Goal: Task Accomplishment & Management: Complete application form

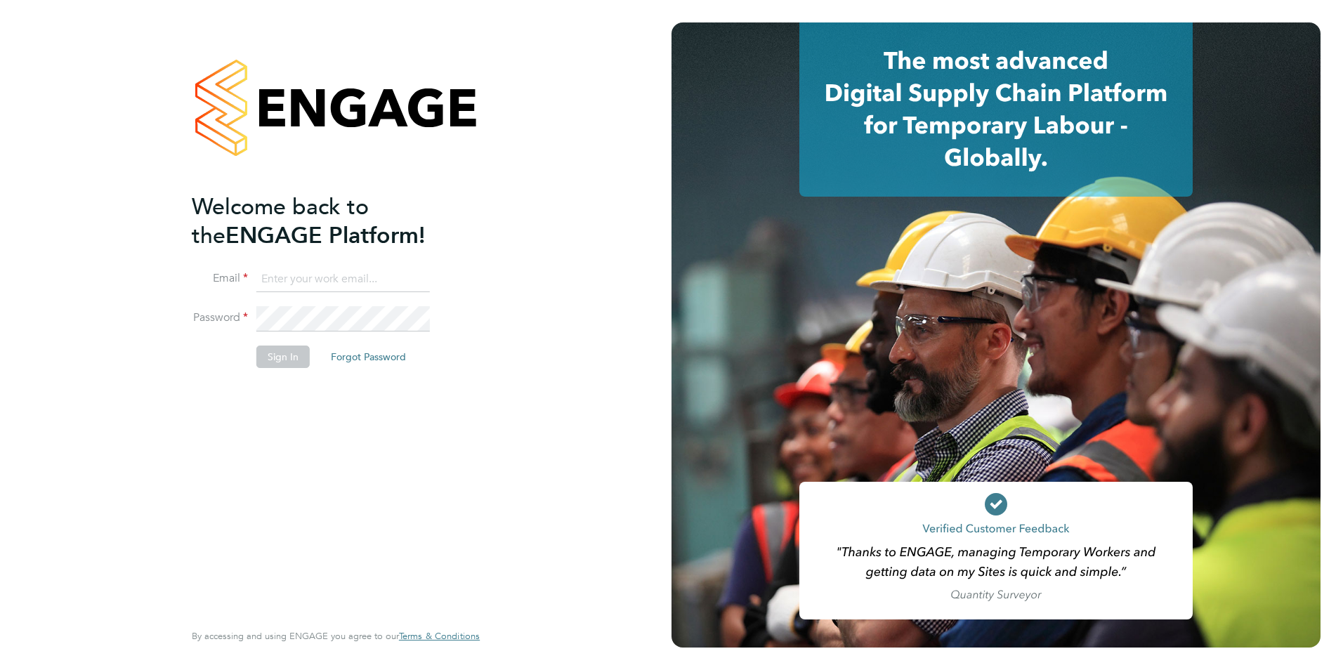
type input "dave.waite@torus.co.uk"
drag, startPoint x: 280, startPoint y: 355, endPoint x: 282, endPoint y: 363, distance: 8.0
click at [282, 357] on button "Sign In" at bounding box center [282, 357] width 53 height 22
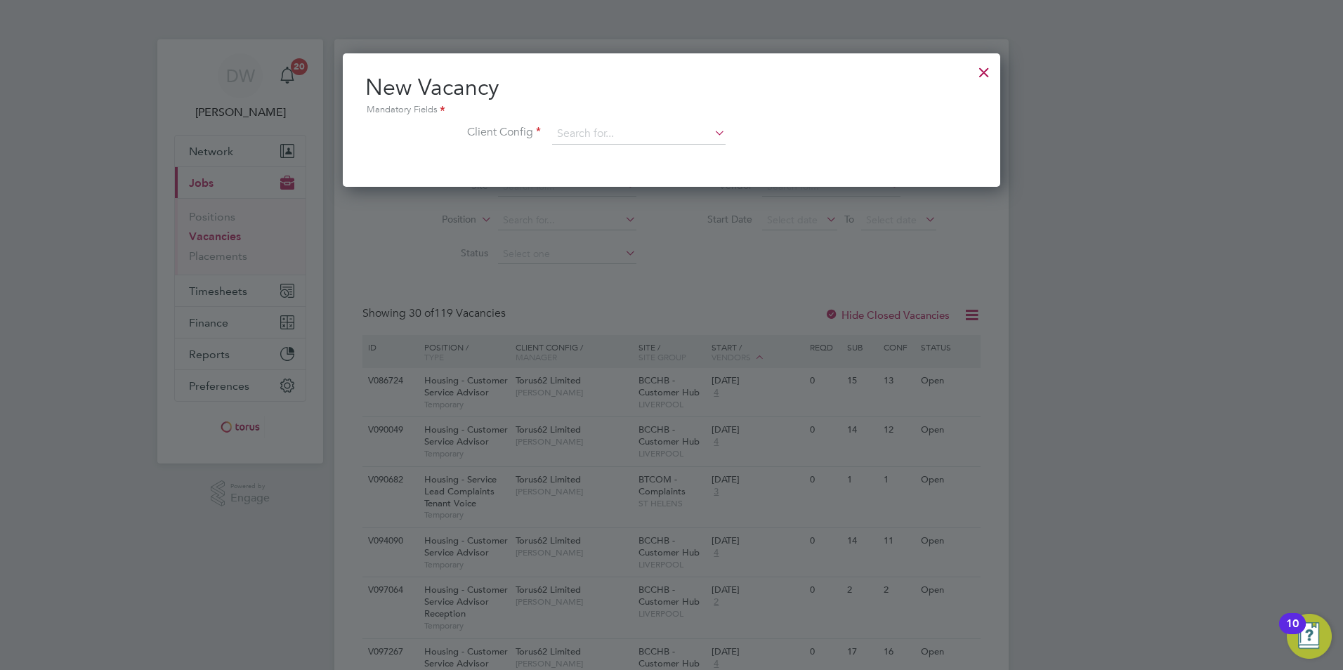
scroll to position [134, 658]
click at [629, 130] on input at bounding box center [639, 134] width 174 height 21
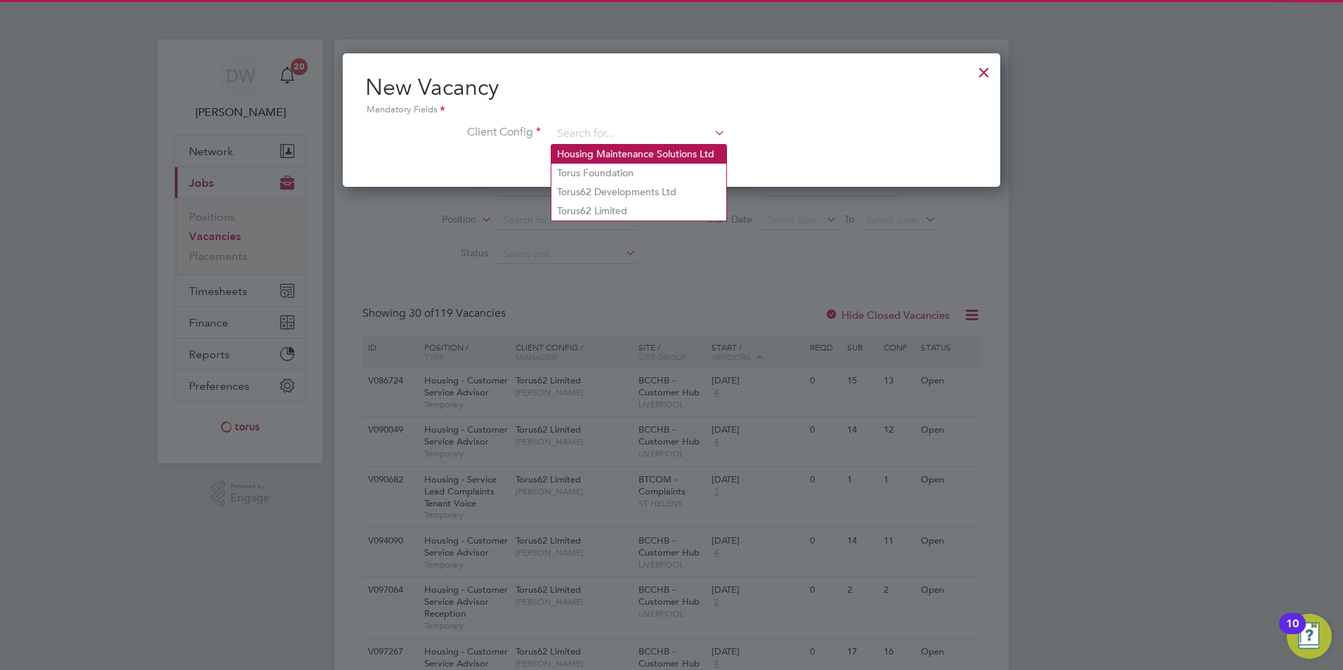
click at [594, 159] on li "Housing Maintenance Solutions Ltd" at bounding box center [639, 154] width 175 height 19
type input "Housing Maintenance Solutions Ltd"
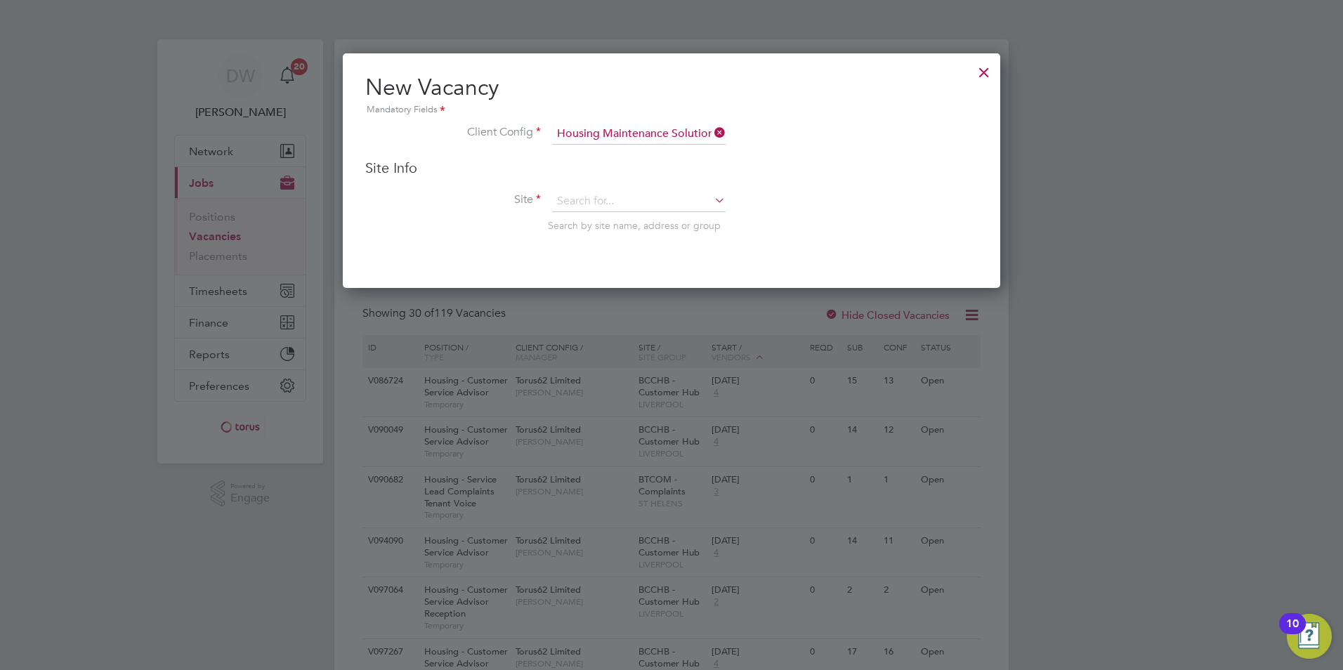
scroll to position [235, 658]
click at [599, 200] on input at bounding box center [639, 201] width 174 height 21
type input "i"
type input "ima"
click at [984, 69] on div at bounding box center [984, 68] width 25 height 25
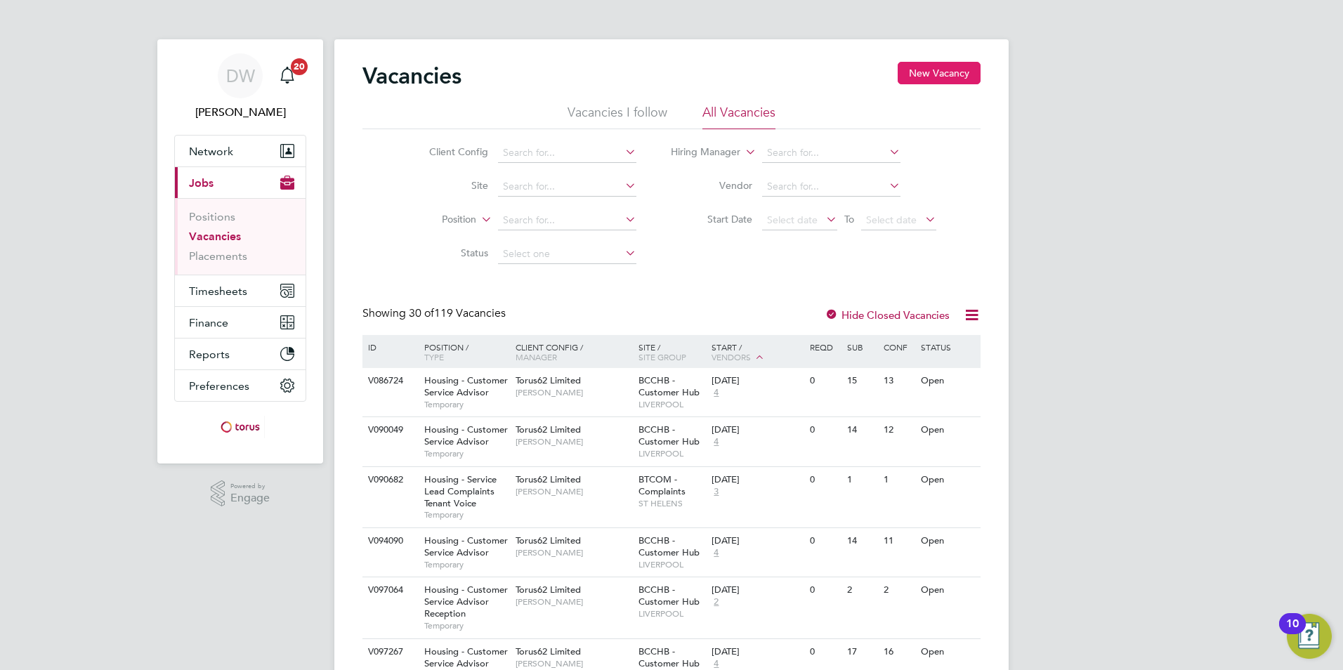
click at [940, 70] on button "New Vacancy" at bounding box center [939, 73] width 83 height 22
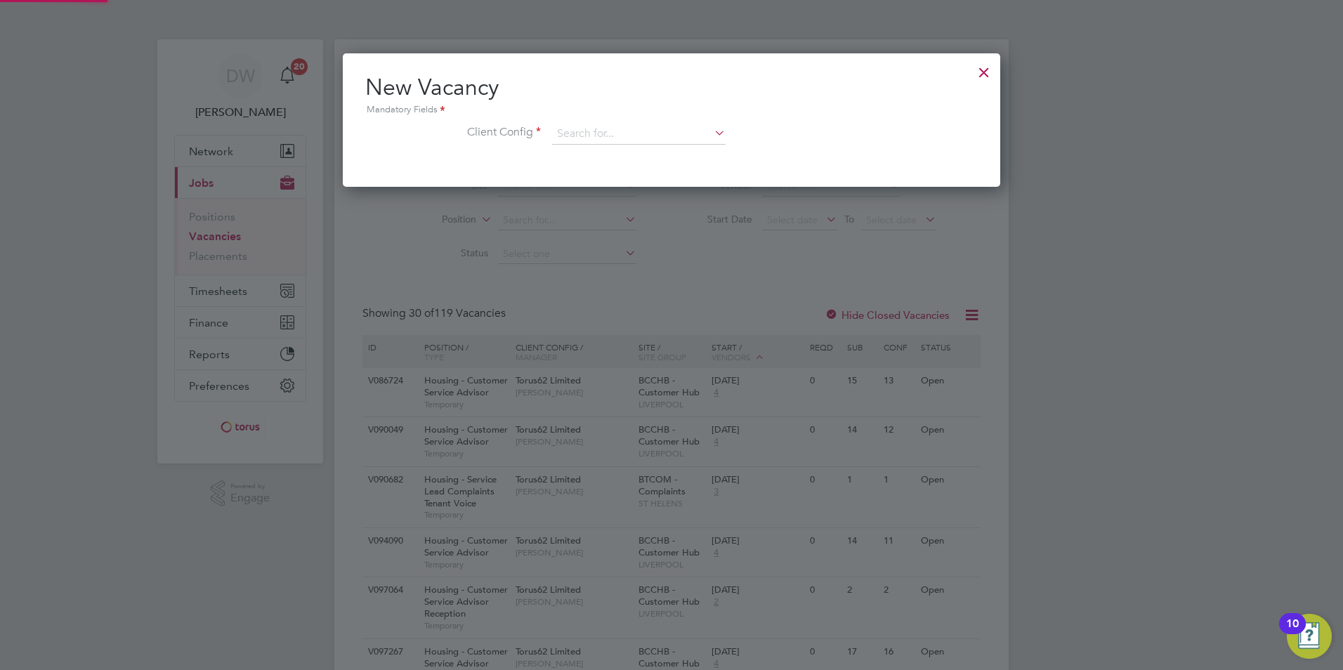
scroll to position [134, 658]
click at [642, 137] on input at bounding box center [639, 134] width 174 height 21
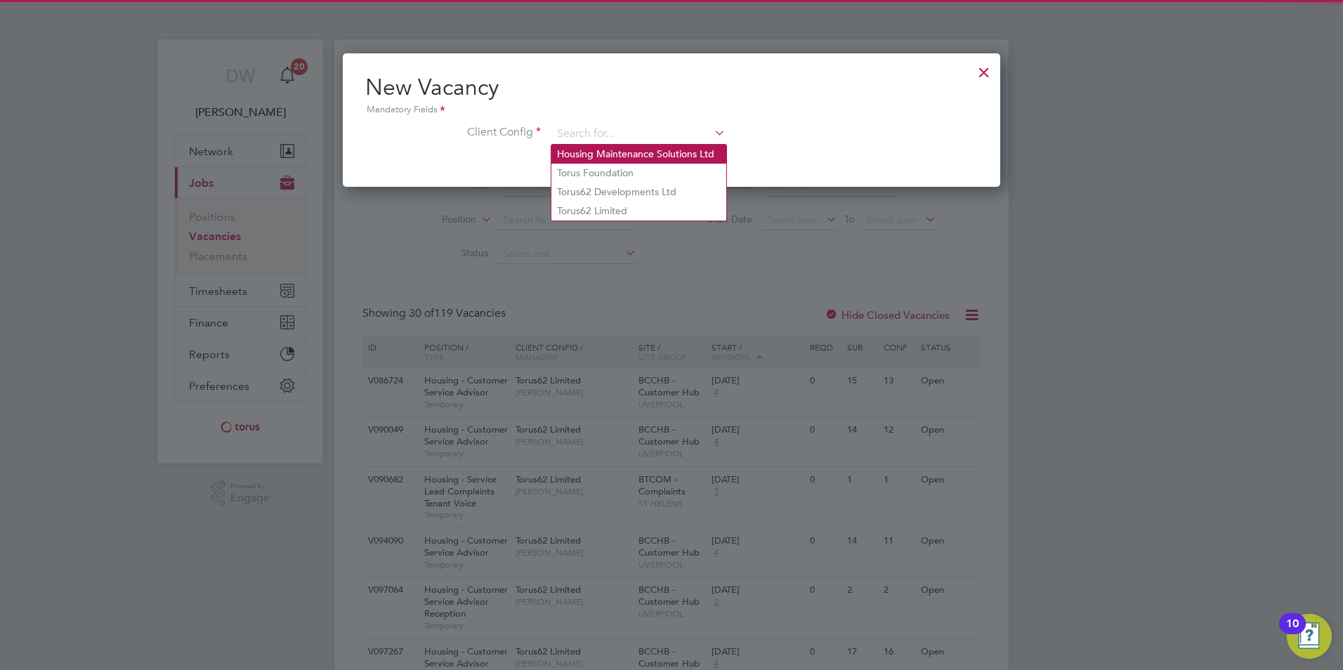
click at [637, 152] on li "Housing Maintenance Solutions Ltd" at bounding box center [639, 154] width 175 height 19
type input "Housing Maintenance Solutions Ltd"
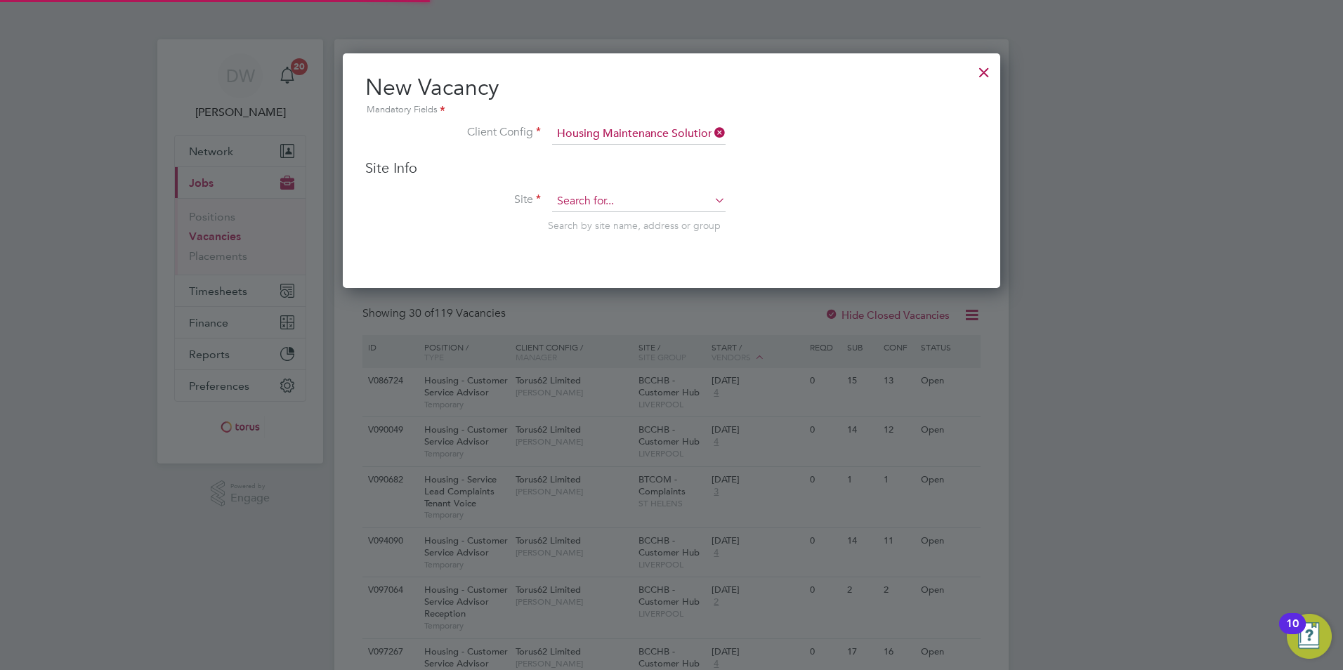
click at [591, 195] on input at bounding box center [639, 201] width 174 height 21
click at [606, 216] on li "IM AAI - Block Cleaning & Caretaking" at bounding box center [640, 221] width 176 height 19
type input "IMAAI - Block Cleaning & Caretaking"
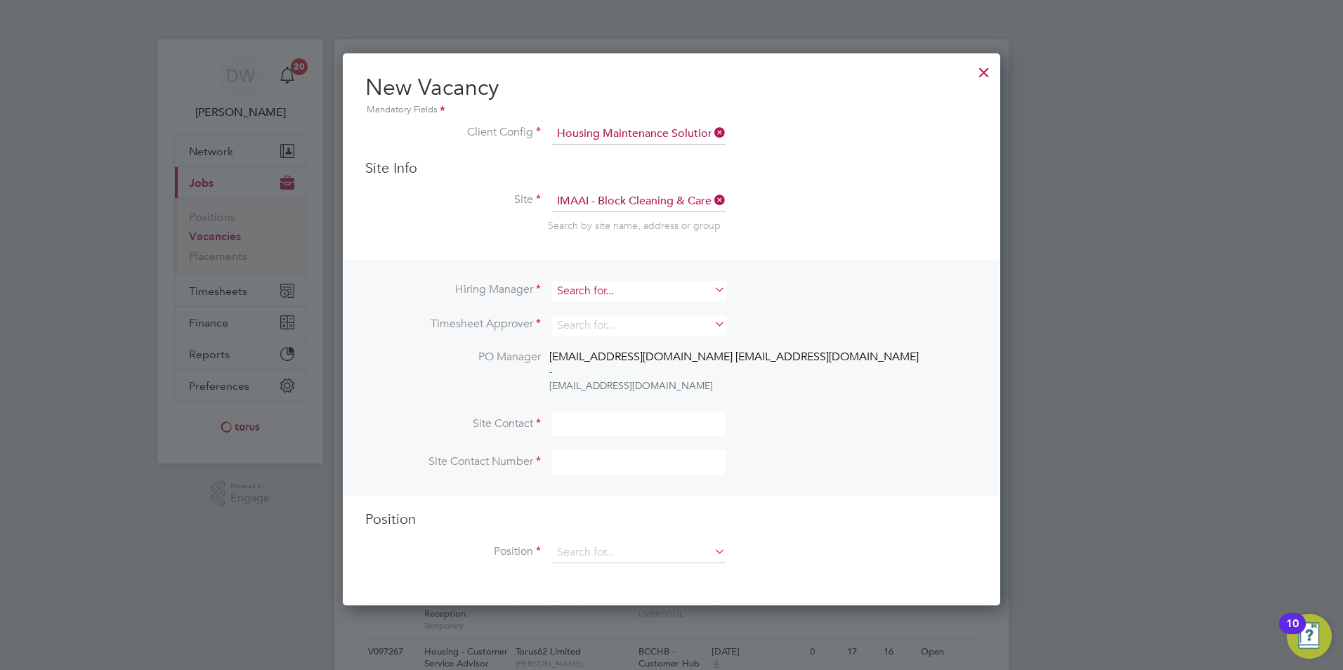
click at [612, 294] on input at bounding box center [639, 291] width 174 height 20
click at [613, 308] on li "Daniell e Ebden" at bounding box center [639, 310] width 175 height 19
type input "[PERSON_NAME]"
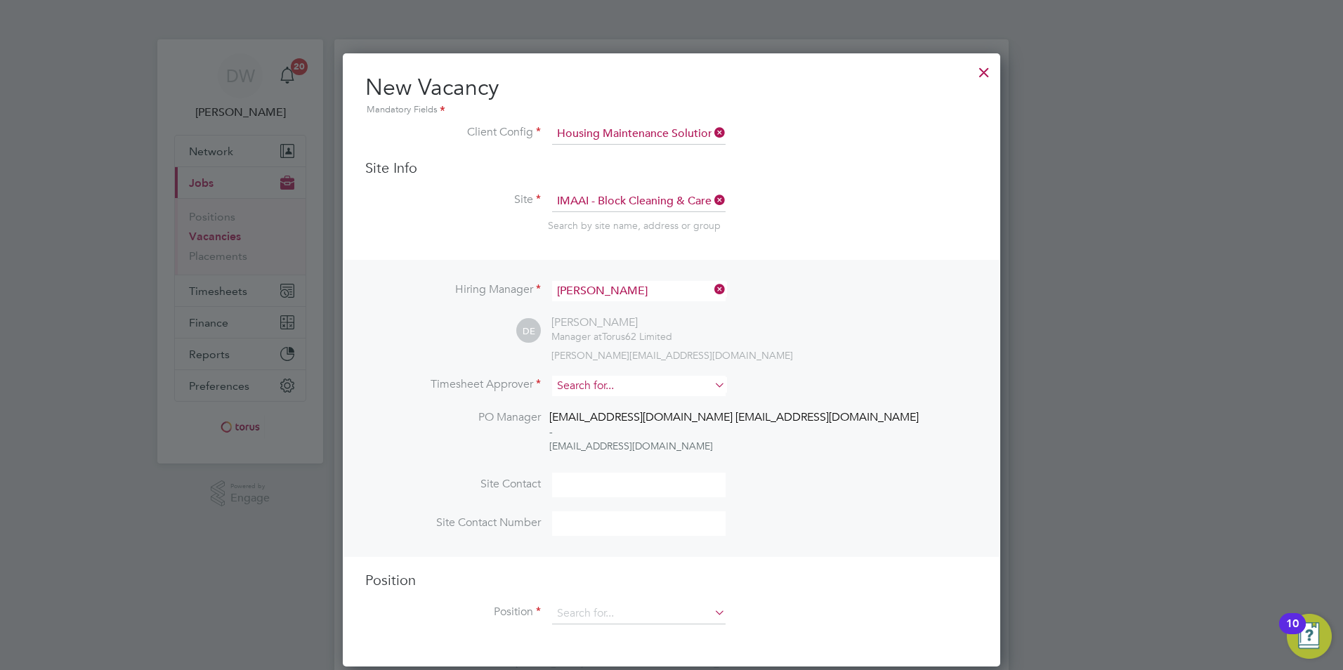
click at [615, 382] on input at bounding box center [639, 386] width 174 height 20
click at [594, 404] on li "Daniell e Ebden" at bounding box center [639, 406] width 175 height 19
type input "[PERSON_NAME]"
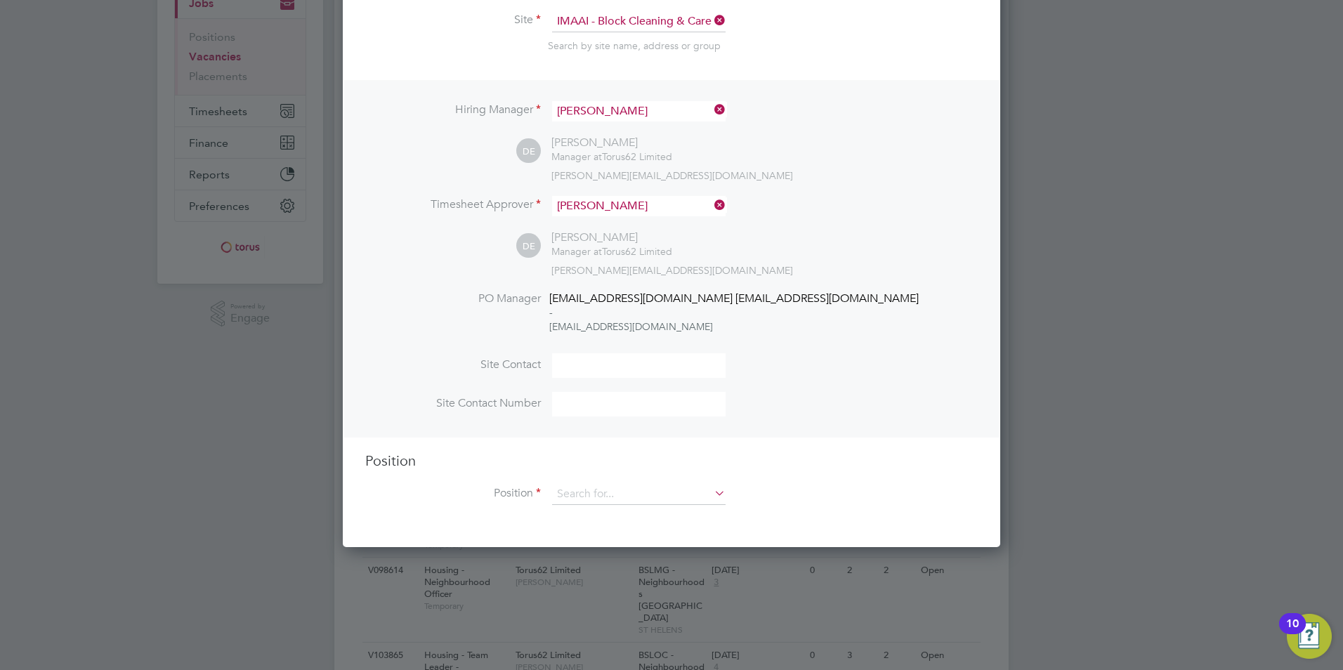
scroll to position [281, 0]
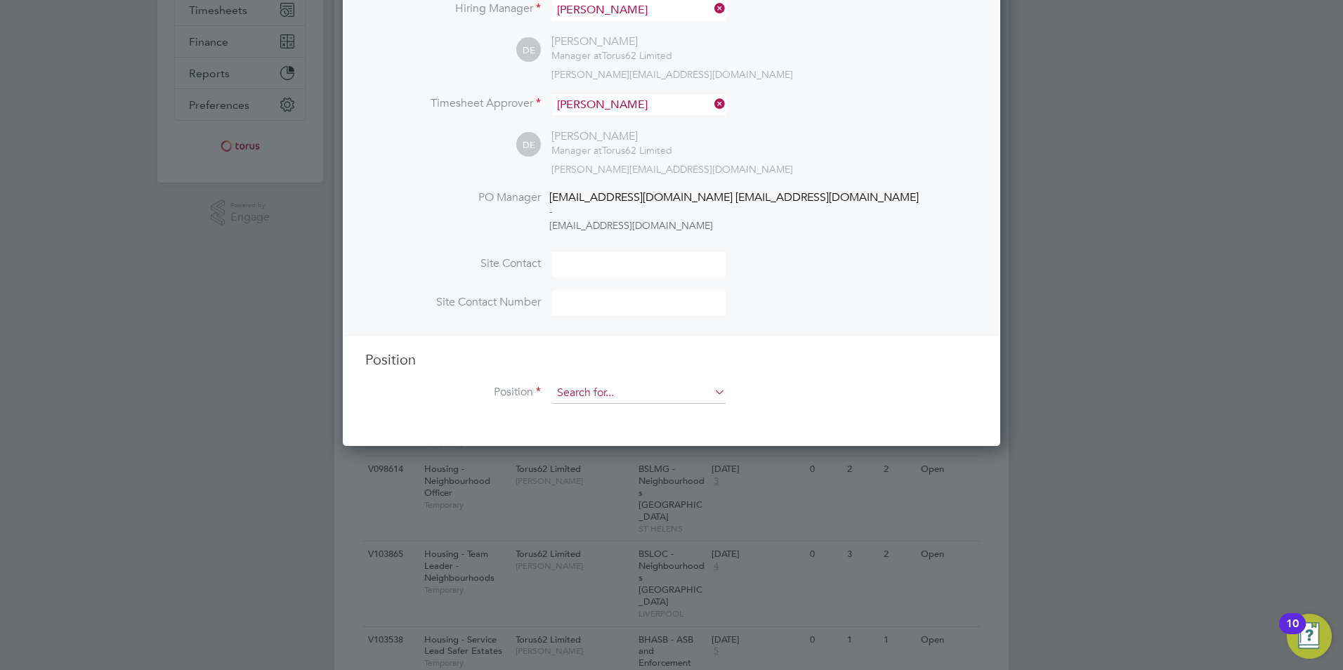
click at [597, 396] on input at bounding box center [639, 393] width 174 height 21
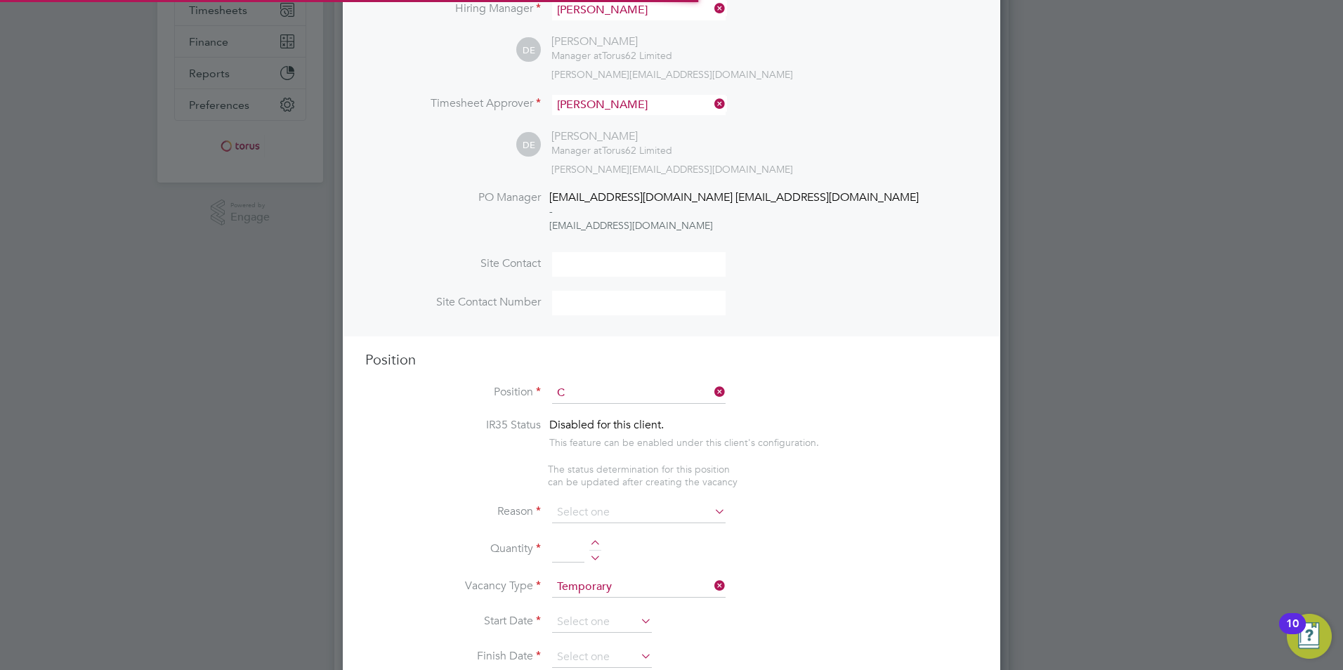
scroll to position [2019, 658]
type input "Cleaner"
click at [831, 424] on li "IR35 Status Disabled for this client. This feature can be enabled under this cl…" at bounding box center [671, 440] width 613 height 45
drag, startPoint x: 614, startPoint y: 390, endPoint x: 605, endPoint y: 393, distance: 9.8
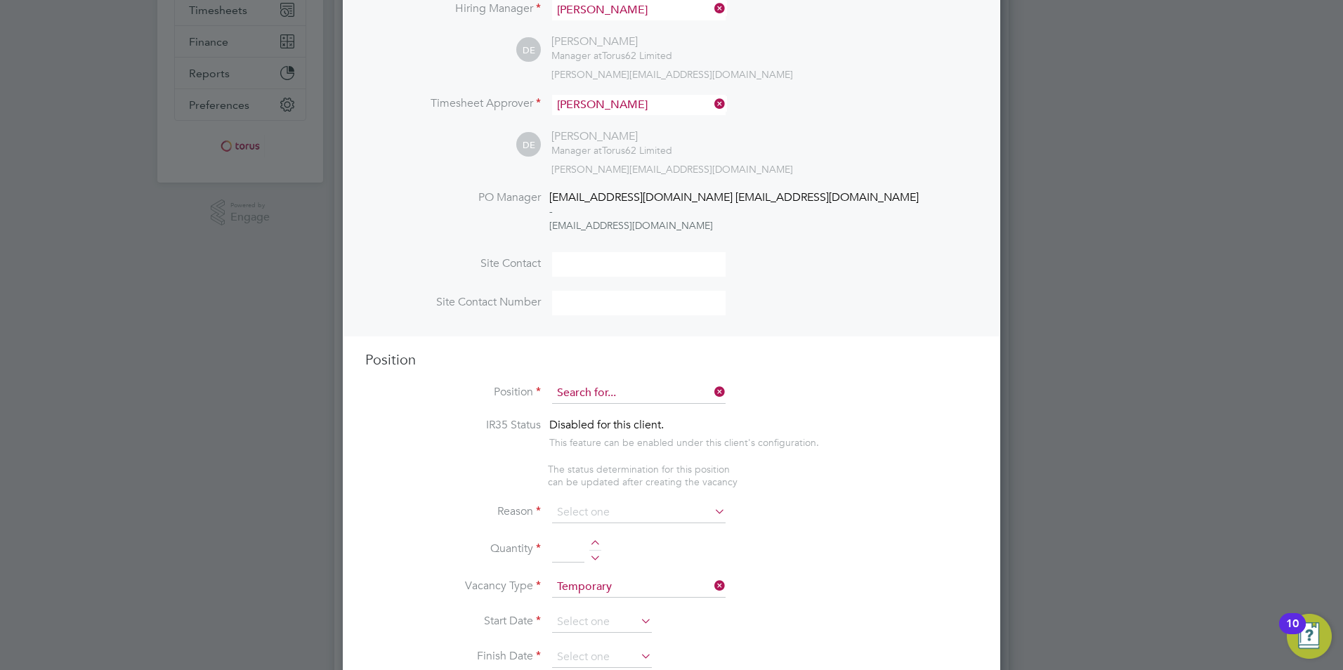
click at [605, 393] on input at bounding box center [639, 393] width 174 height 21
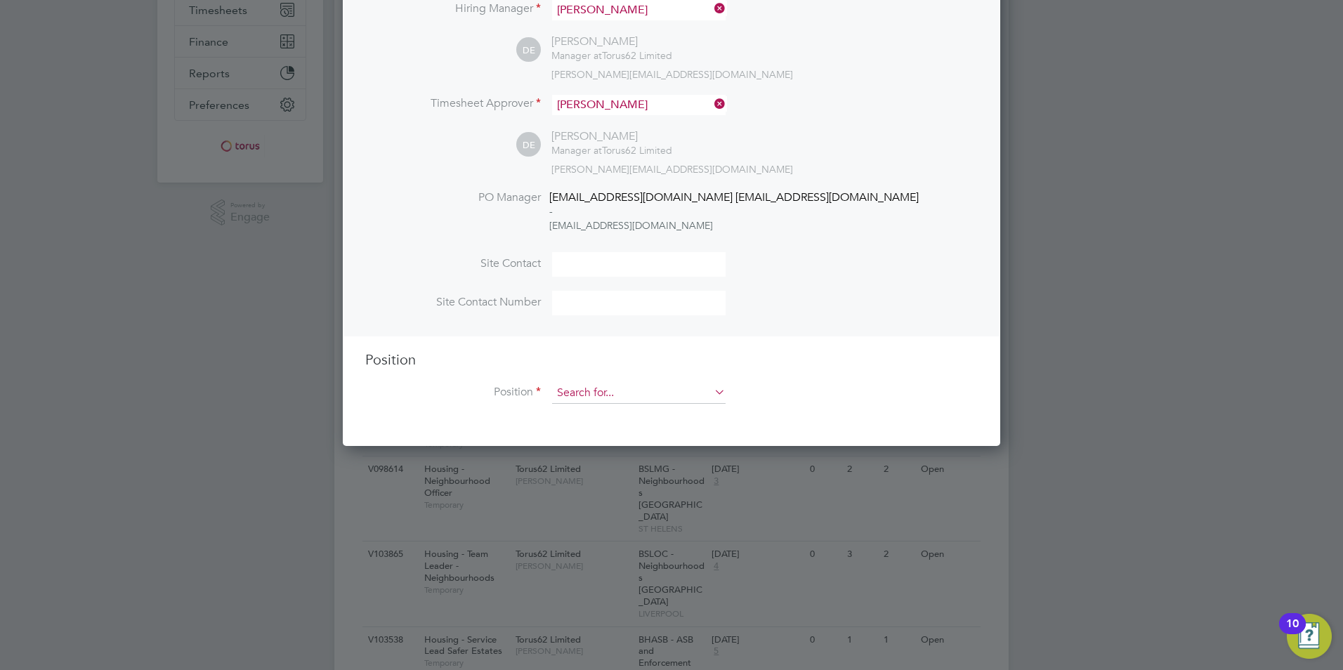
click at [606, 394] on input at bounding box center [639, 393] width 174 height 21
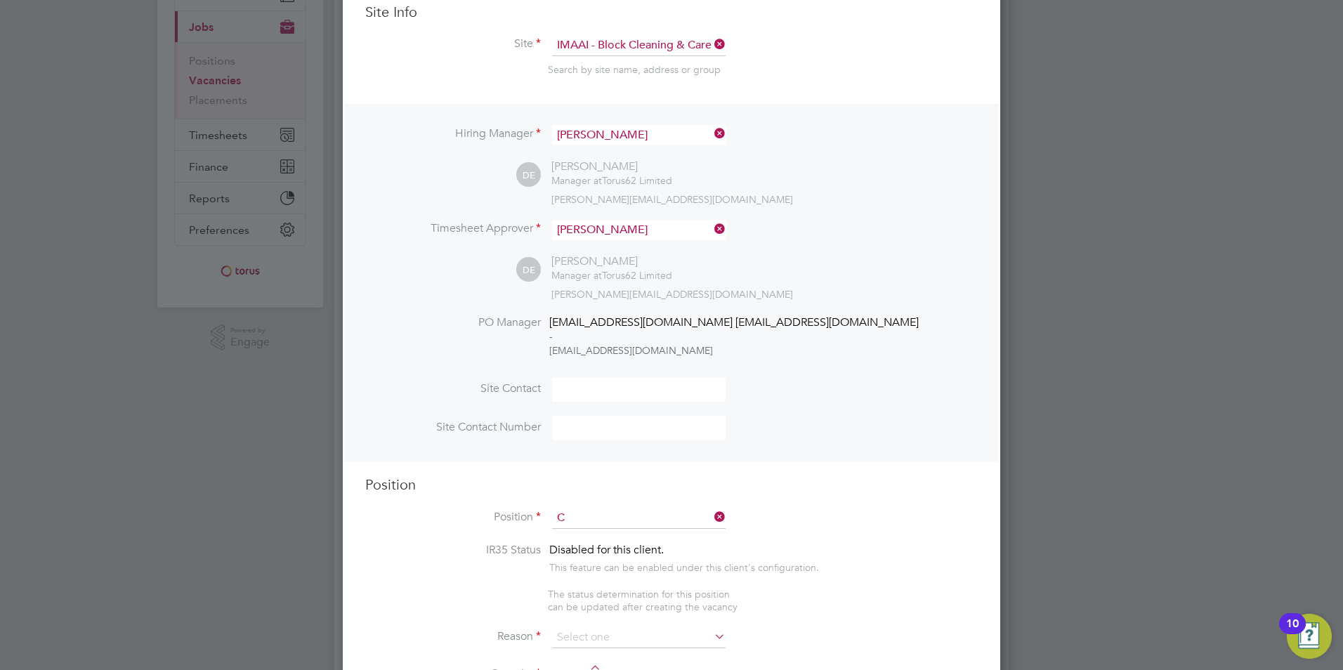
scroll to position [0, 0]
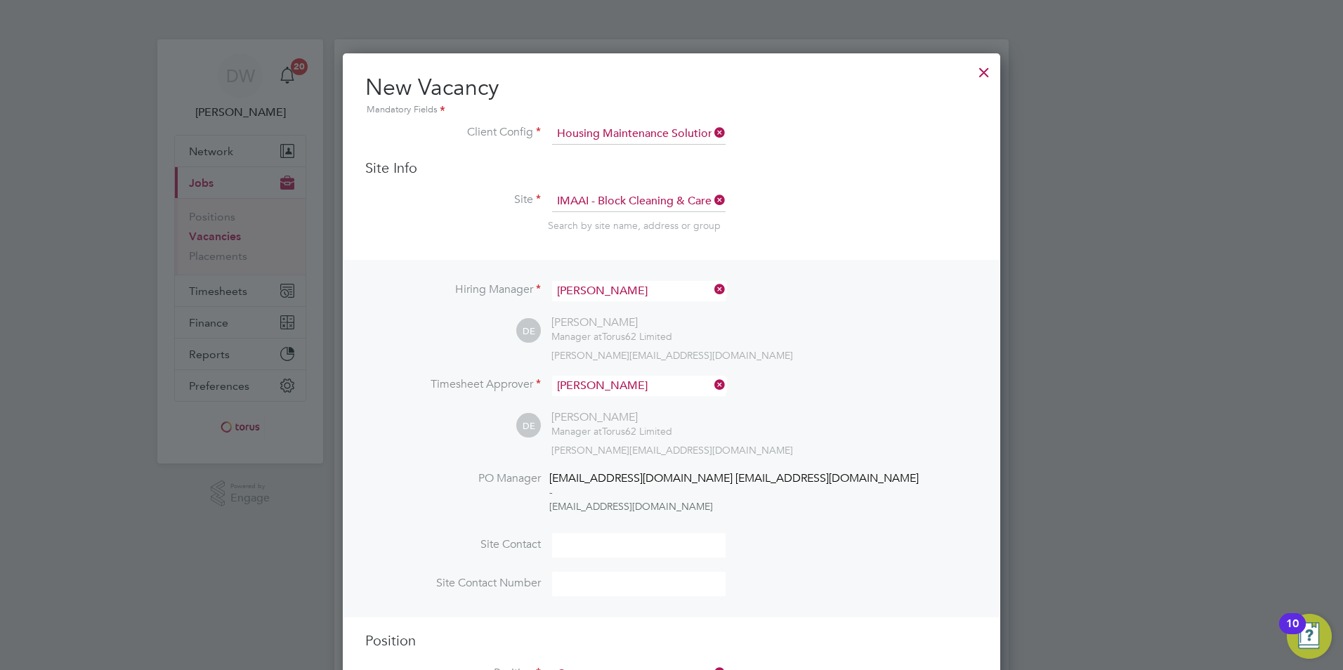
type input "C"
click at [995, 67] on div at bounding box center [984, 68] width 25 height 25
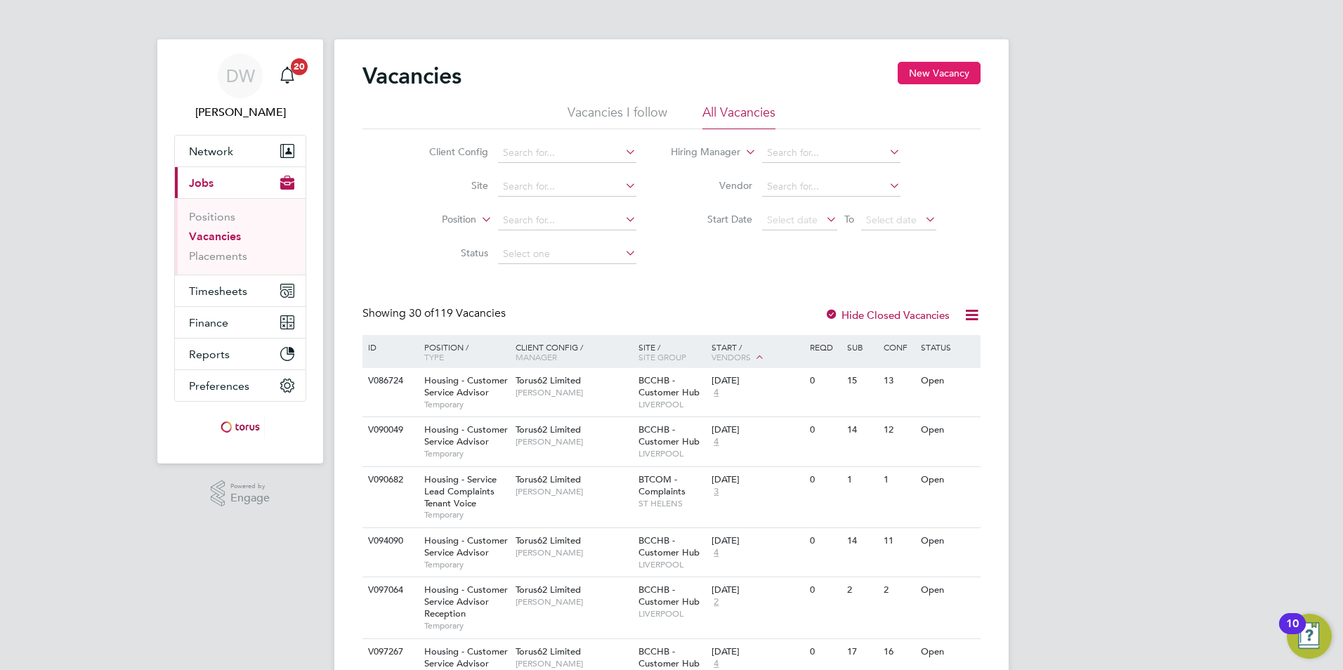
click at [940, 68] on button "New Vacancy" at bounding box center [939, 73] width 83 height 22
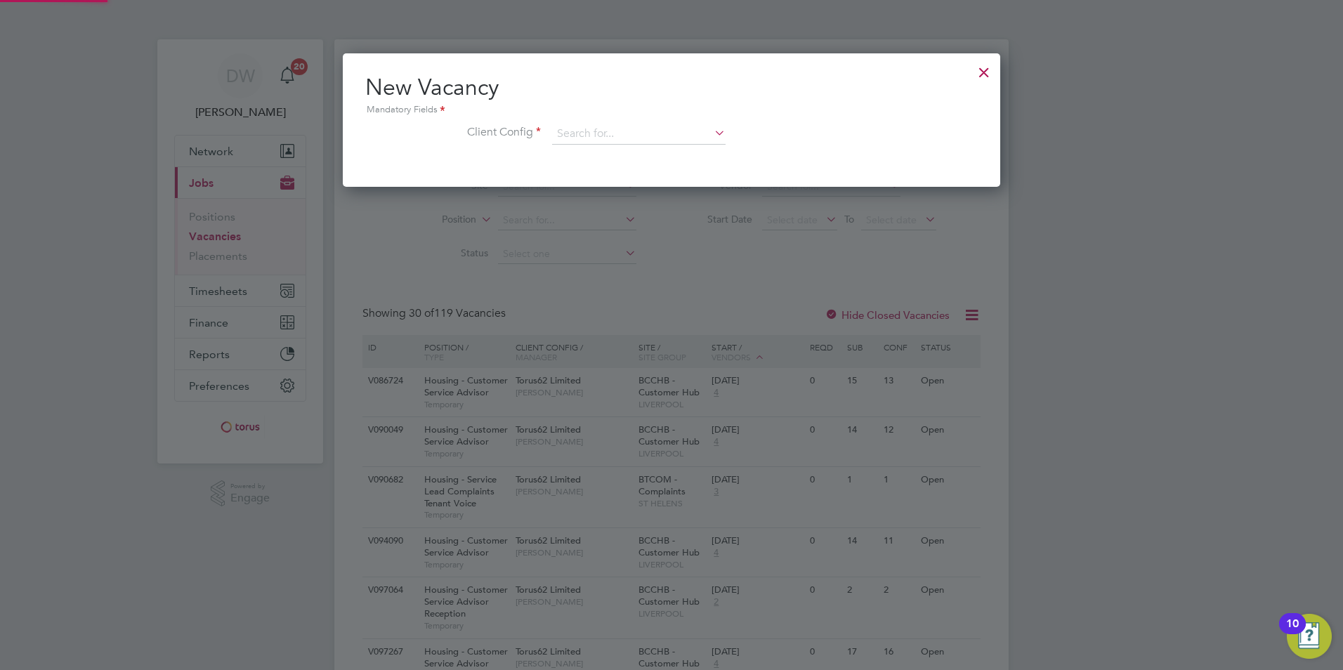
scroll to position [134, 658]
click at [578, 126] on input at bounding box center [639, 134] width 174 height 21
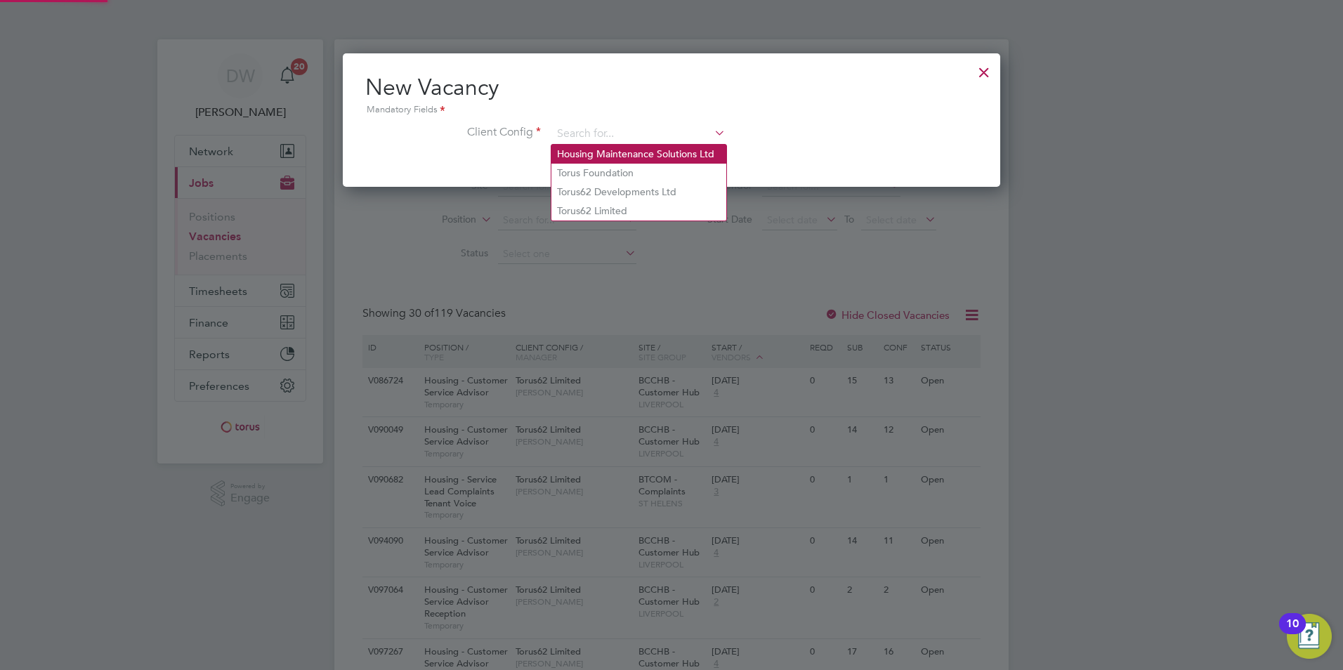
click at [586, 148] on li "Housing Maintenance Solutions Ltd" at bounding box center [639, 154] width 175 height 19
type input "Housing Maintenance Solutions Ltd"
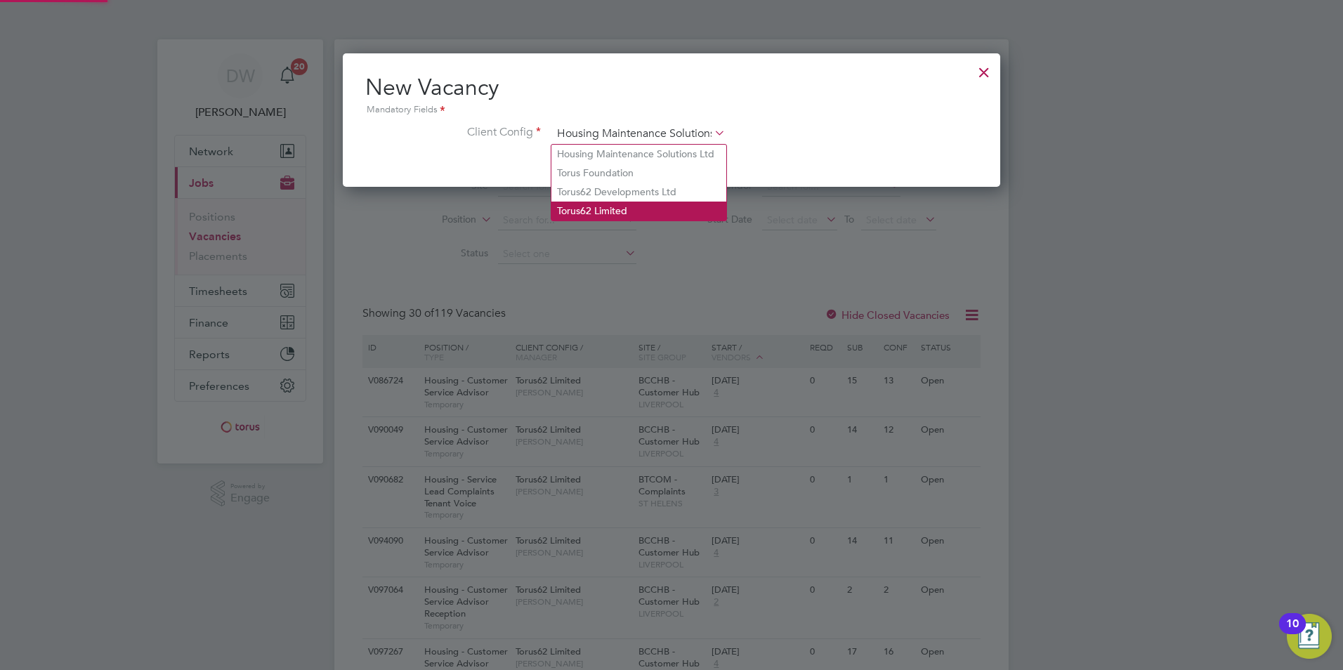
scroll to position [235, 658]
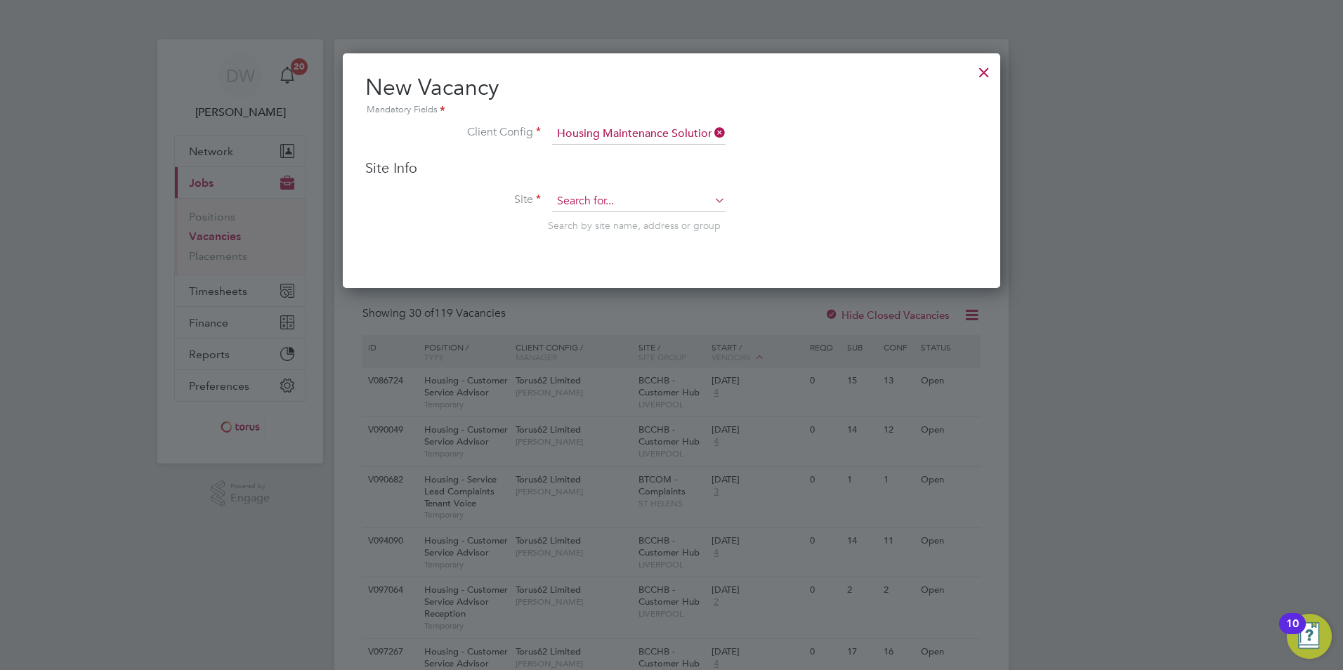
click at [594, 203] on input at bounding box center [639, 201] width 174 height 21
type input "ima"
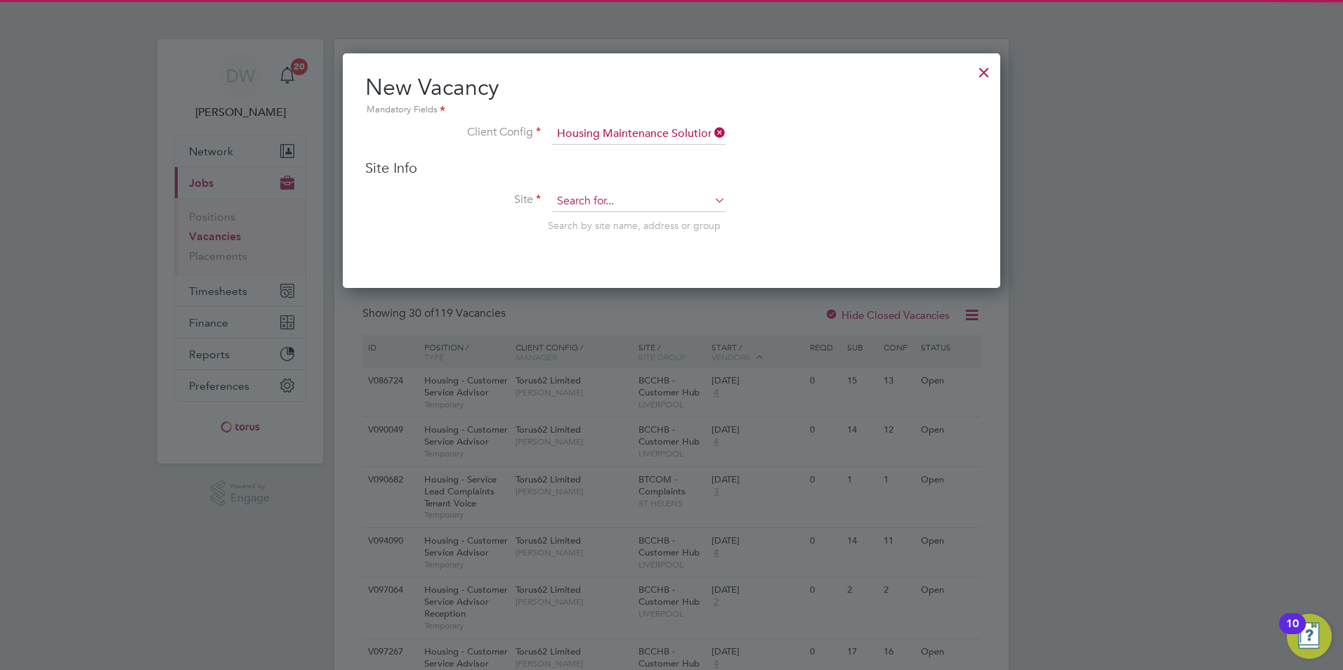
click at [593, 204] on input at bounding box center [639, 201] width 174 height 21
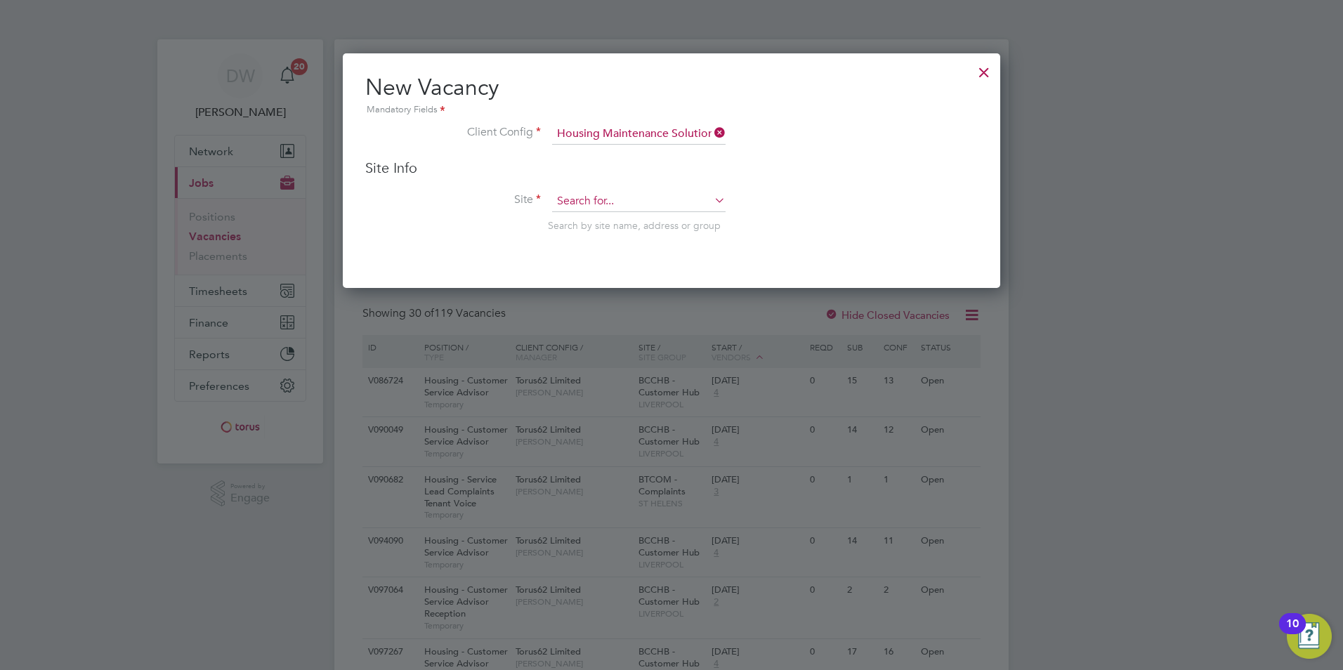
click at [625, 200] on input at bounding box center [639, 201] width 174 height 21
click at [650, 193] on input at bounding box center [639, 201] width 174 height 21
click at [642, 199] on input at bounding box center [639, 201] width 174 height 21
click at [989, 70] on div at bounding box center [984, 68] width 25 height 25
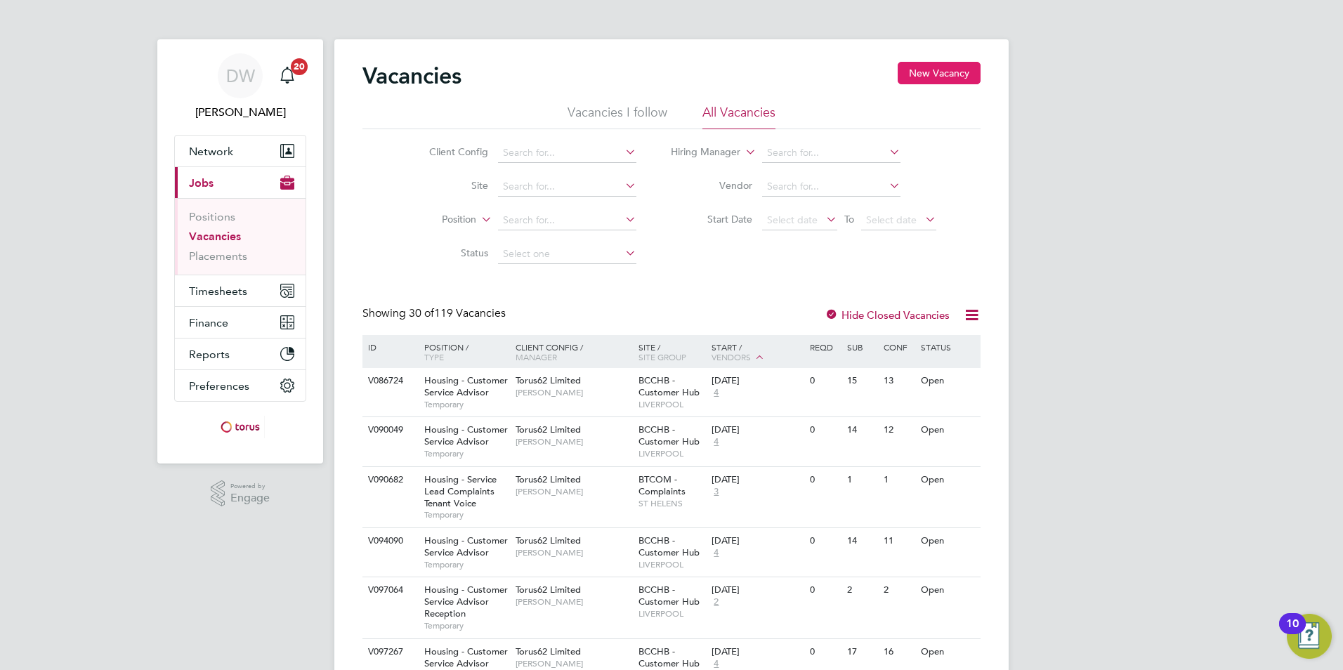
click at [944, 82] on button "New Vacancy" at bounding box center [939, 73] width 83 height 22
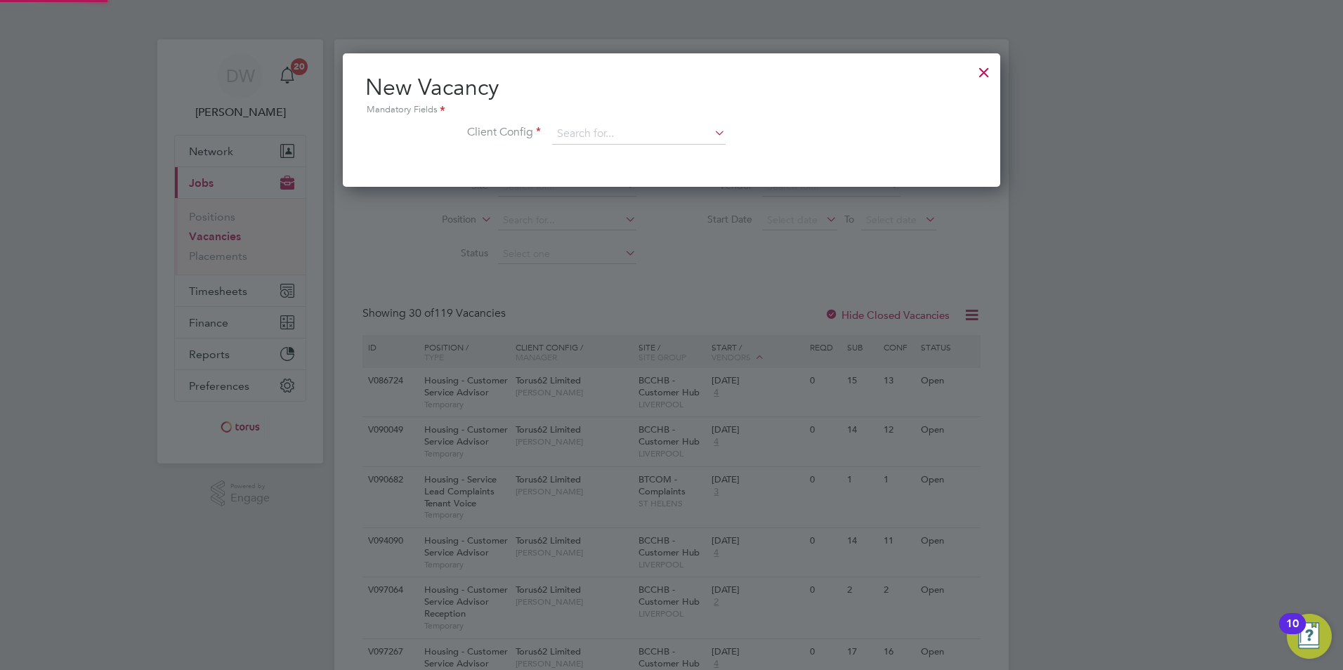
scroll to position [134, 658]
click at [585, 129] on input at bounding box center [639, 134] width 174 height 21
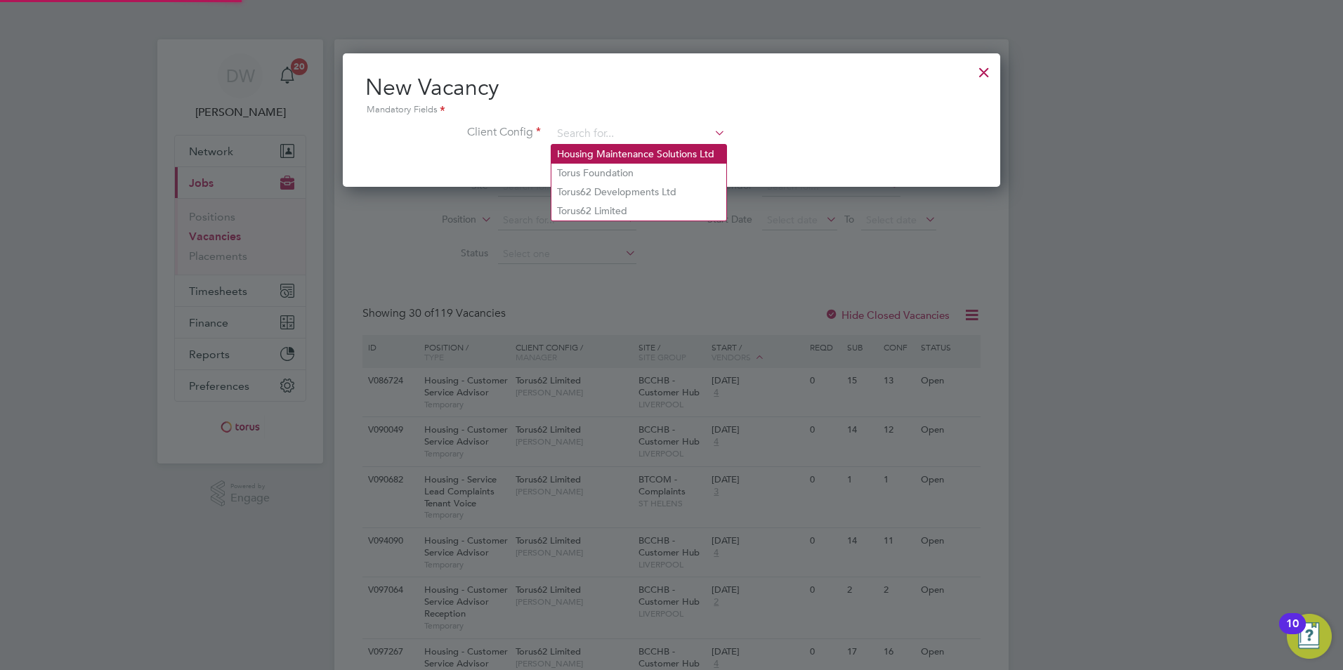
click at [595, 152] on li "Housing Maintenance Solutions Ltd" at bounding box center [639, 154] width 175 height 19
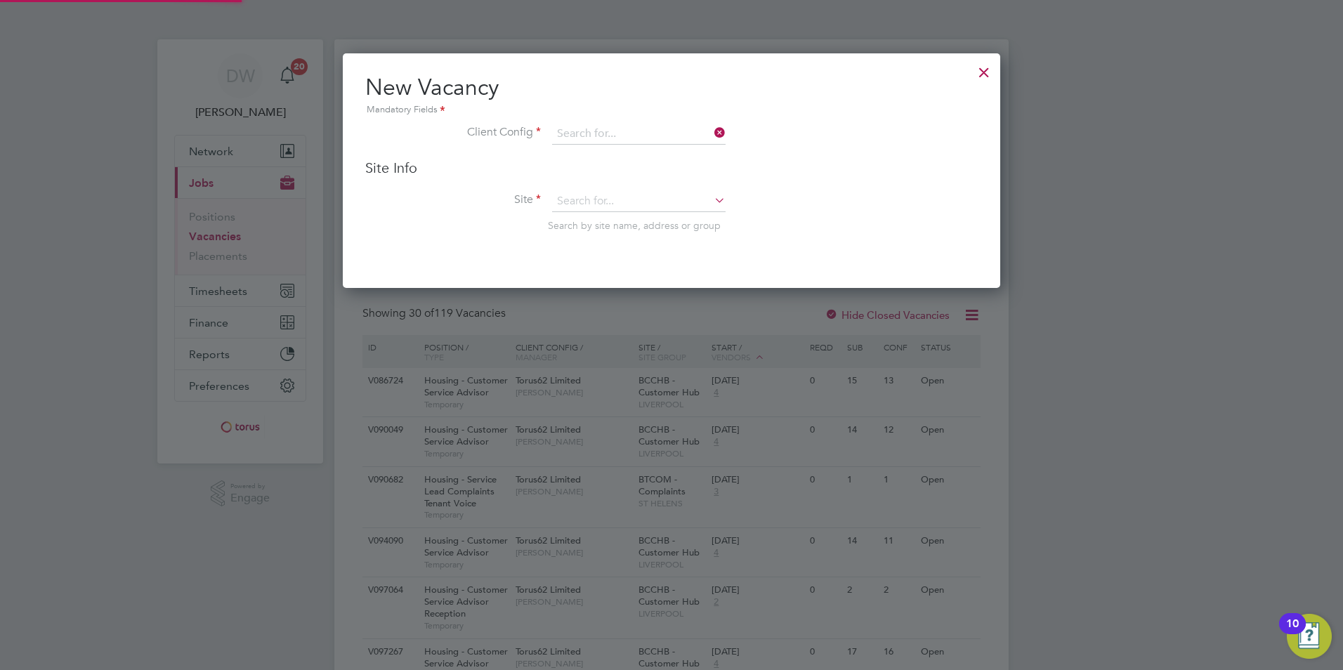
type input "Housing Maintenance Solutions Ltd"
click at [578, 197] on input at bounding box center [639, 201] width 174 height 21
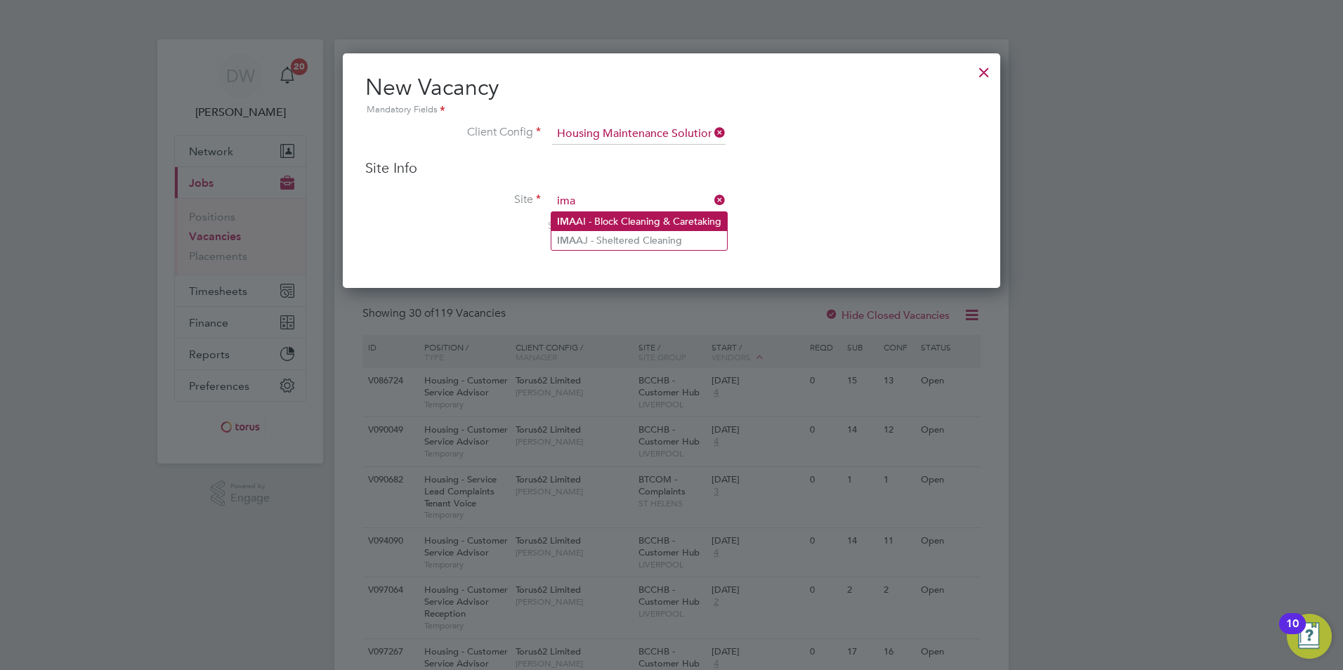
click at [613, 218] on li "IMA AI - Block Cleaning & Caretaking" at bounding box center [640, 221] width 176 height 19
type input "IMAAI - Block Cleaning & Caretaking"
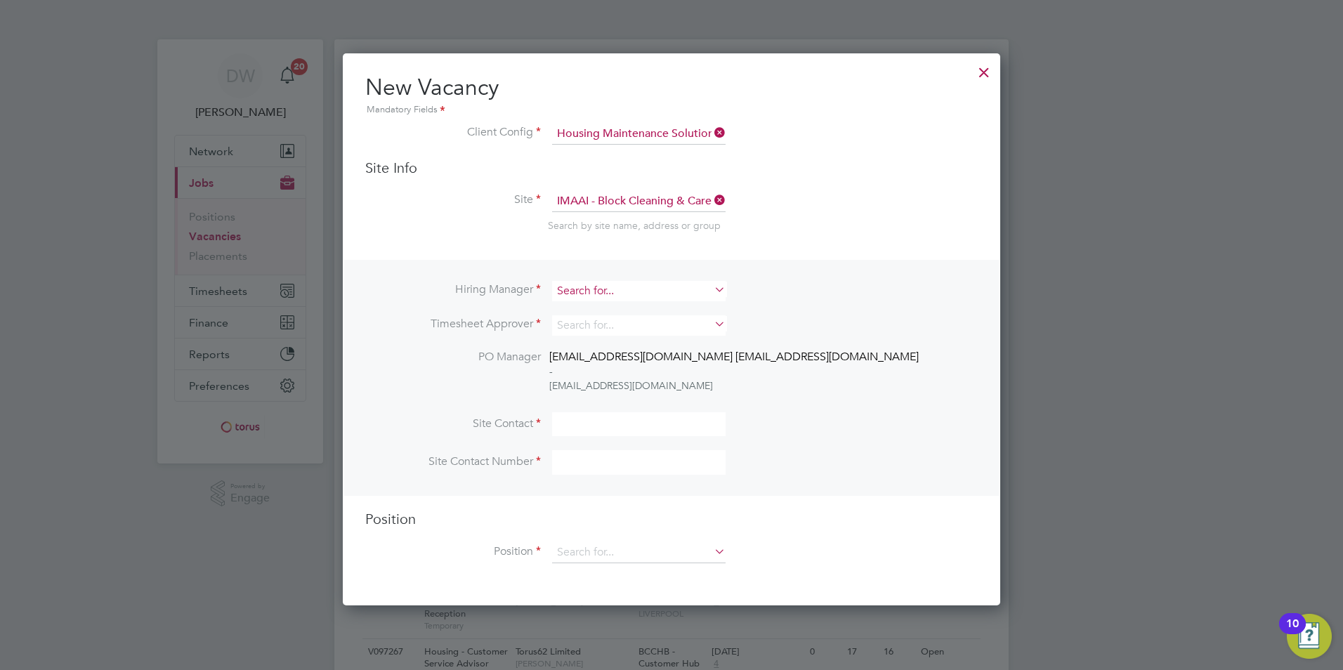
click at [621, 292] on input at bounding box center [639, 291] width 174 height 20
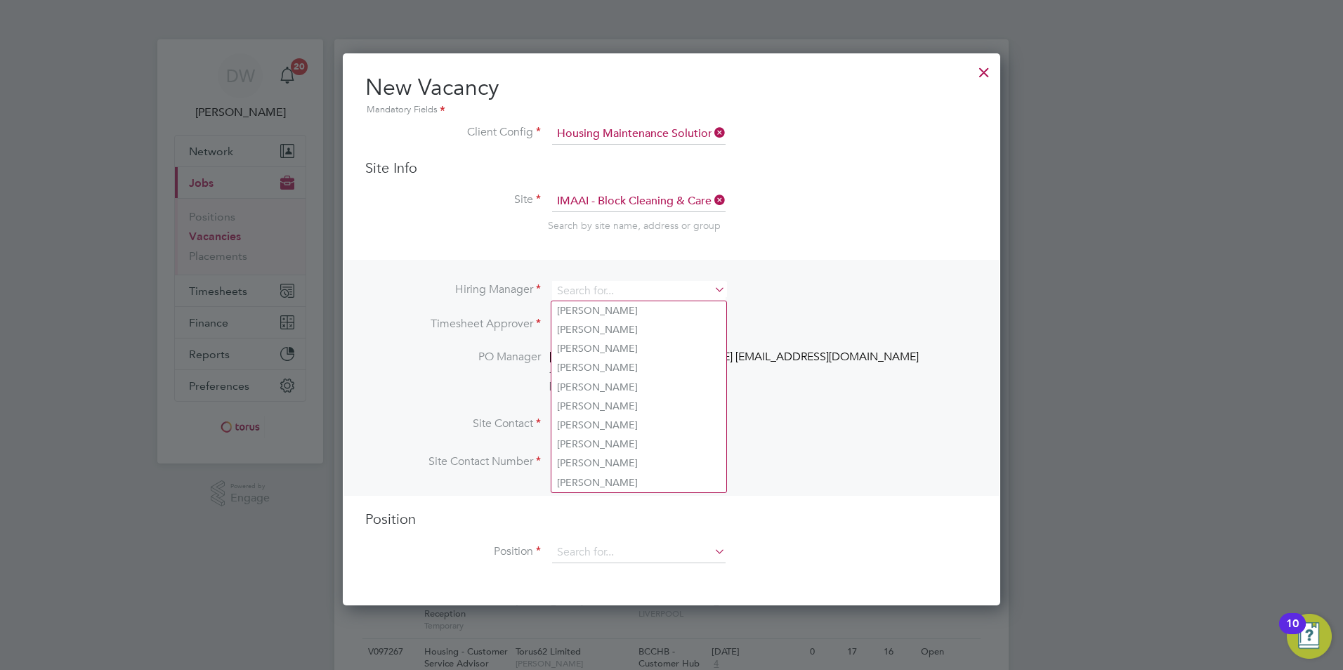
click at [838, 337] on li "Timesheet Approver" at bounding box center [671, 332] width 613 height 34
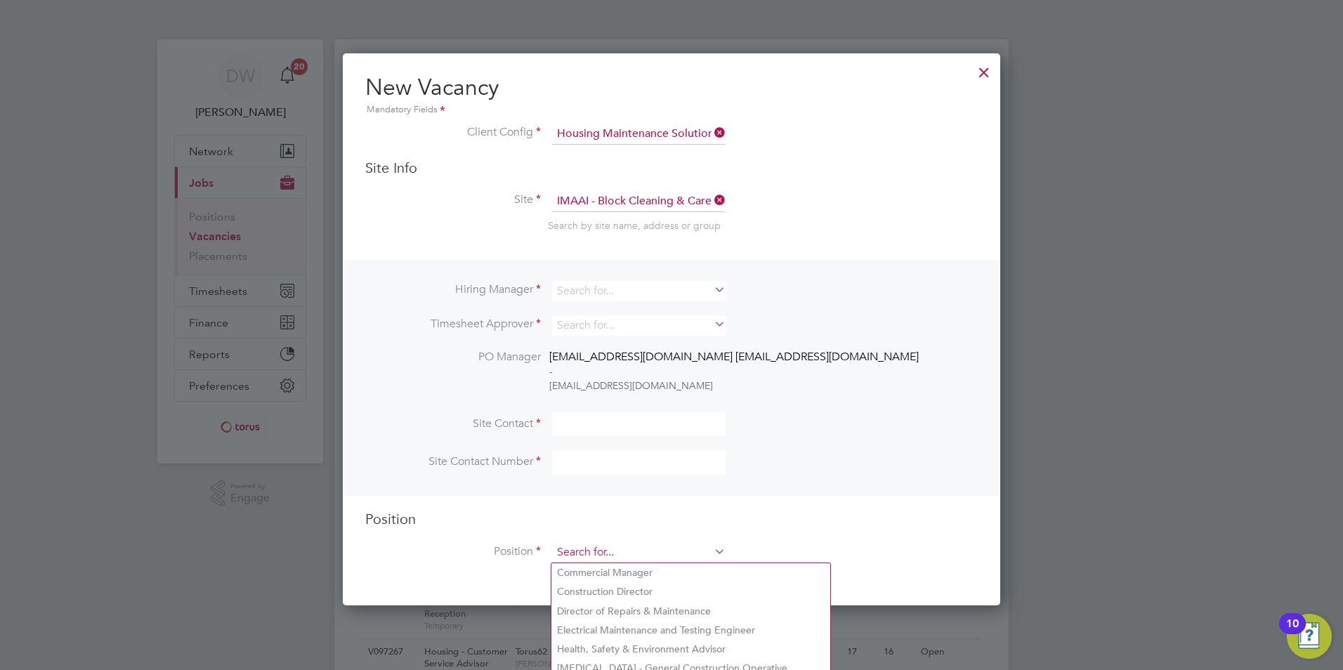
click at [604, 552] on input at bounding box center [639, 552] width 174 height 21
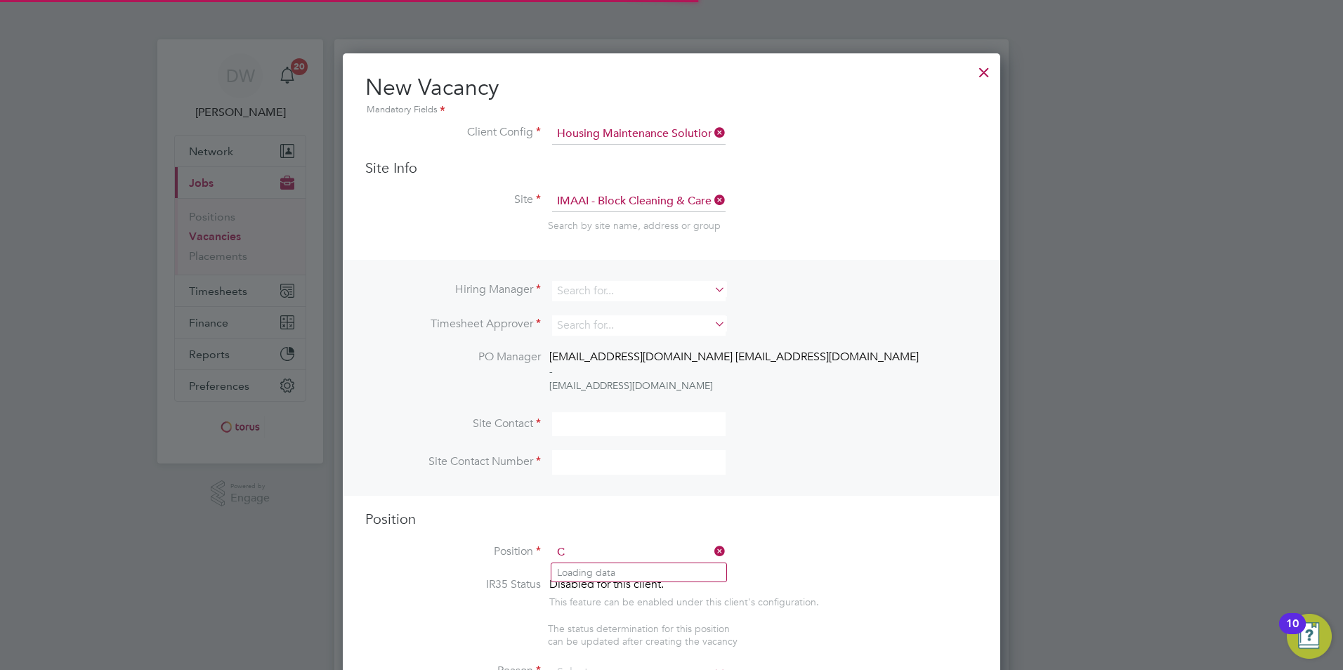
scroll to position [1896, 658]
click at [642, 569] on b "Clean" at bounding box center [655, 573] width 27 height 12
type input "HMS - Cleaner"
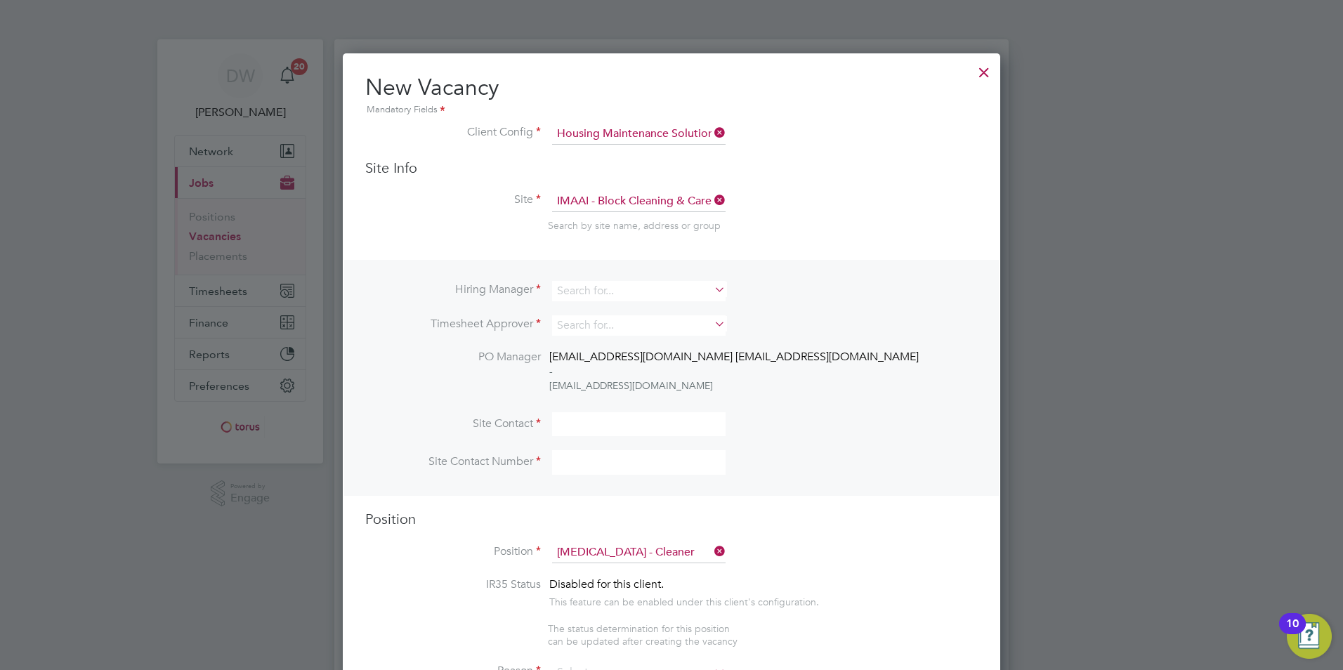
type textarea "Working across various building, cleaning duties. Previous experience working a…"
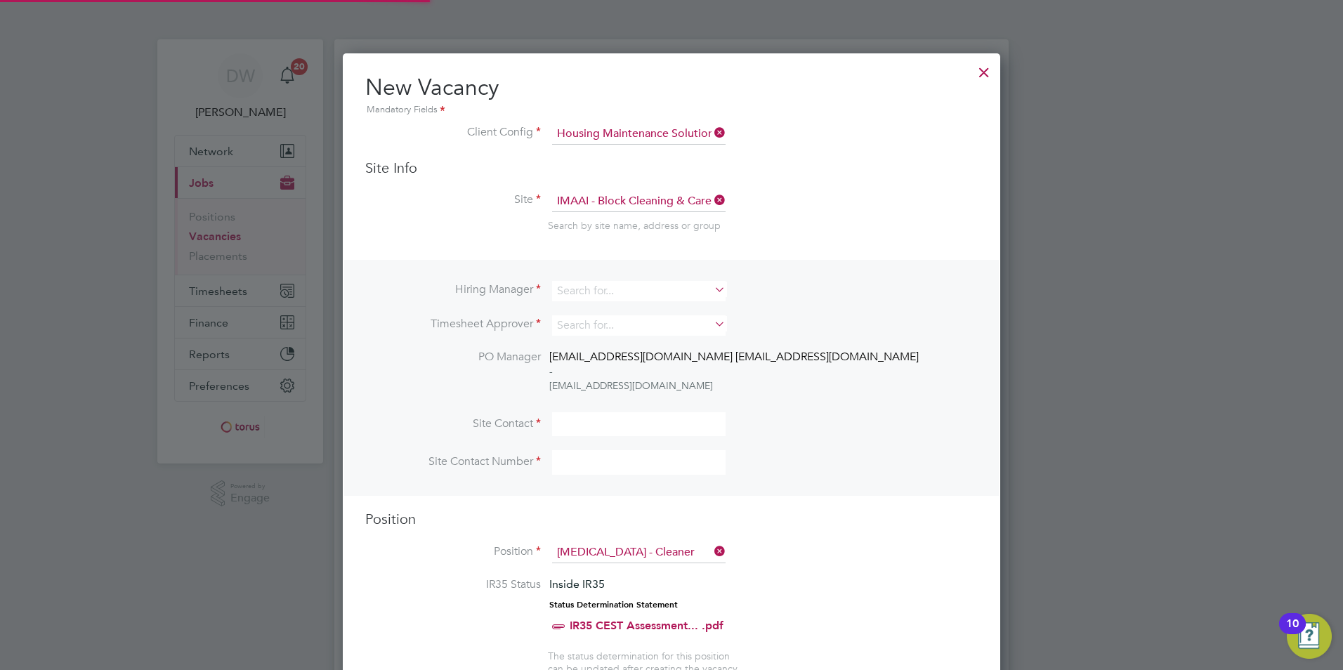
scroll to position [0, 0]
click at [616, 295] on input at bounding box center [639, 291] width 174 height 20
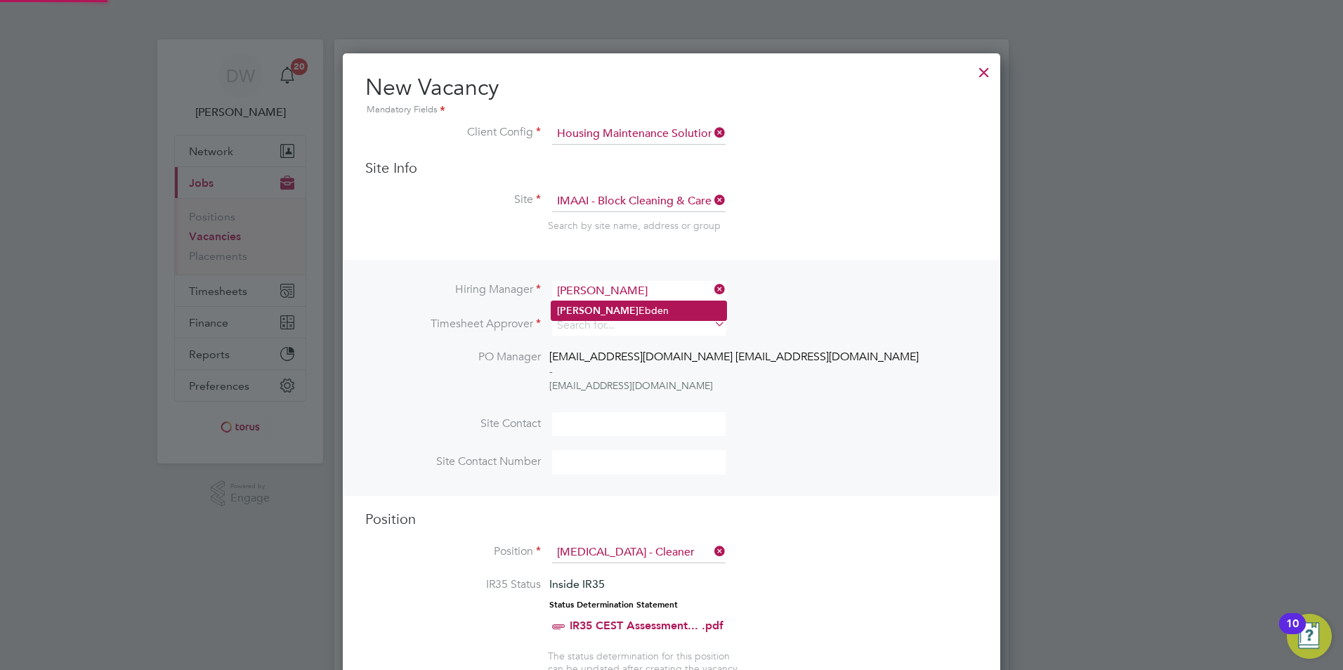
click at [635, 309] on li "Danielle Ebden" at bounding box center [639, 310] width 175 height 19
type input "[PERSON_NAME]"
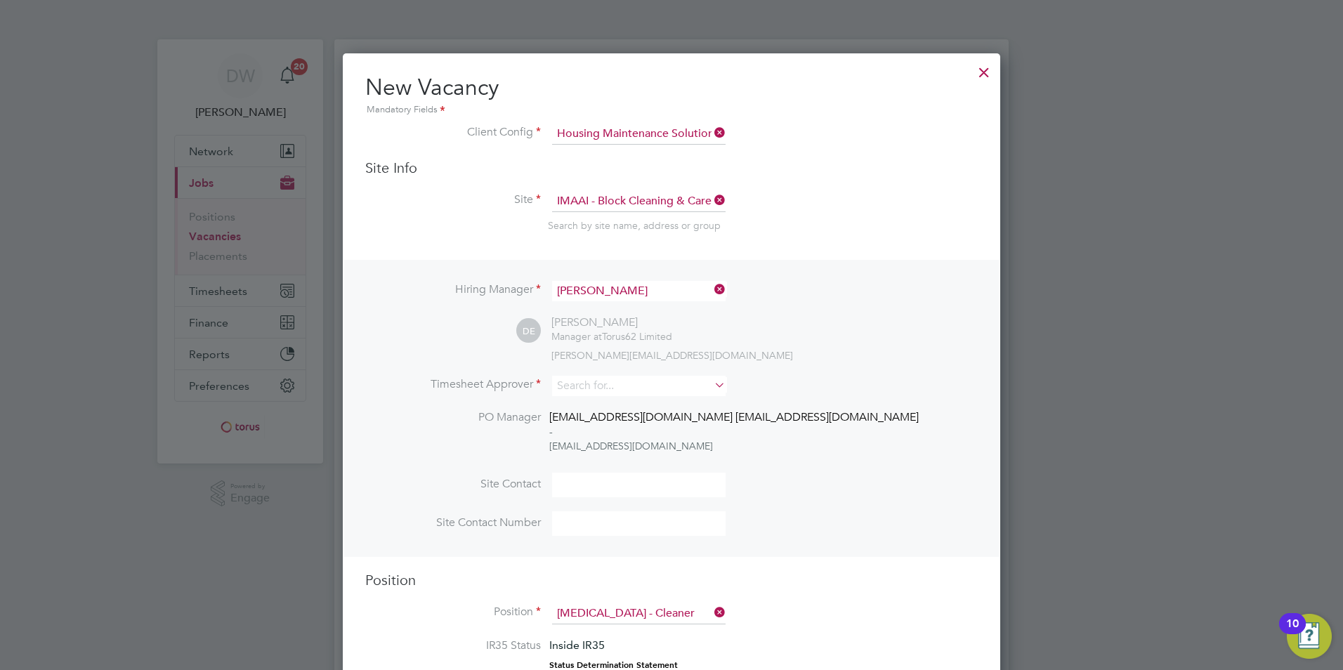
scroll to position [7, 7]
click at [597, 382] on input at bounding box center [639, 386] width 174 height 20
click at [598, 403] on li "Danielle Ebden" at bounding box center [639, 406] width 175 height 19
type input "[PERSON_NAME]"
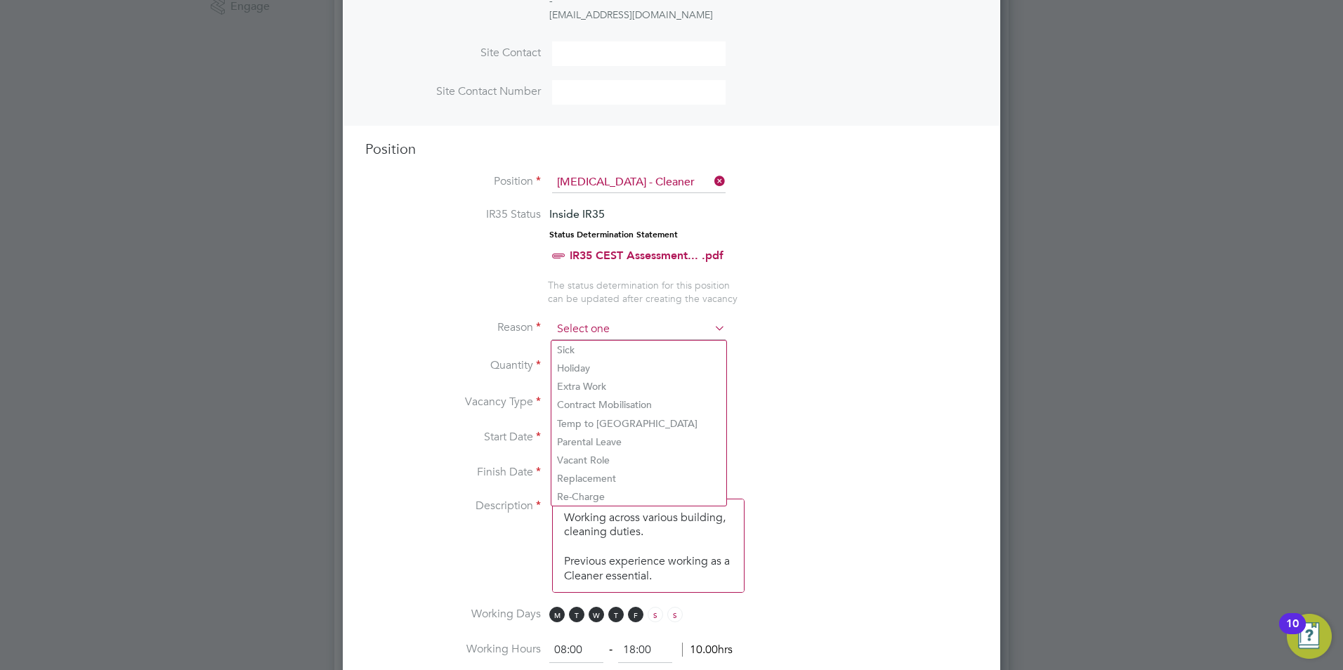
click at [596, 325] on input at bounding box center [639, 329] width 174 height 21
click at [870, 350] on li "Reason" at bounding box center [671, 336] width 613 height 35
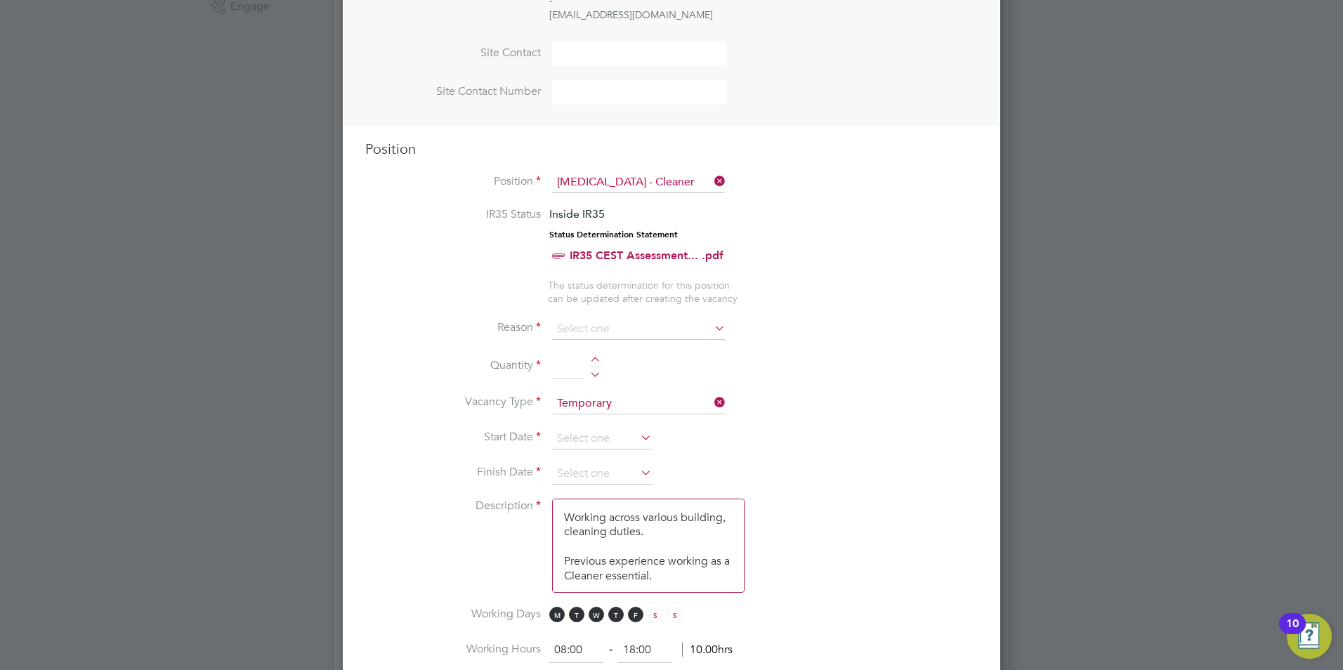
scroll to position [3, 0]
drag, startPoint x: 566, startPoint y: 516, endPoint x: 734, endPoint y: 583, distance: 180.3
click at [734, 583] on textarea "Working across various building, cleaning duties. Previous experience working a…" at bounding box center [648, 546] width 193 height 94
click at [604, 329] on input at bounding box center [639, 329] width 174 height 21
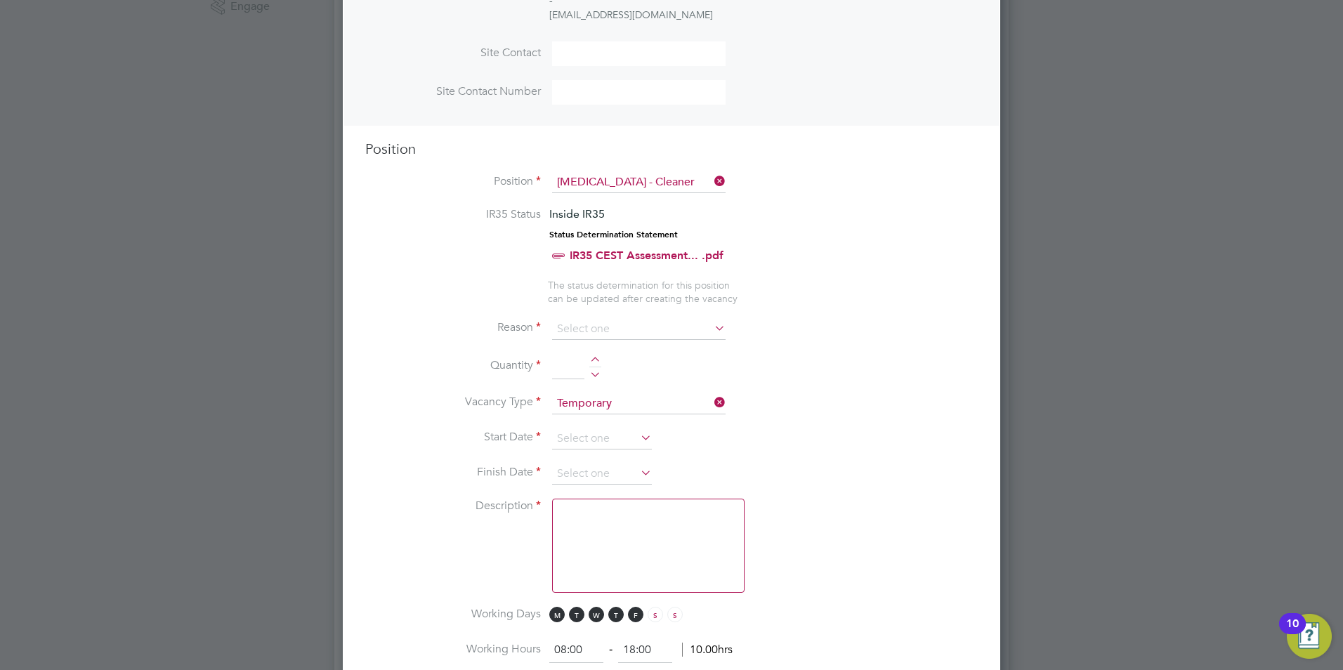
click at [606, 479] on li "Replacement" at bounding box center [639, 478] width 175 height 18
type input "Replacement"
click at [594, 360] on div at bounding box center [596, 362] width 12 height 10
type input "1"
click at [595, 439] on input at bounding box center [602, 439] width 100 height 21
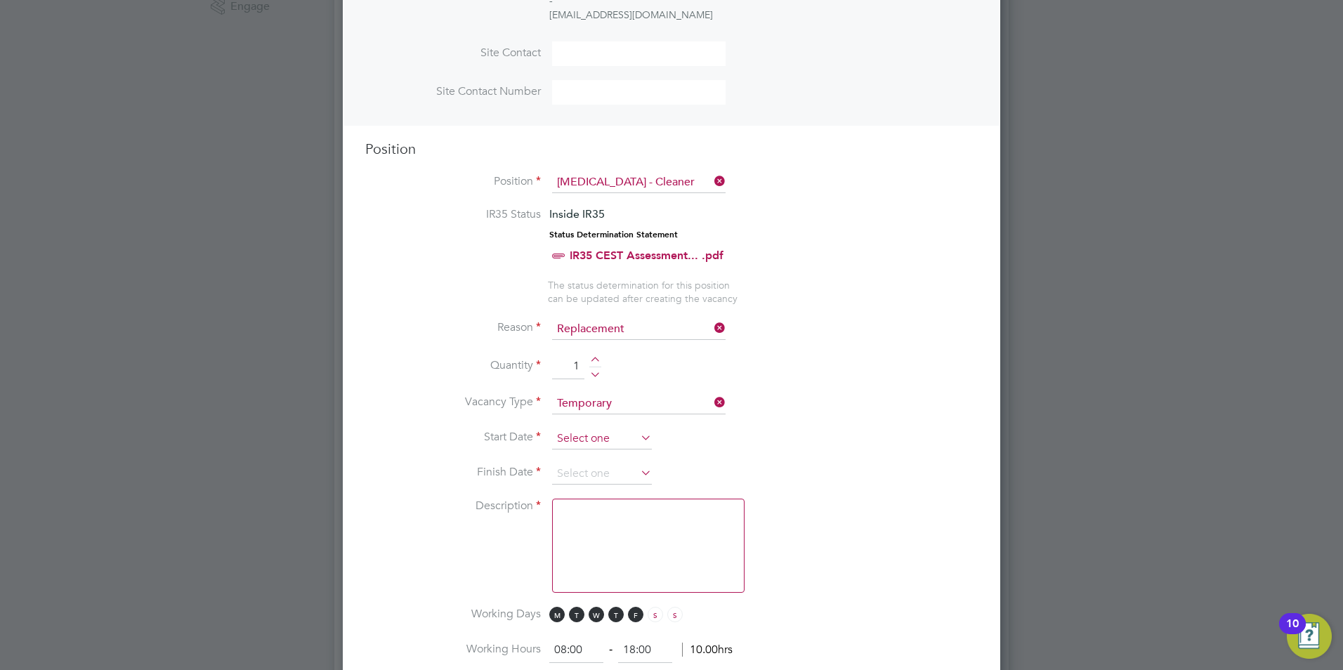
scroll to position [426, 0]
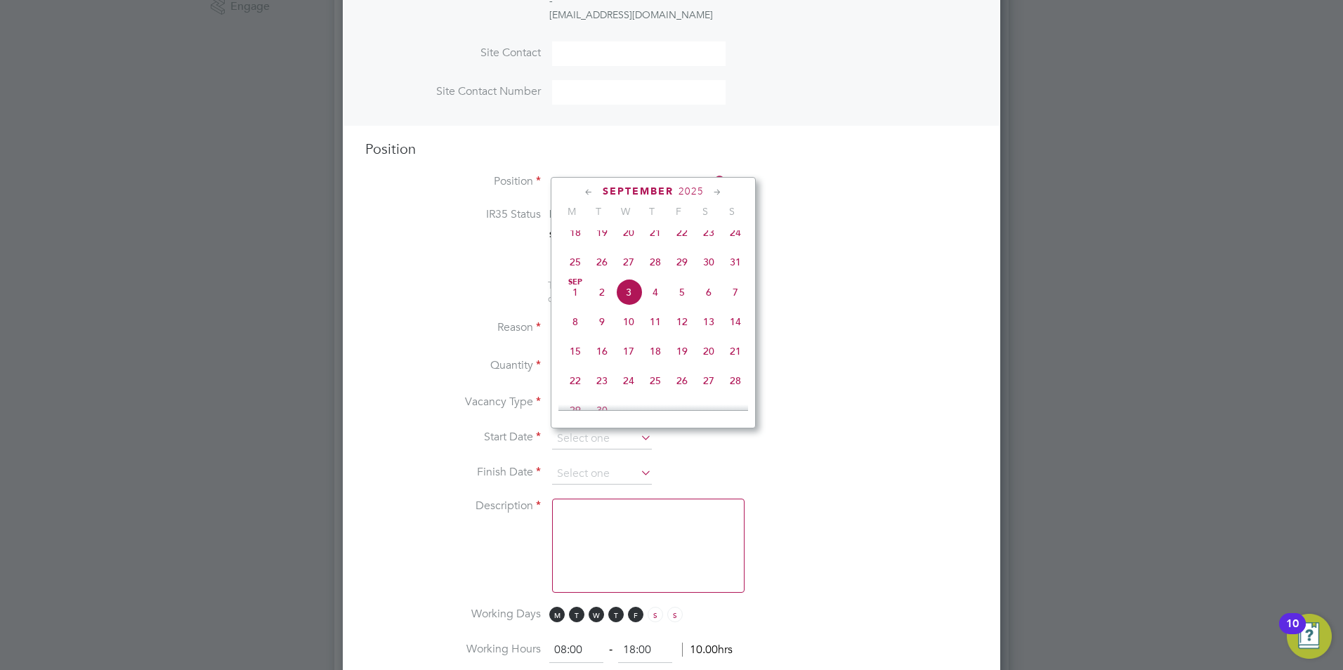
click at [577, 363] on span "15" at bounding box center [575, 351] width 27 height 27
type input "15 Sep 2025"
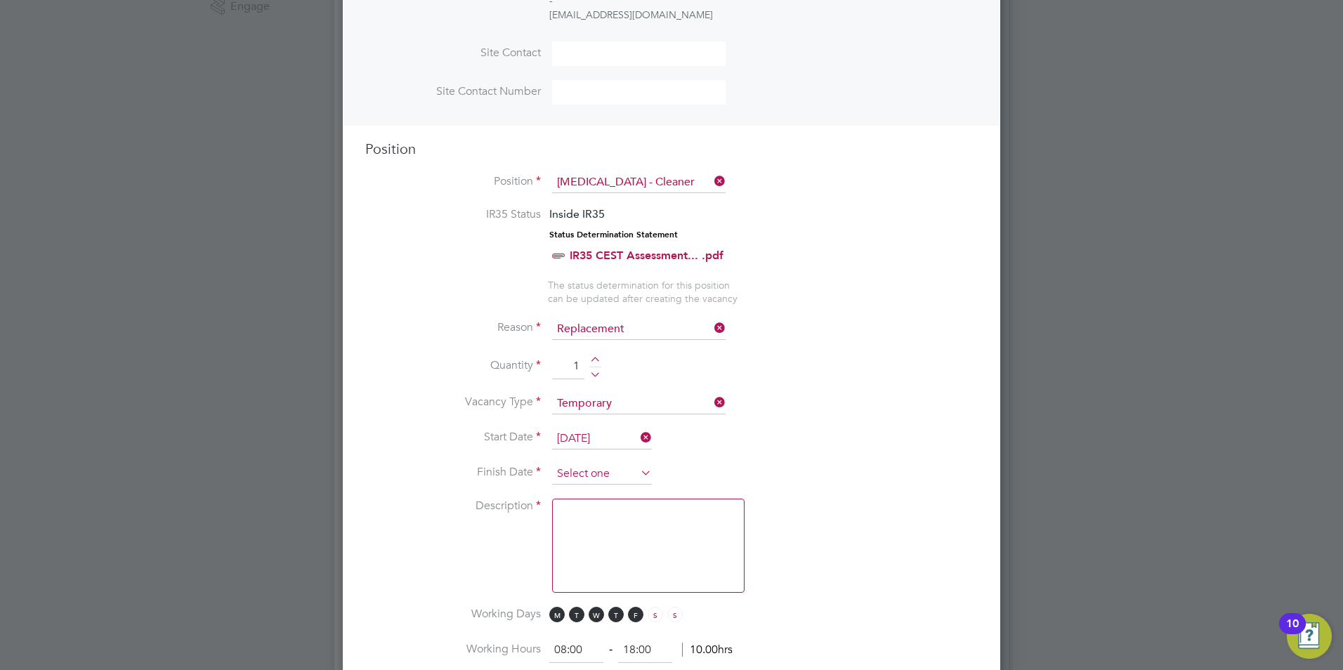
click at [580, 465] on input at bounding box center [602, 474] width 100 height 21
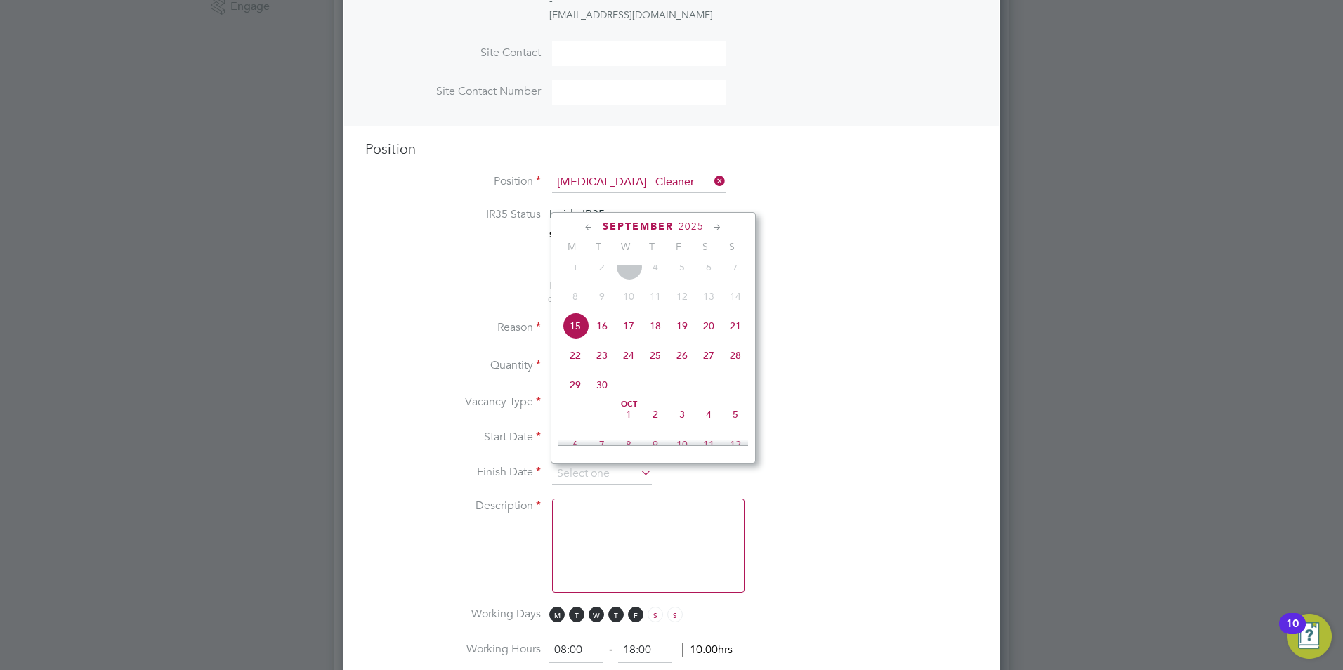
click at [719, 229] on icon at bounding box center [717, 227] width 13 height 15
click at [720, 230] on icon at bounding box center [717, 227] width 13 height 15
click at [573, 330] on span "15" at bounding box center [575, 316] width 27 height 27
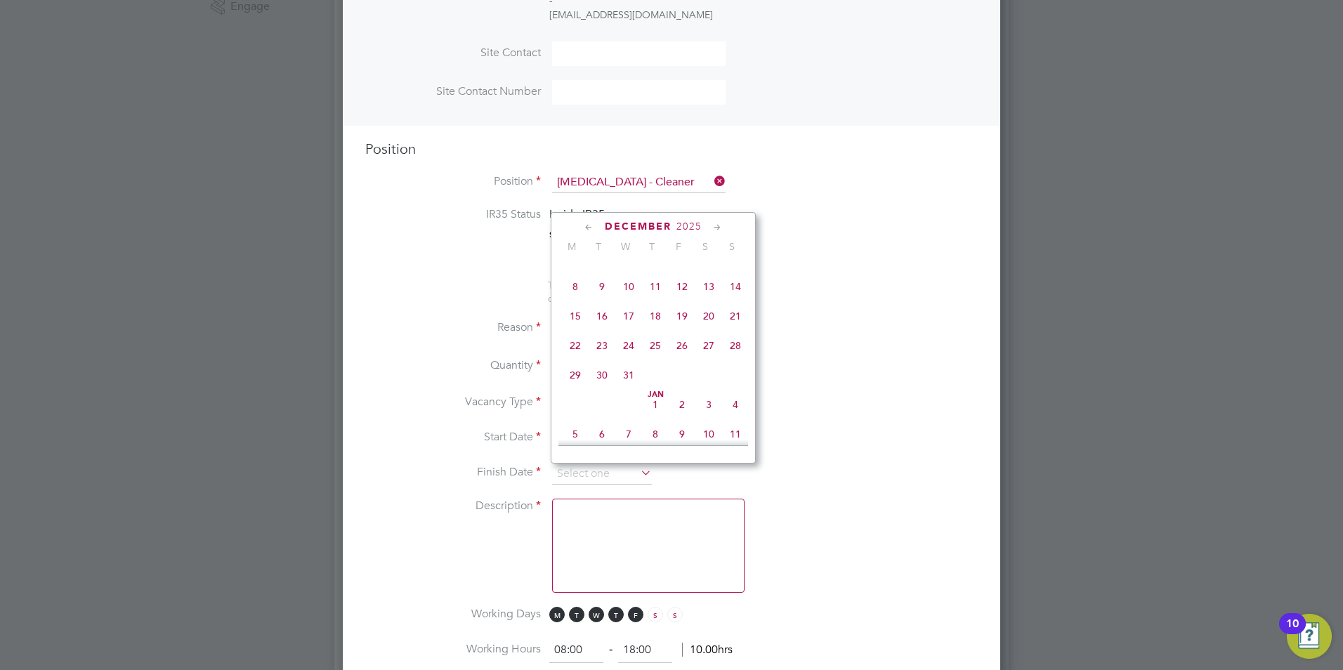
type input "15 Dec 2025"
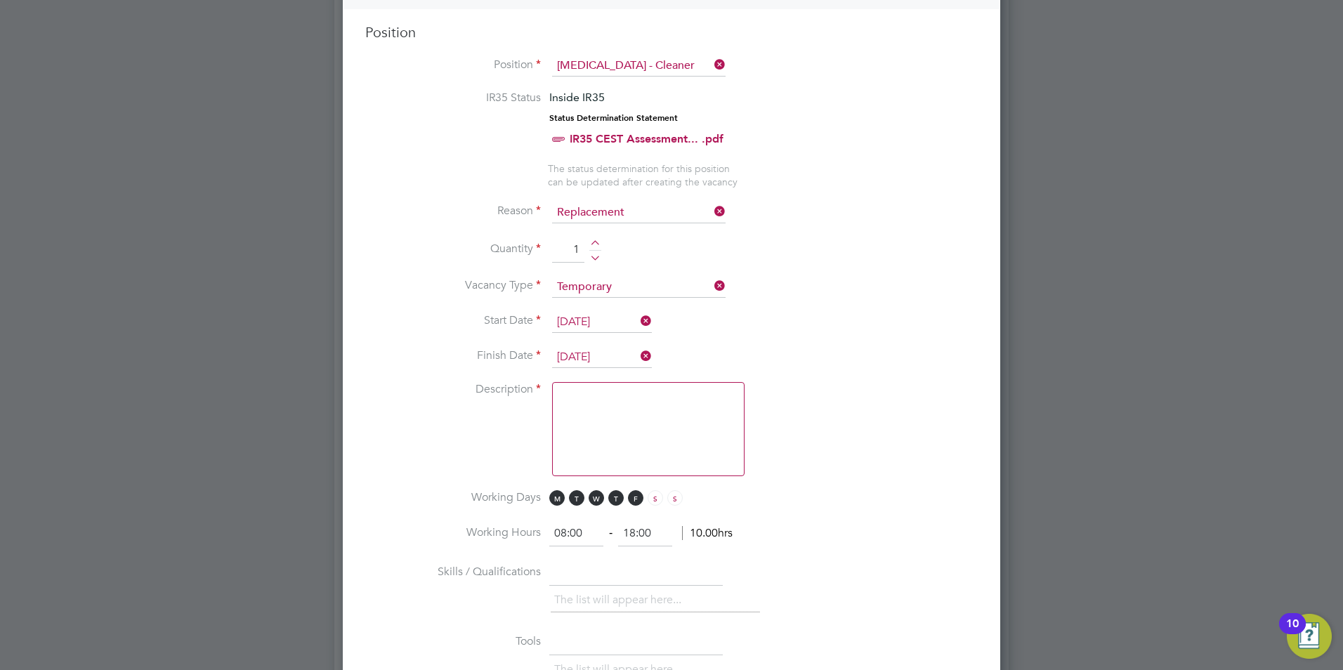
scroll to position [632, 0]
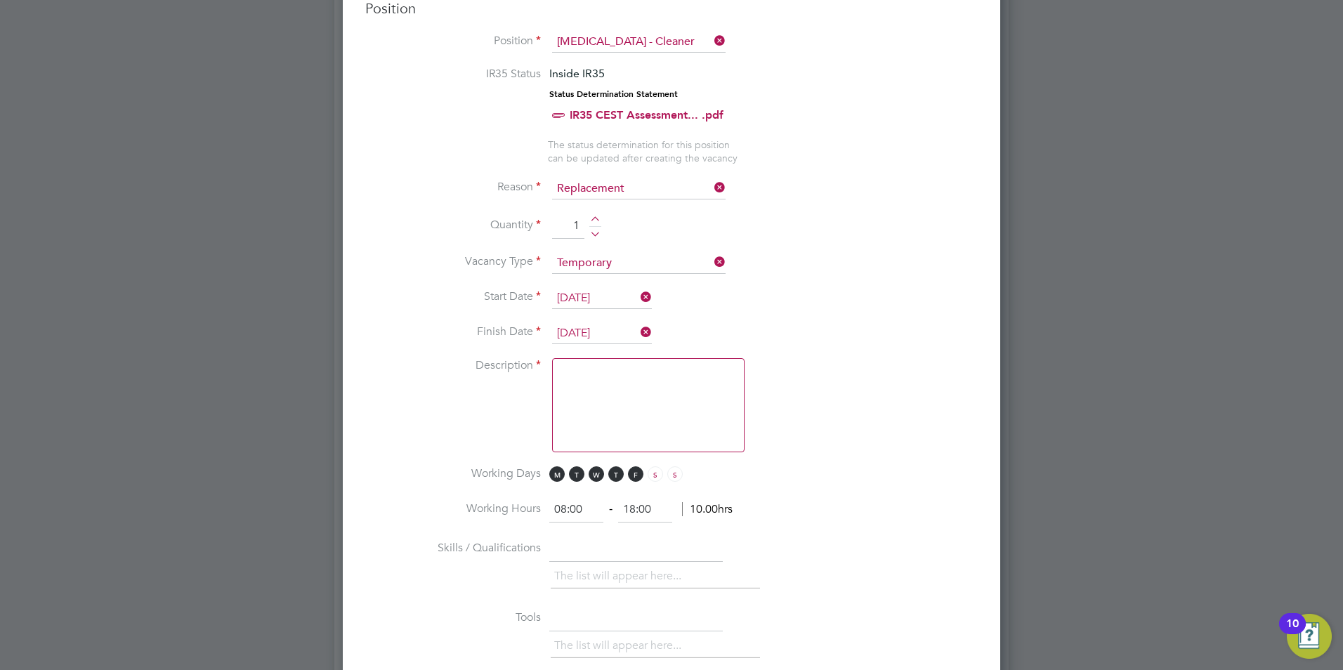
click at [622, 384] on textarea at bounding box center [648, 405] width 193 height 94
paste textarea "Estate cleaner, cleaning communal areas"
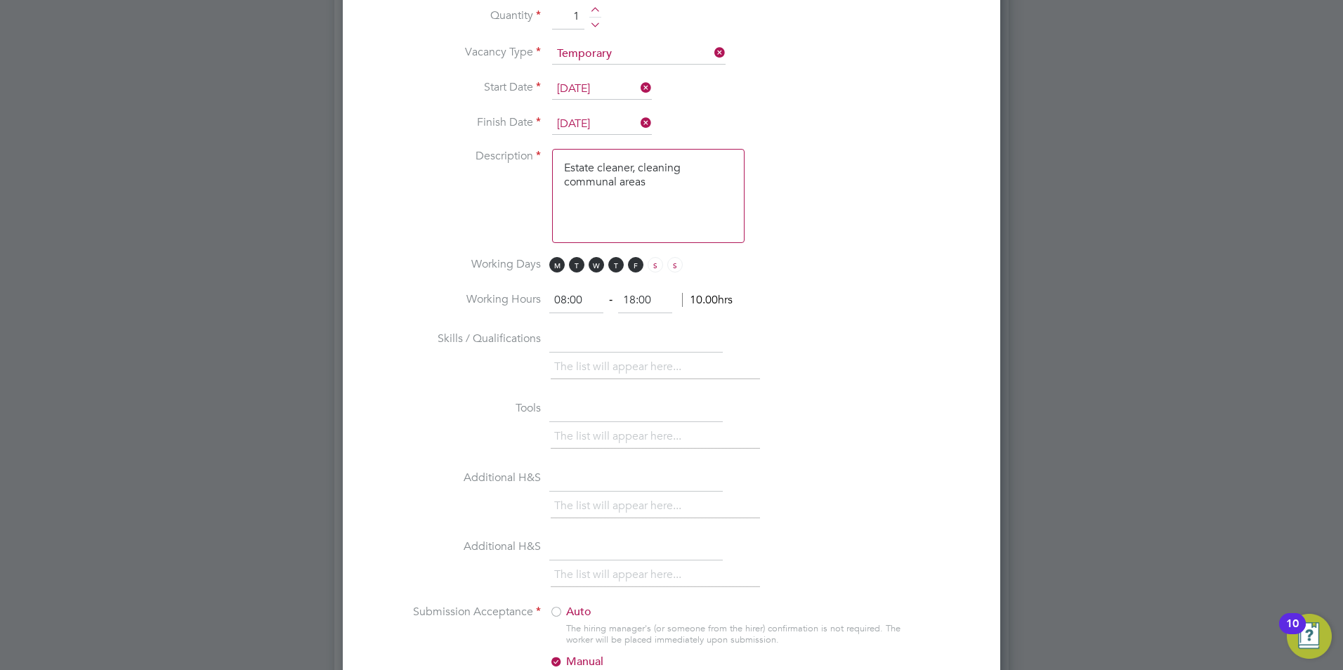
scroll to position [843, 0]
type textarea "Estate cleaner, cleaning communal areas"
click at [597, 339] on input "text" at bounding box center [636, 338] width 174 height 25
paste input "cleaning experience"
type input "cleaning experience"
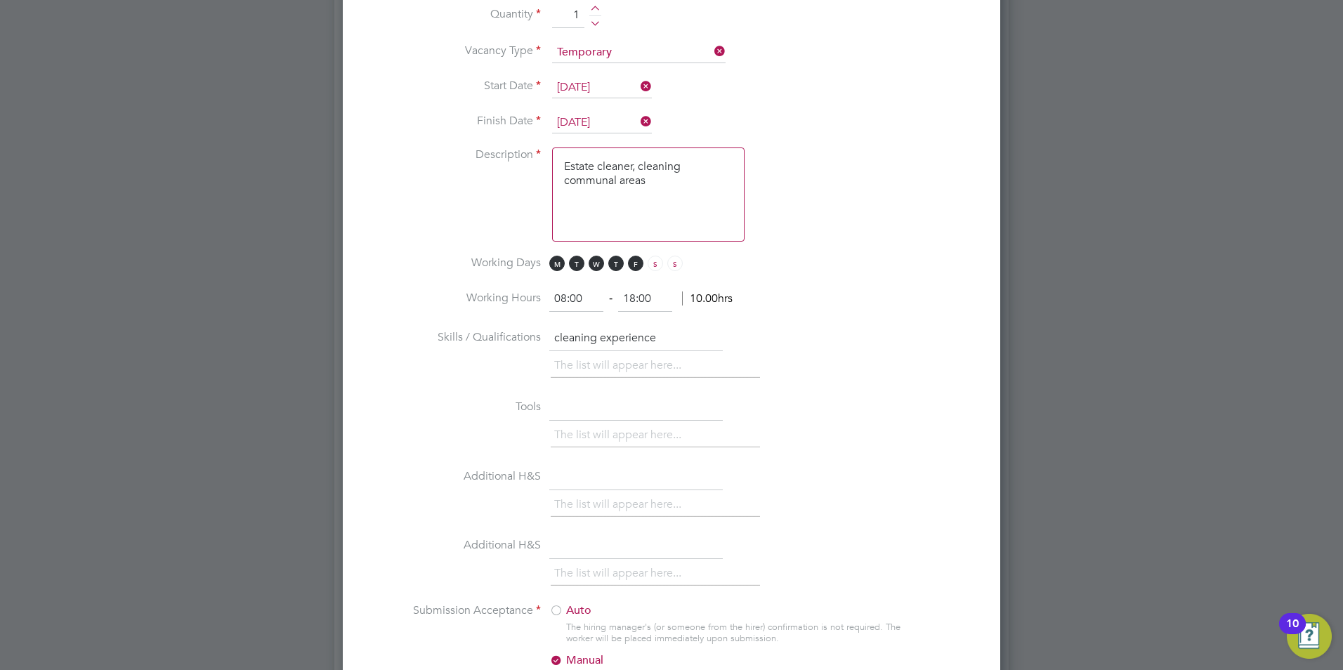
click at [583, 408] on input "text" at bounding box center [636, 408] width 174 height 25
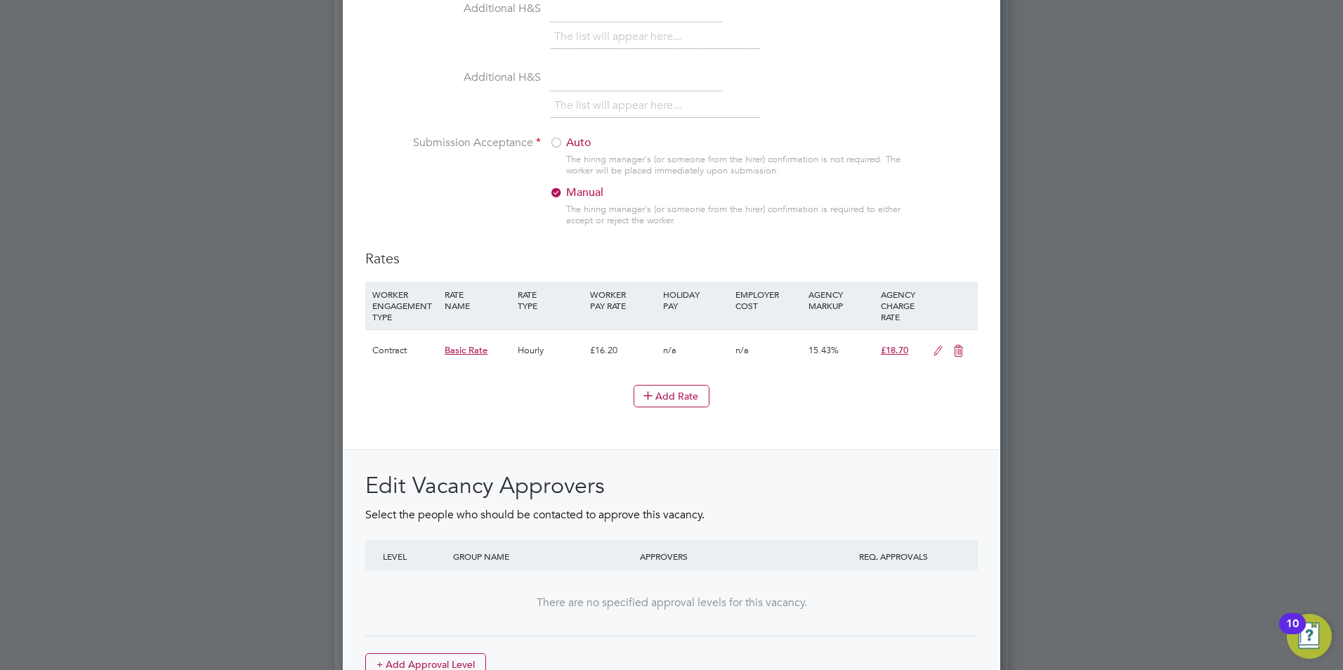
scroll to position [1476, 0]
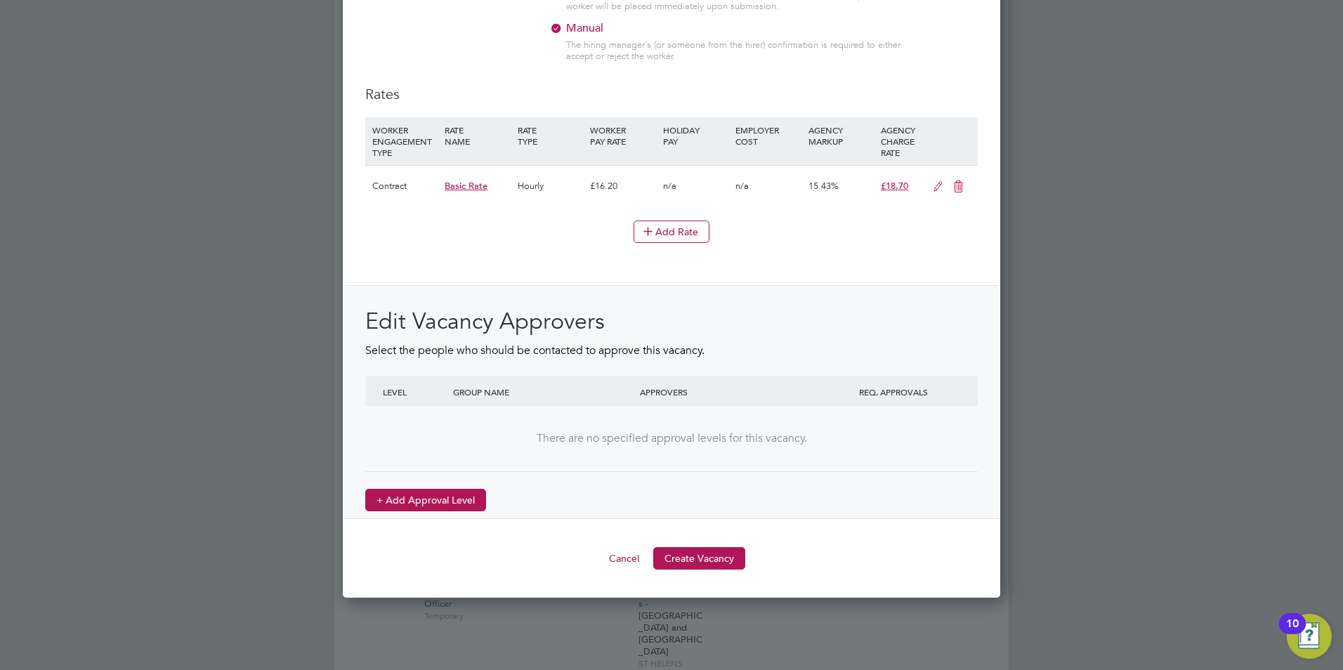
type input "n/a"
click at [434, 499] on button "+ Add Approval Level" at bounding box center [425, 500] width 121 height 22
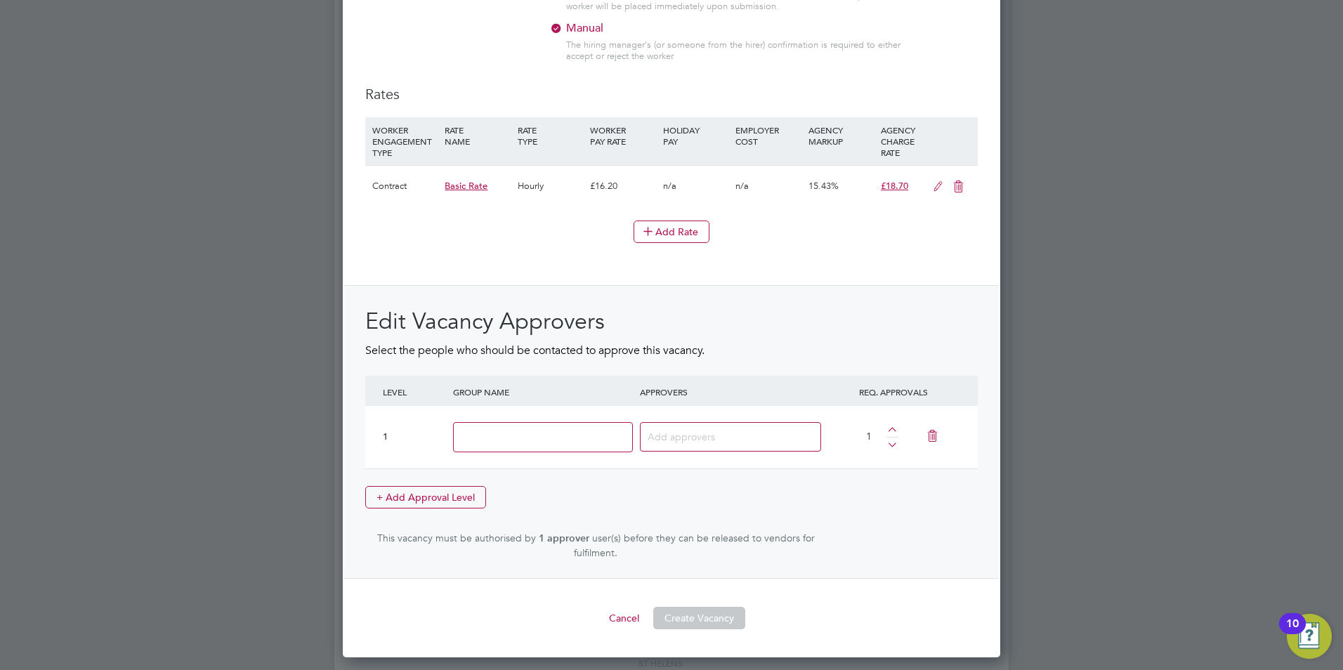
scroll to position [2081, 658]
click at [502, 436] on input at bounding box center [543, 437] width 180 height 30
type input "Contract Manager"
click at [668, 439] on input at bounding box center [725, 436] width 155 height 18
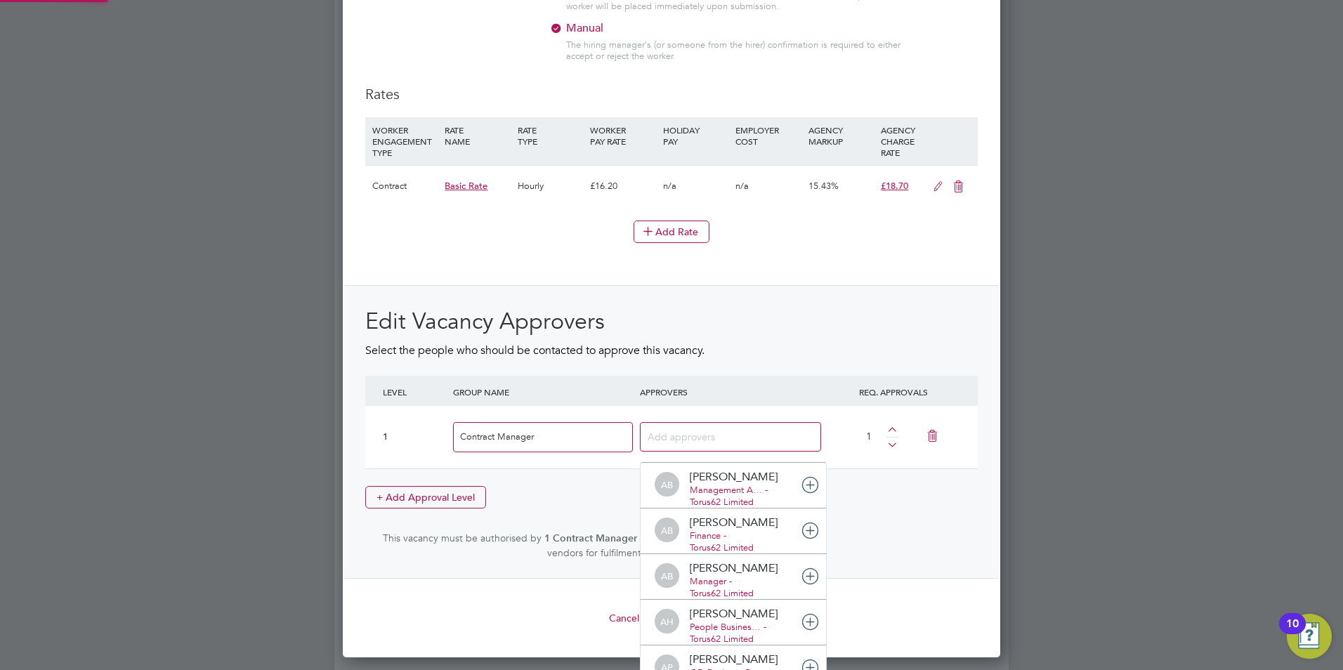
scroll to position [15, 99]
type input "Ian"
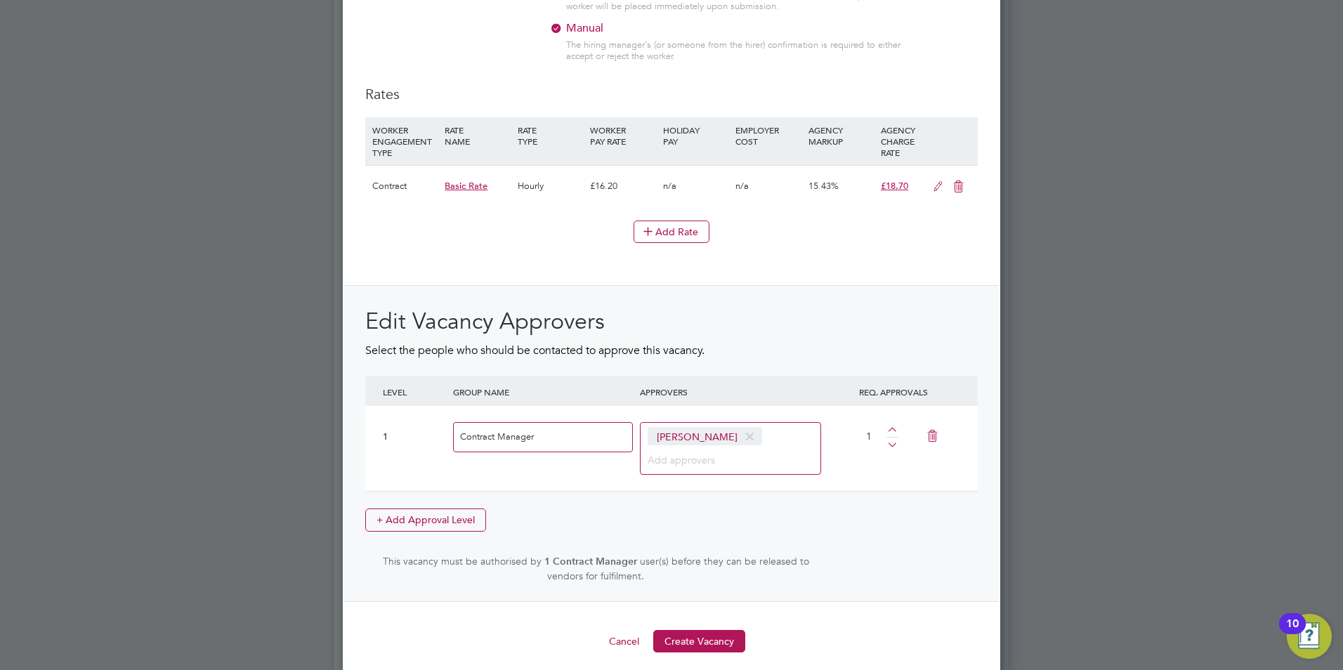
scroll to position [2104, 658]
click at [414, 518] on button "+ Add Approval Level" at bounding box center [425, 520] width 121 height 22
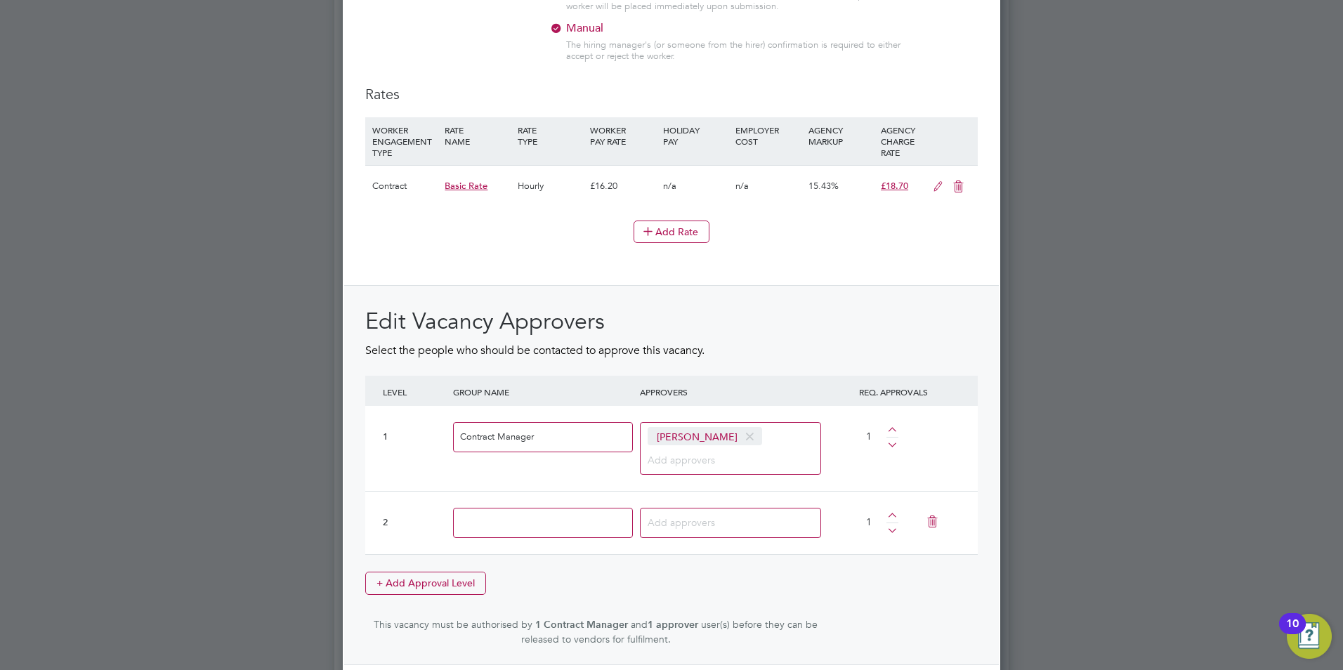
click at [515, 517] on input at bounding box center [543, 523] width 180 height 30
type input "People Services BP"
click at [696, 520] on input at bounding box center [725, 522] width 155 height 18
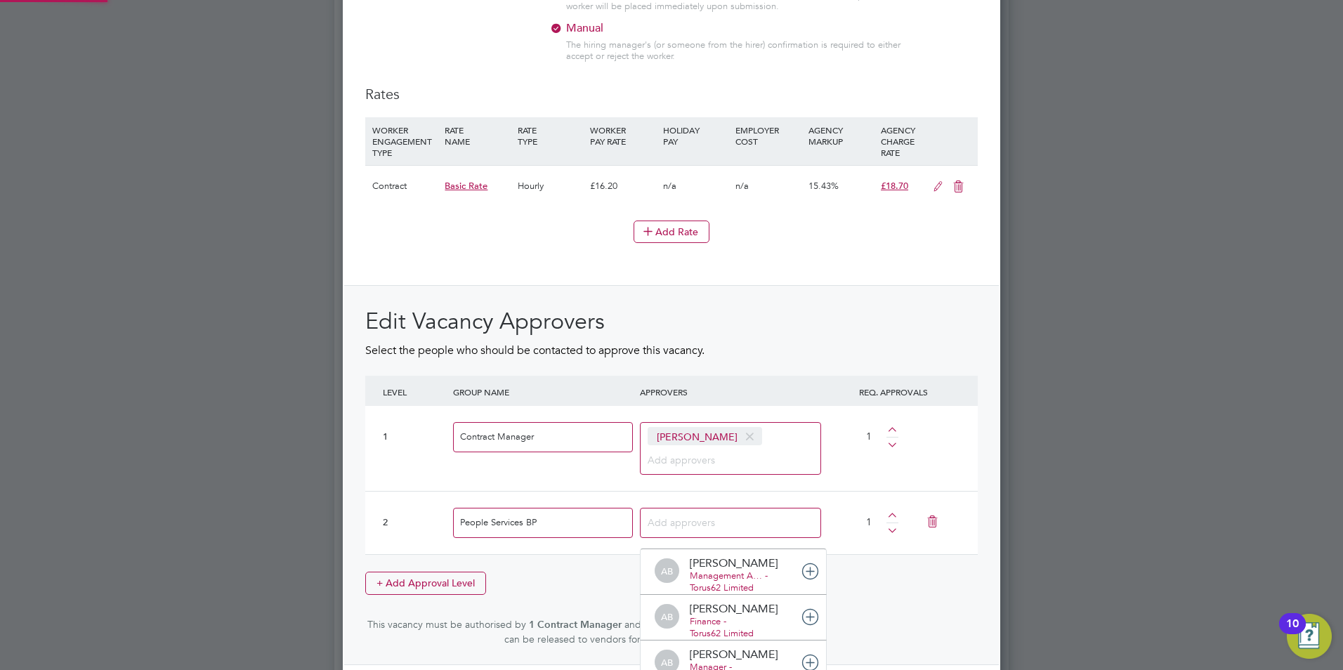
scroll to position [15, 99]
type input "Kirsty"
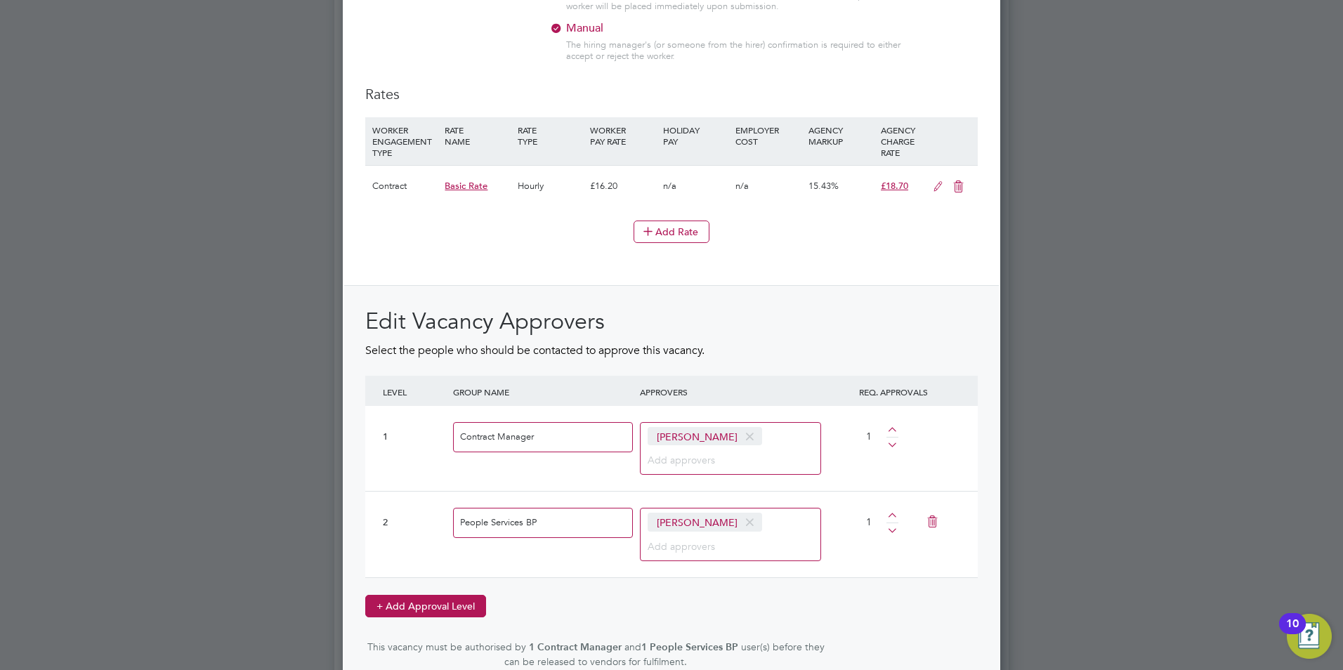
click at [440, 601] on button "+ Add Approval Level" at bounding box center [425, 606] width 121 height 22
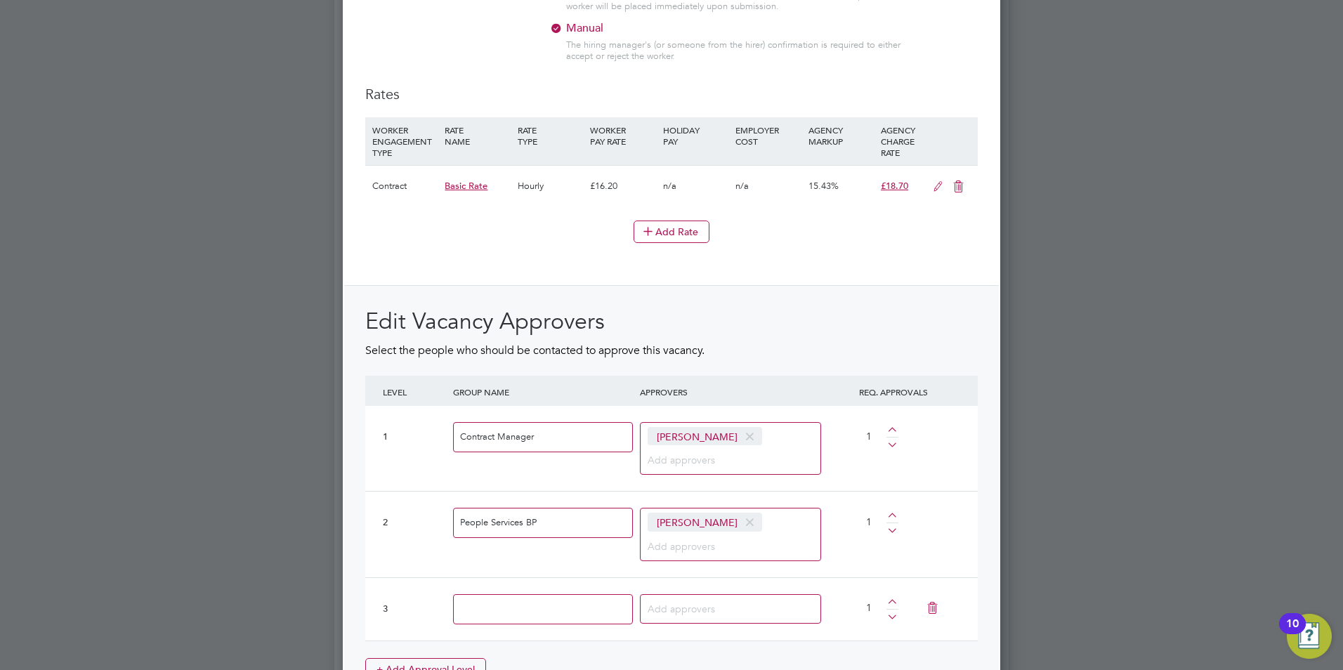
click at [524, 608] on input at bounding box center [543, 609] width 180 height 30
type input "Finance"
click at [708, 611] on input at bounding box center [725, 608] width 155 height 18
type input "Callum"
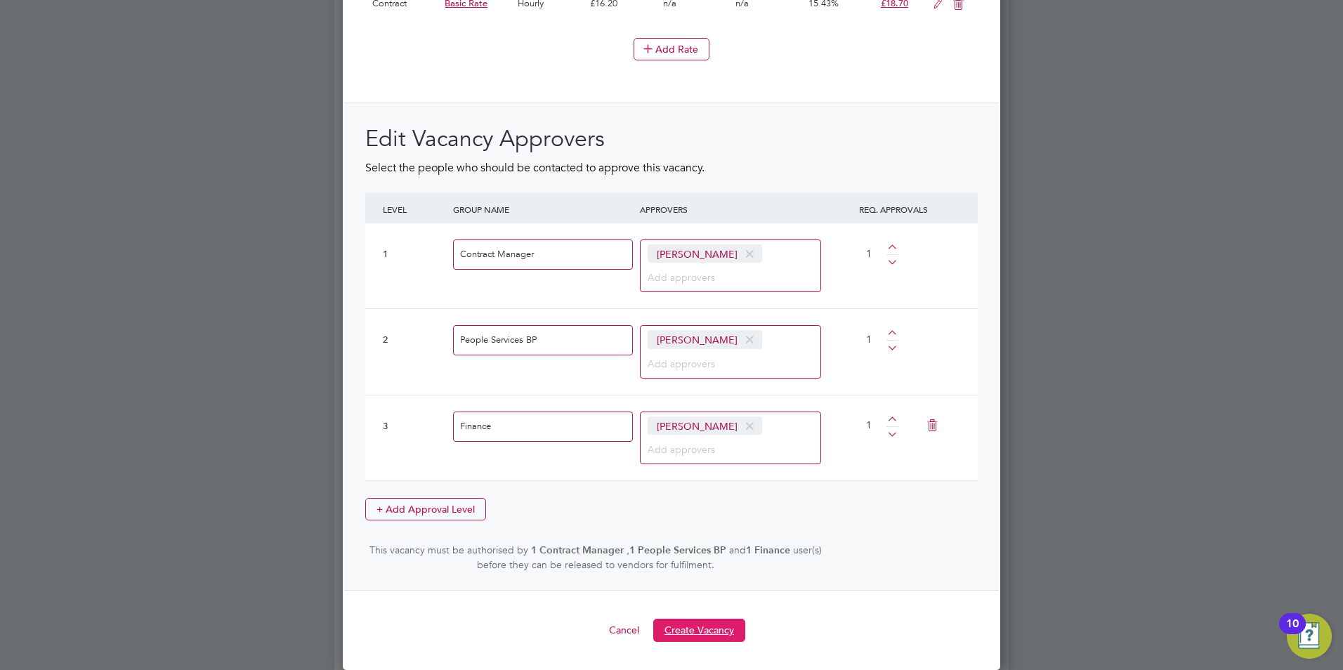
click at [707, 631] on button "Create Vacancy" at bounding box center [699, 630] width 92 height 22
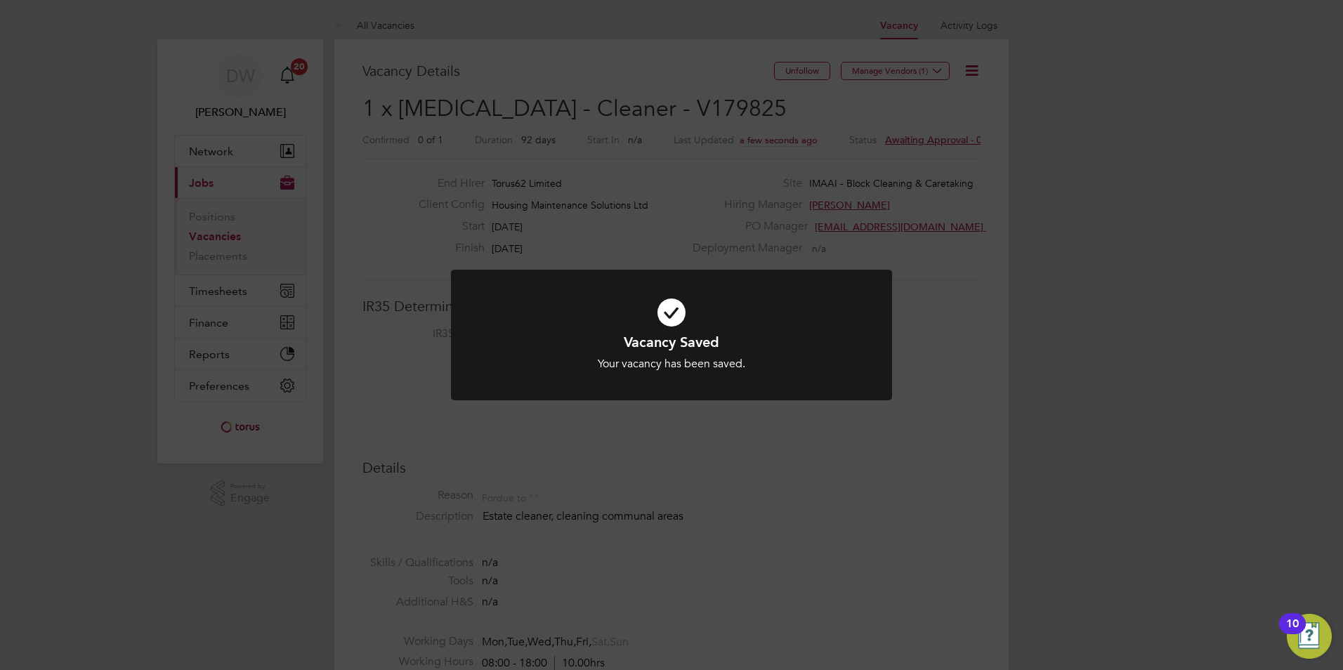
click at [753, 294] on icon at bounding box center [671, 312] width 365 height 55
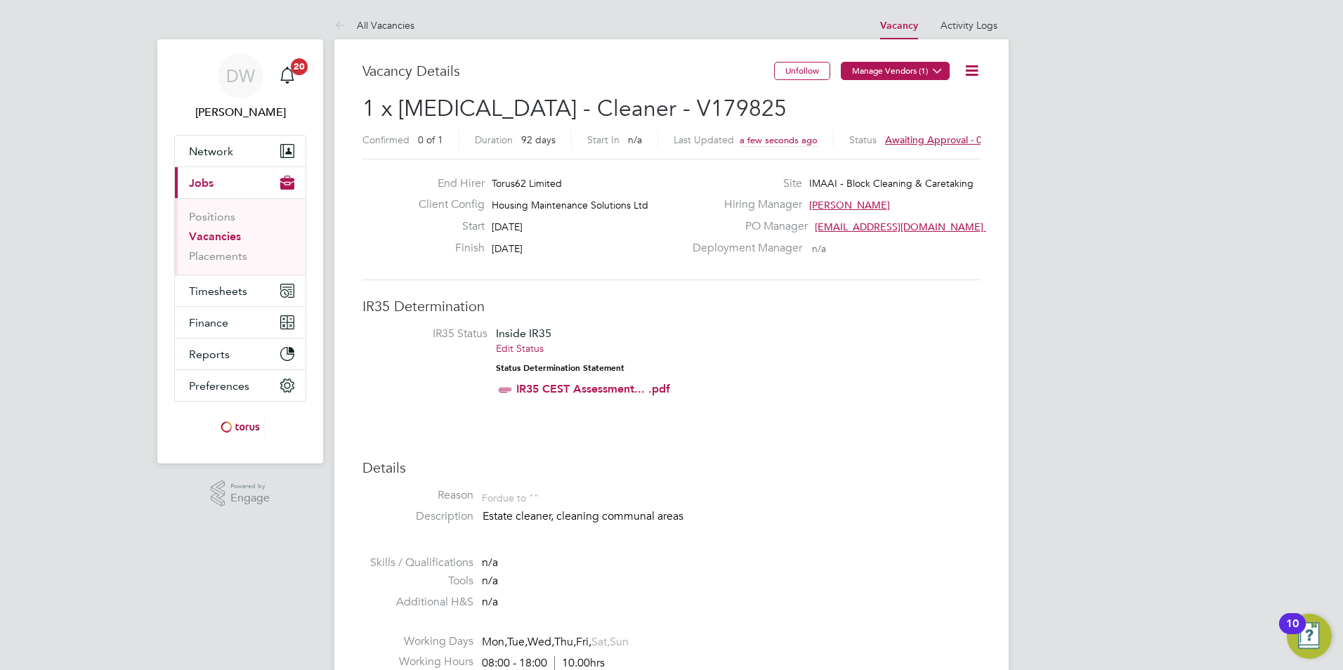
click at [897, 74] on button "Manage Vendors (1)" at bounding box center [895, 71] width 109 height 18
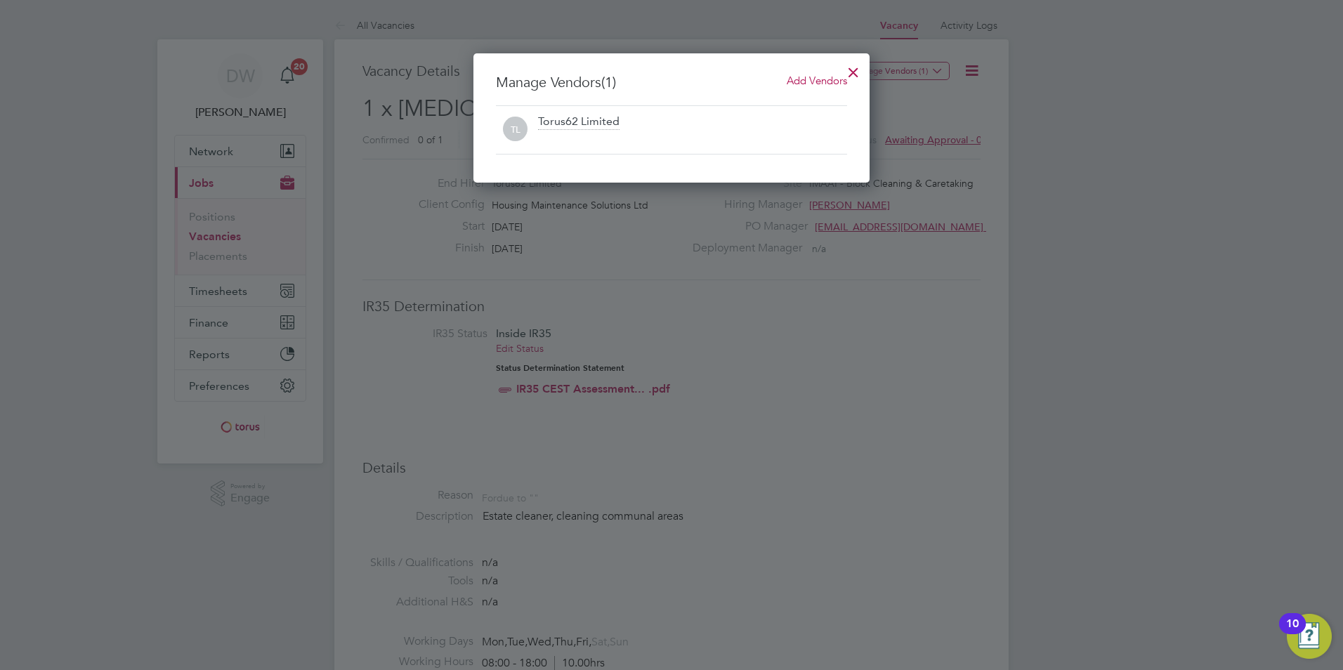
click at [823, 77] on span "Add Vendors" at bounding box center [817, 80] width 60 height 13
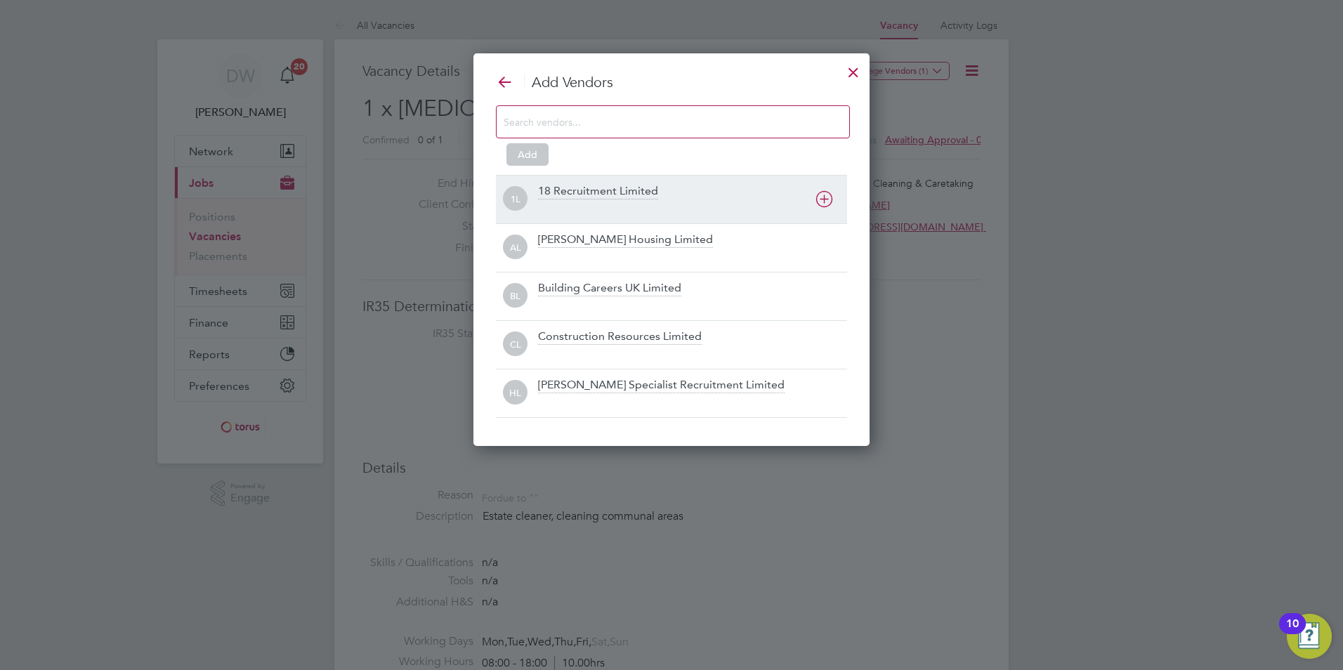
click at [641, 204] on div at bounding box center [692, 209] width 309 height 14
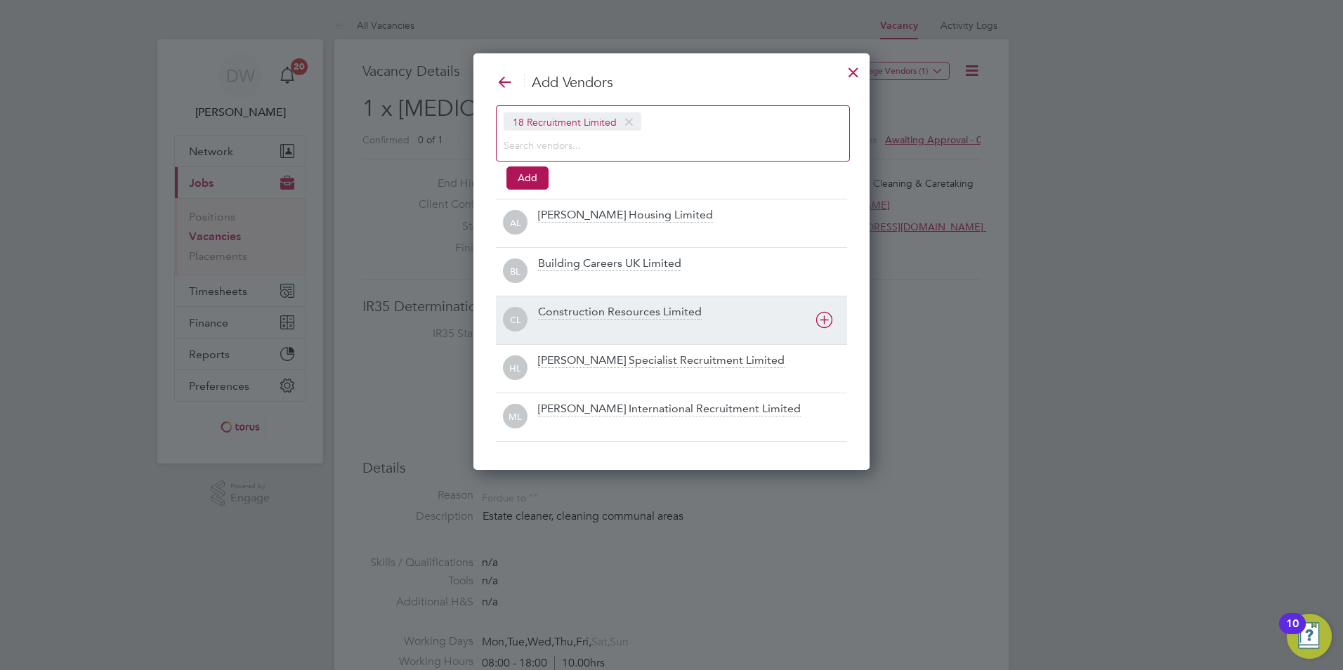
click at [741, 318] on div "Construction Resources Limited" at bounding box center [692, 320] width 309 height 31
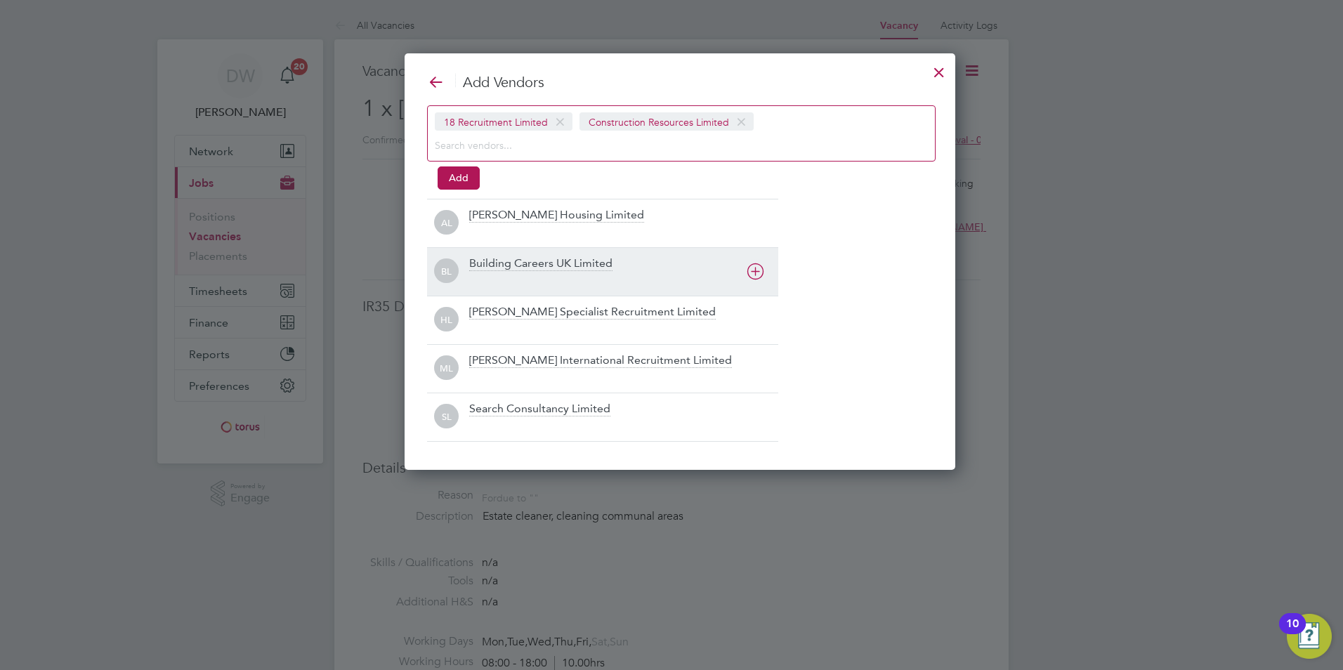
click at [692, 266] on div "Building Careers UK Limited" at bounding box center [623, 271] width 309 height 31
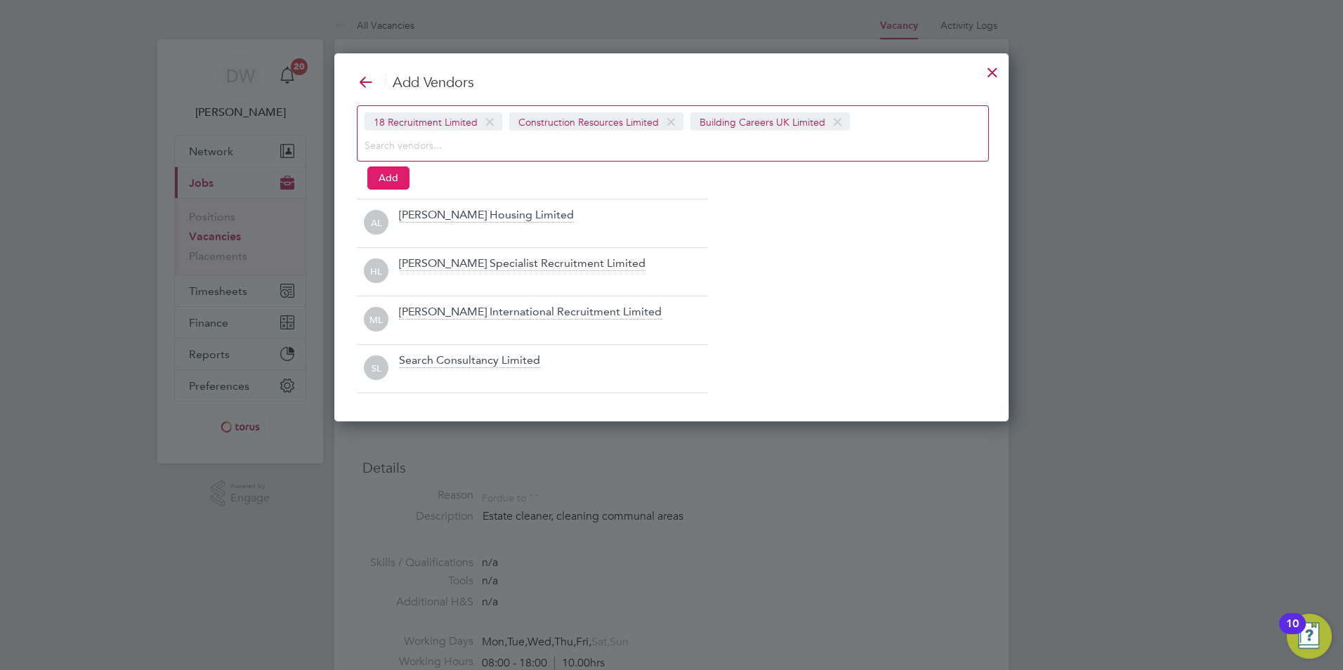
click at [388, 174] on button "Add" at bounding box center [388, 178] width 42 height 22
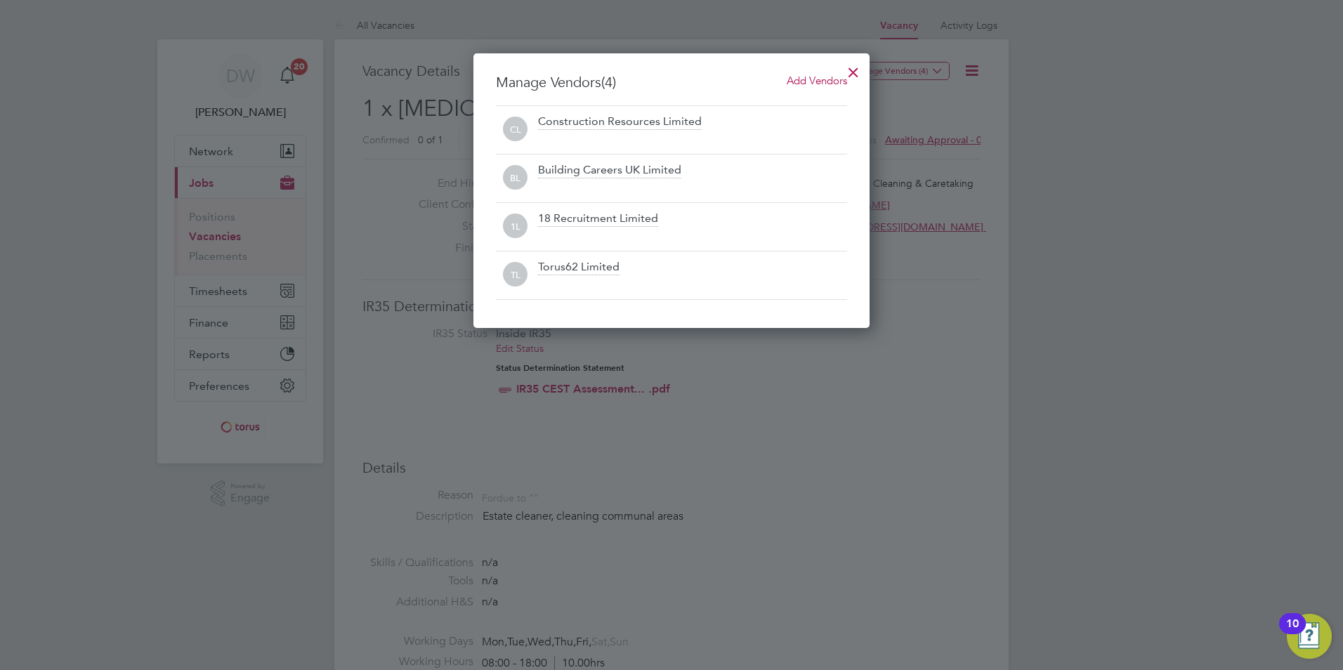
click at [854, 70] on div at bounding box center [853, 68] width 25 height 25
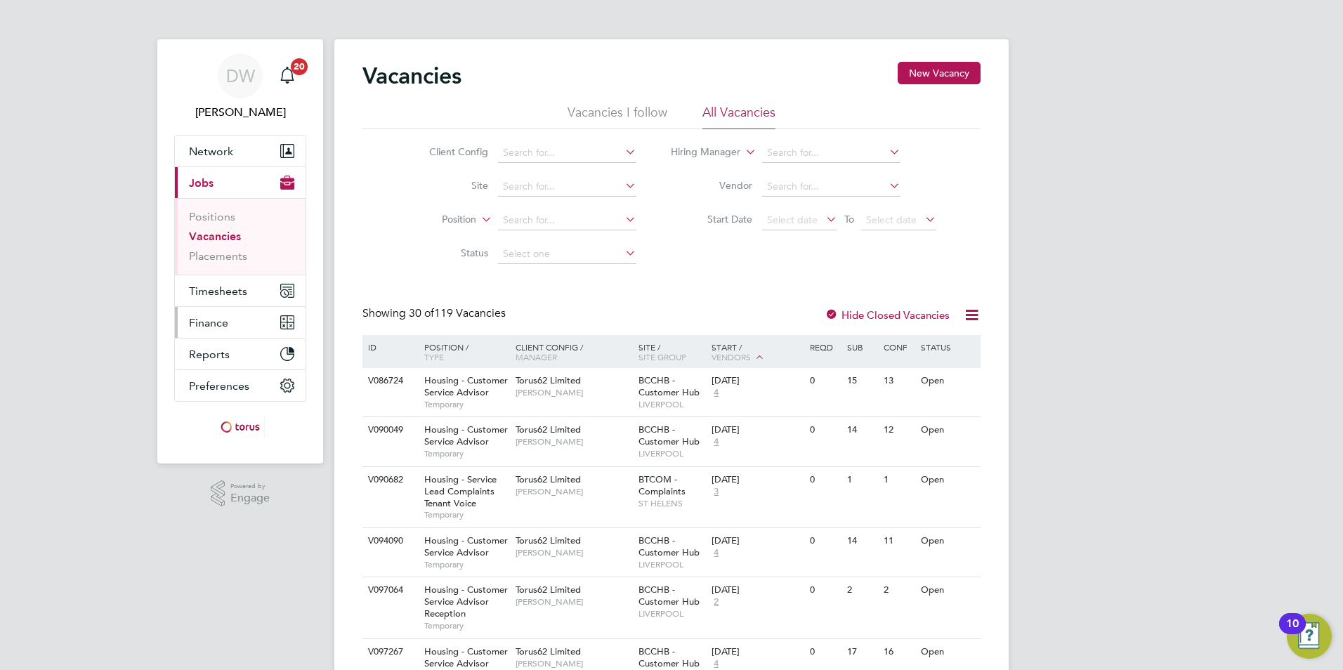
click at [213, 323] on span "Finance" at bounding box center [208, 322] width 39 height 13
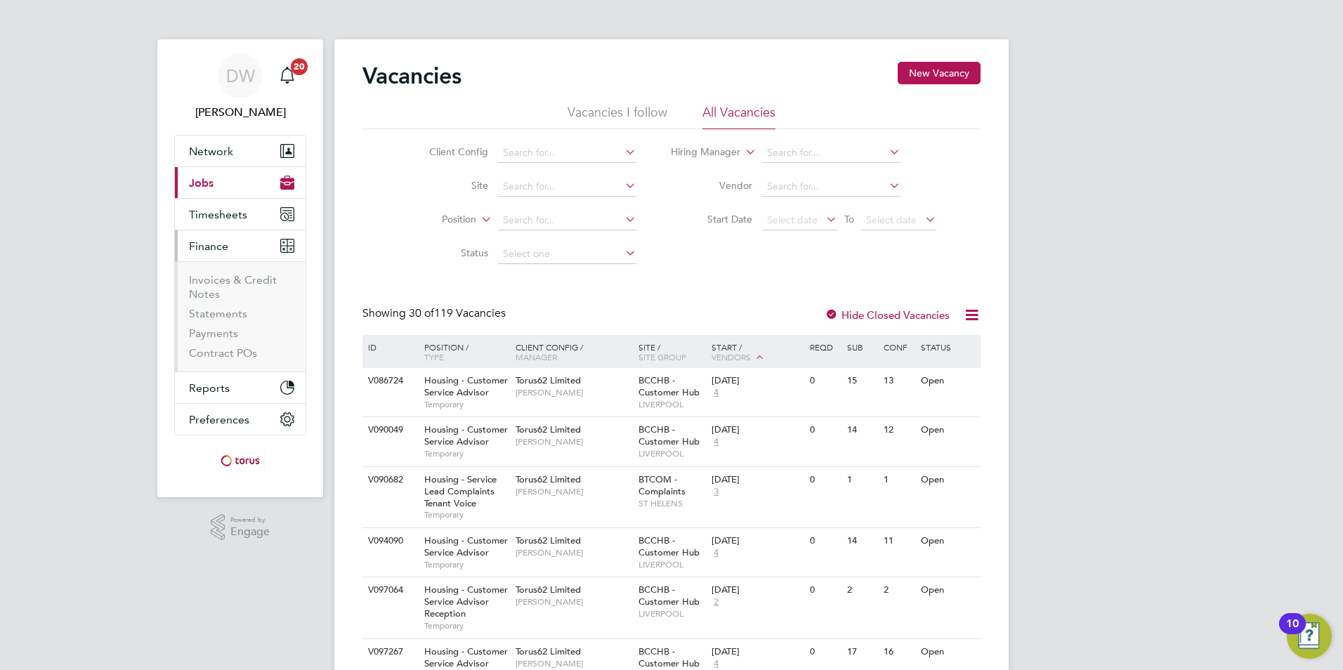
click at [209, 181] on span "Jobs" at bounding box center [201, 182] width 25 height 13
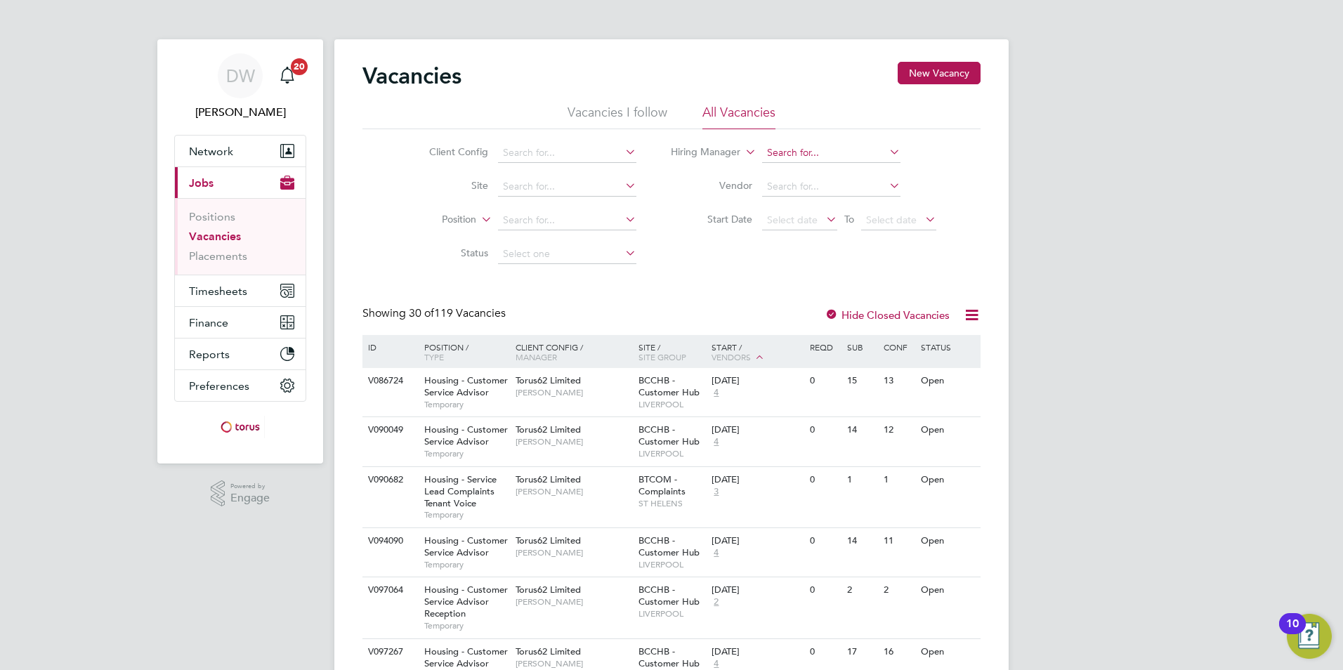
click at [795, 151] on input at bounding box center [831, 153] width 138 height 20
drag, startPoint x: 841, startPoint y: 187, endPoint x: 817, endPoint y: 242, distance: 59.8
click at [841, 188] on li "Danielle Ebden" at bounding box center [848, 191] width 174 height 19
type input "[PERSON_NAME]"
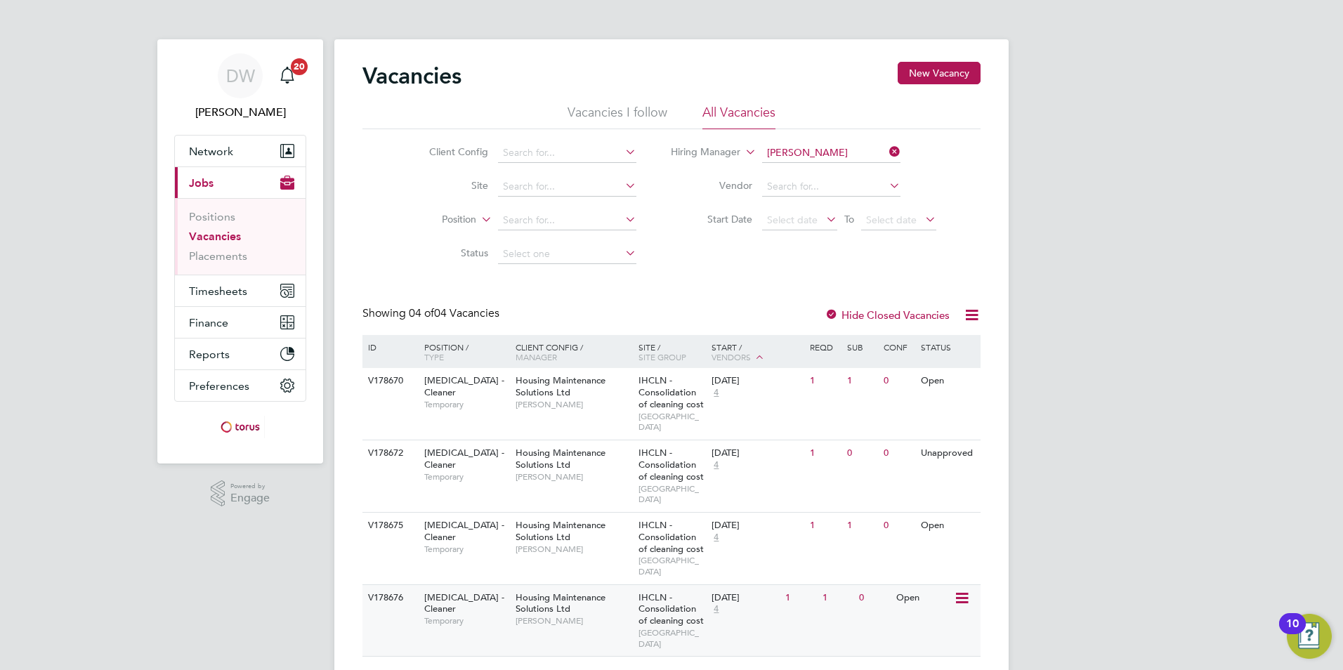
click at [961, 590] on icon at bounding box center [961, 598] width 14 height 17
click at [932, 592] on li "View Details" at bounding box center [927, 598] width 82 height 20
click at [963, 375] on icon at bounding box center [961, 381] width 14 height 17
click at [911, 433] on li "Edit" at bounding box center [927, 434] width 82 height 20
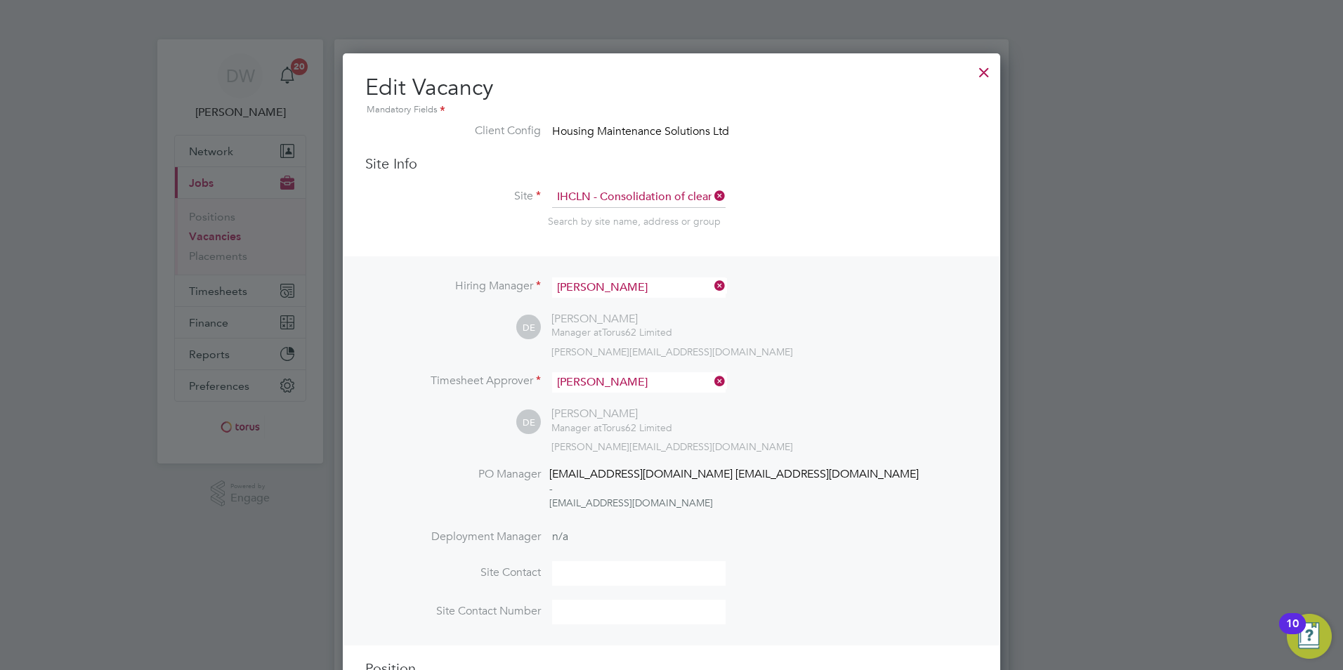
click at [987, 72] on div at bounding box center [984, 68] width 25 height 25
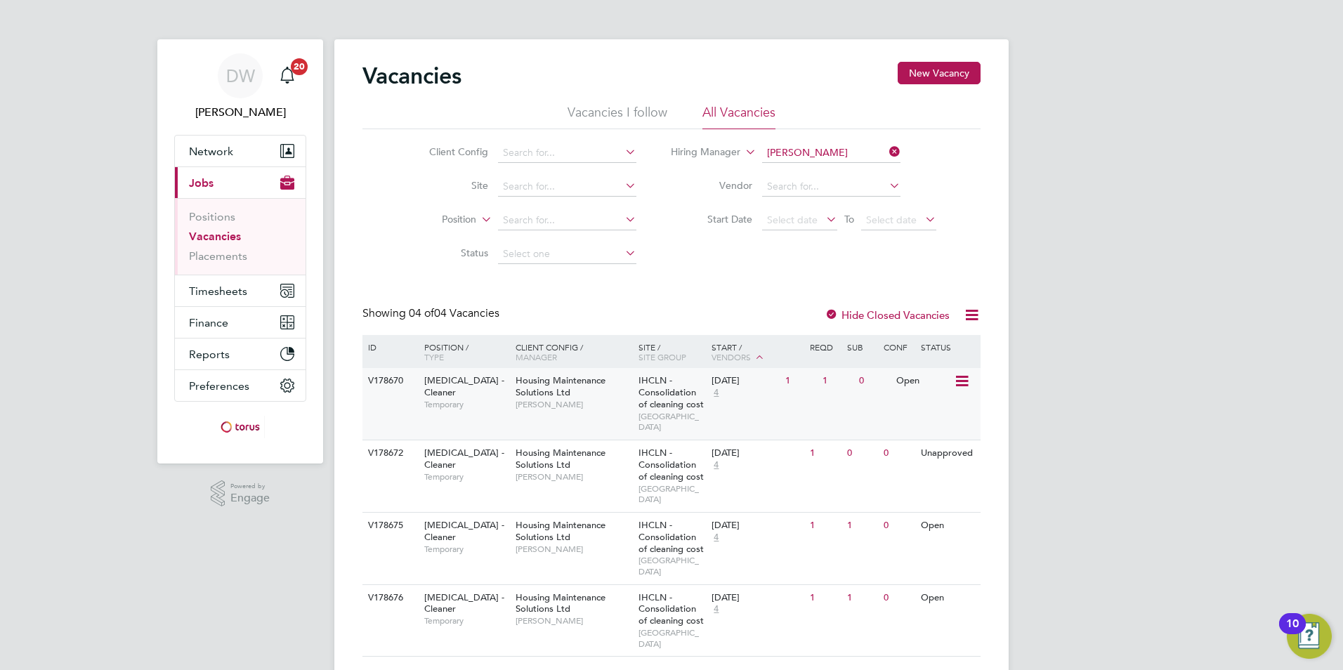
click at [823, 382] on div "1" at bounding box center [837, 381] width 37 height 26
click at [788, 445] on div "1" at bounding box center [800, 454] width 37 height 26
click at [958, 518] on icon at bounding box center [961, 526] width 14 height 17
click at [903, 553] on li "Edit" at bounding box center [927, 557] width 82 height 20
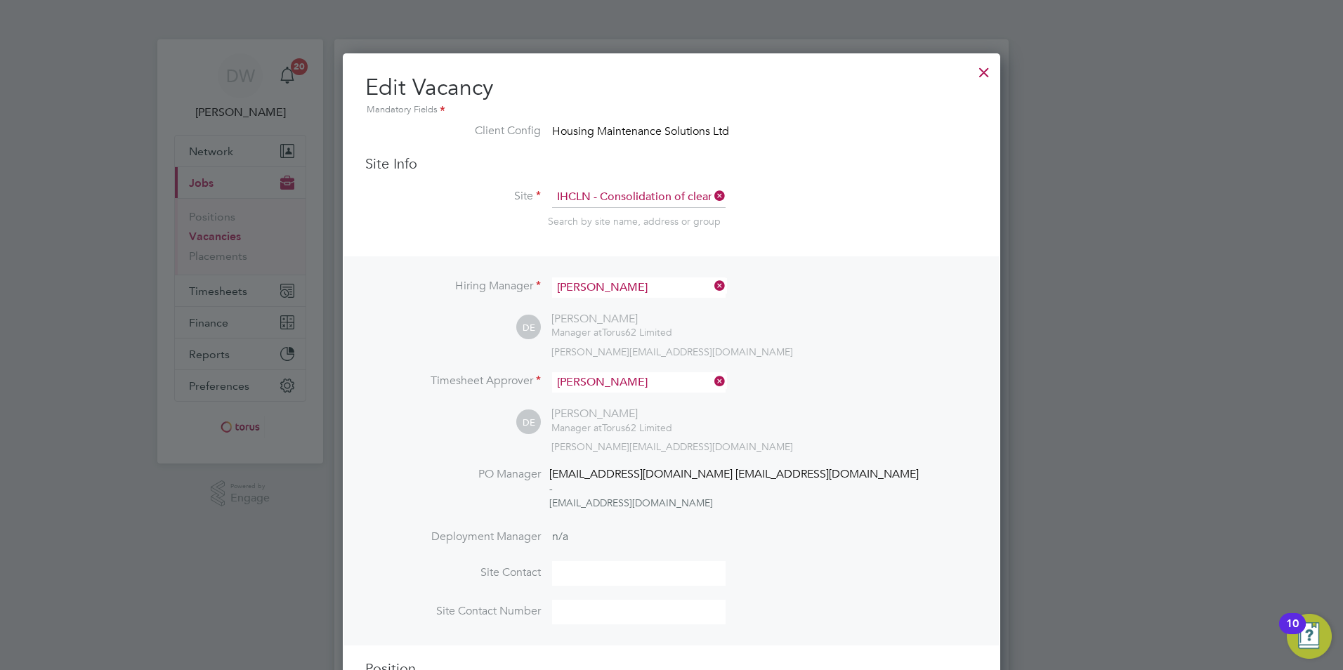
click at [982, 69] on div at bounding box center [984, 68] width 25 height 25
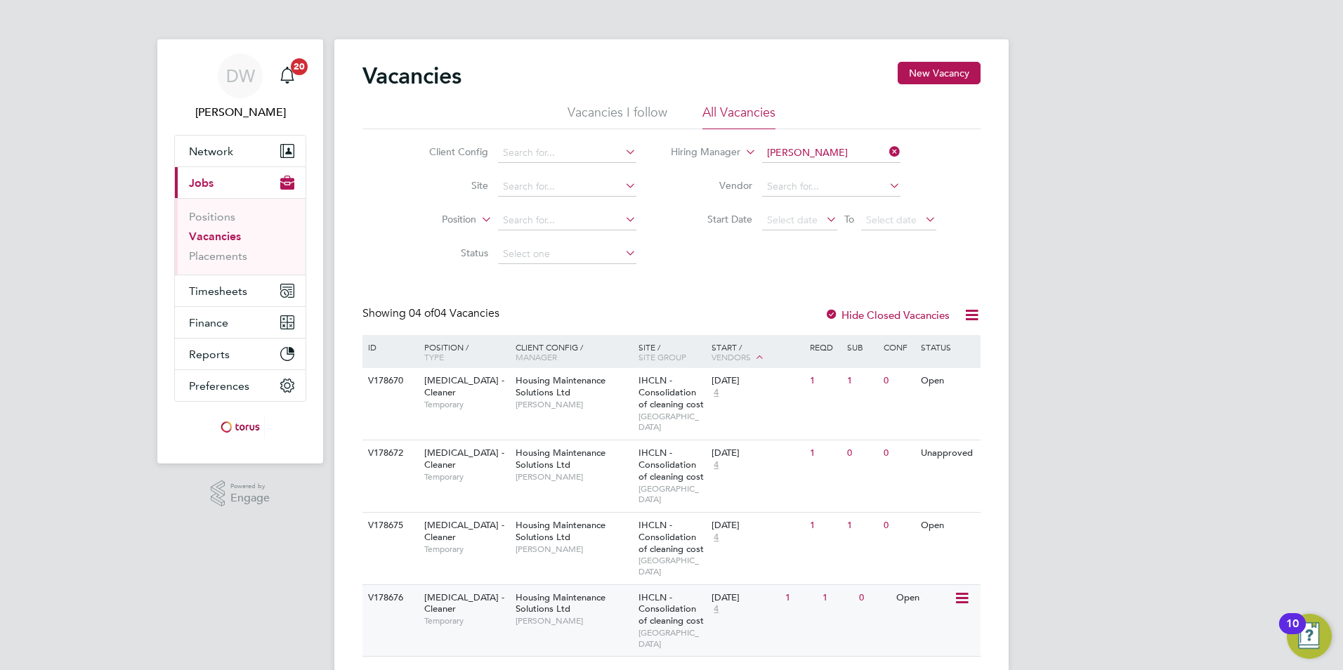
click at [785, 585] on div "1" at bounding box center [800, 598] width 37 height 26
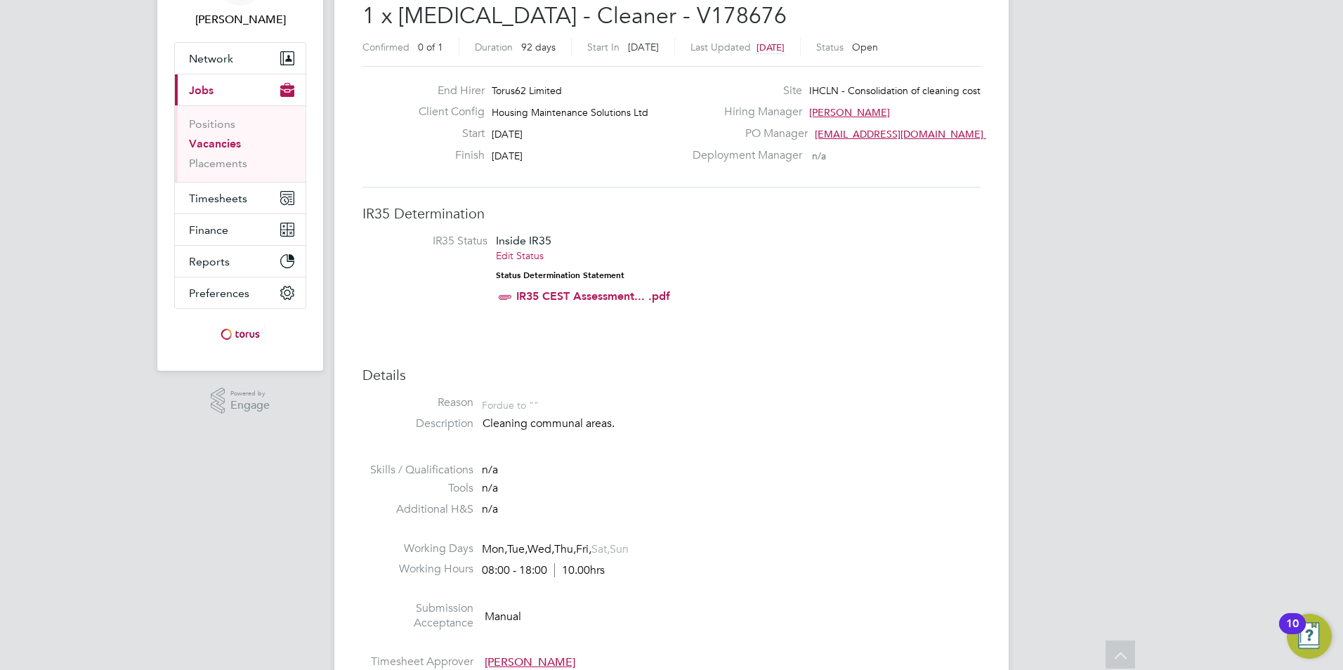
scroll to position [70, 0]
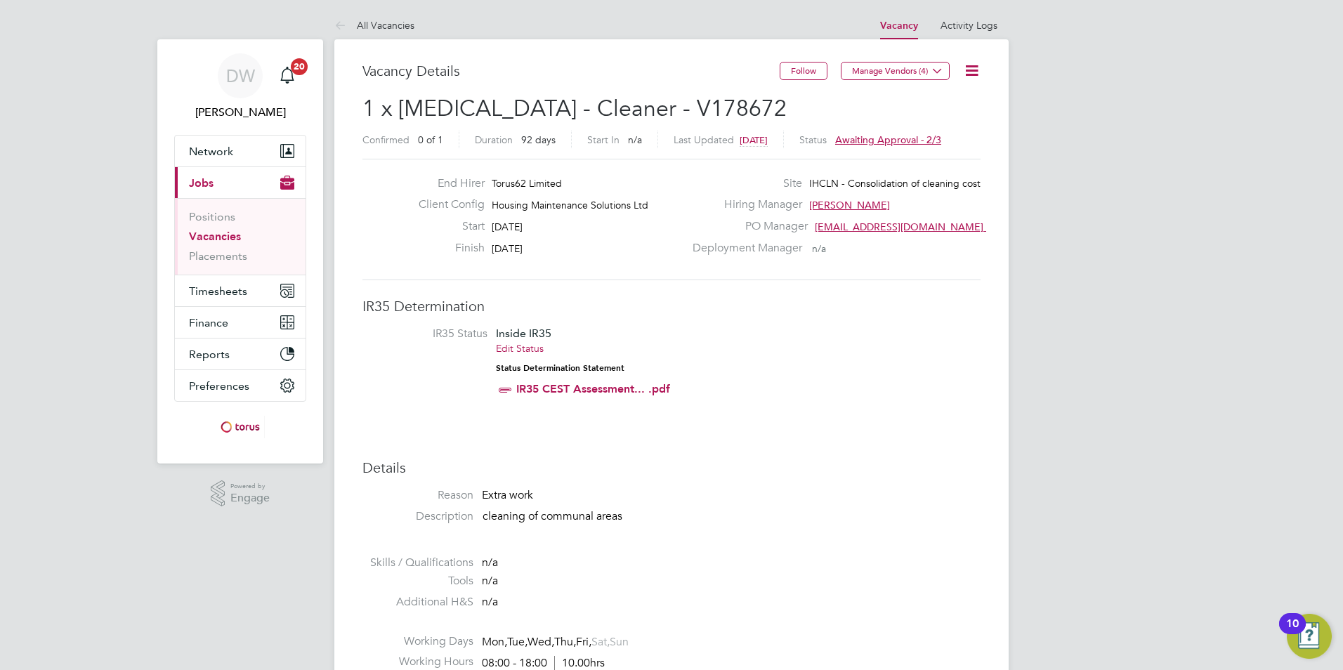
click at [893, 139] on span "Awaiting approval - 2/3" at bounding box center [888, 140] width 106 height 13
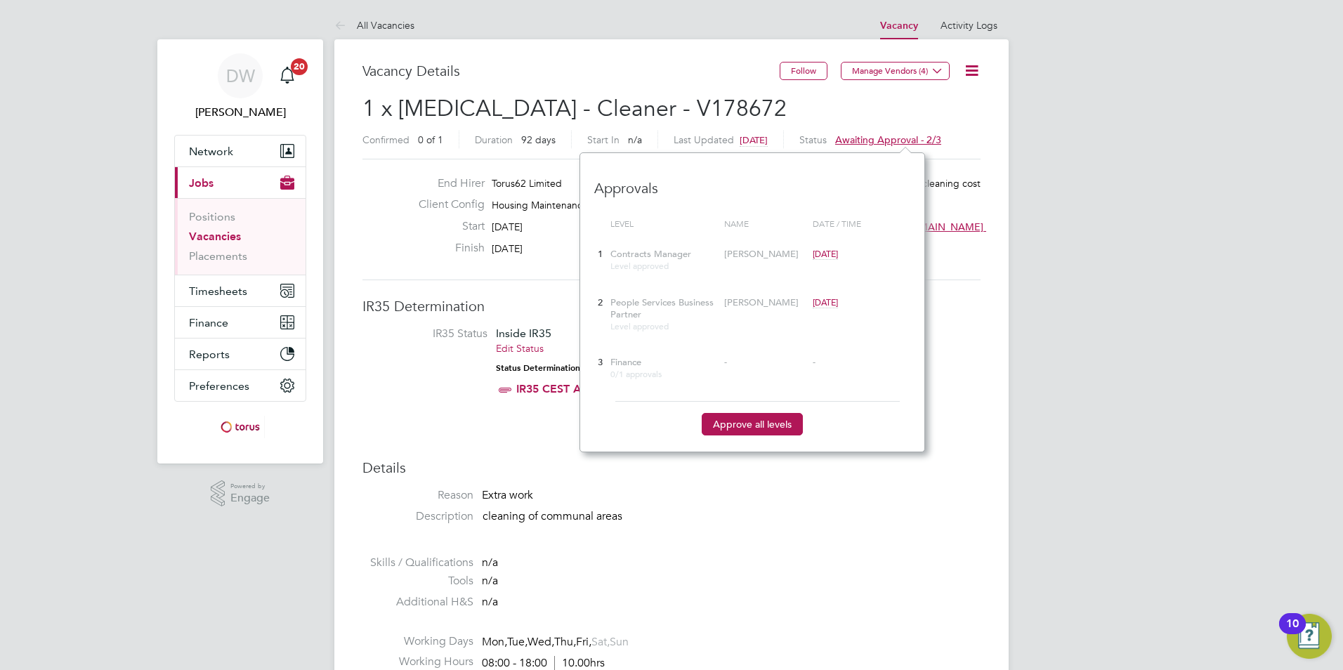
scroll to position [299, 345]
click at [814, 500] on li "Reason Extra work" at bounding box center [672, 498] width 618 height 21
